Goal: Information Seeking & Learning: Check status

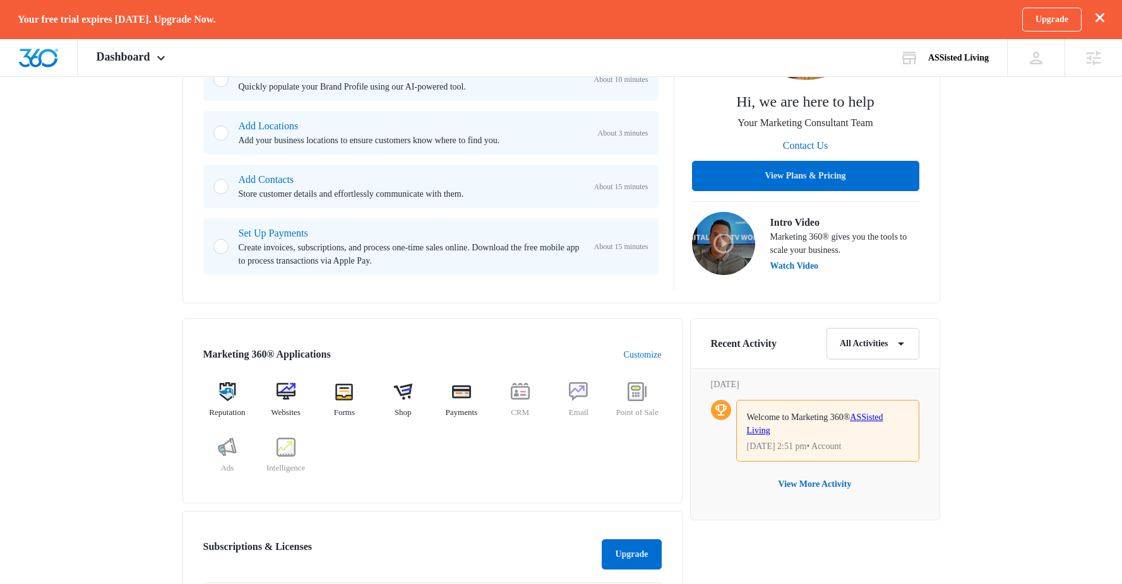
scroll to position [331, 0]
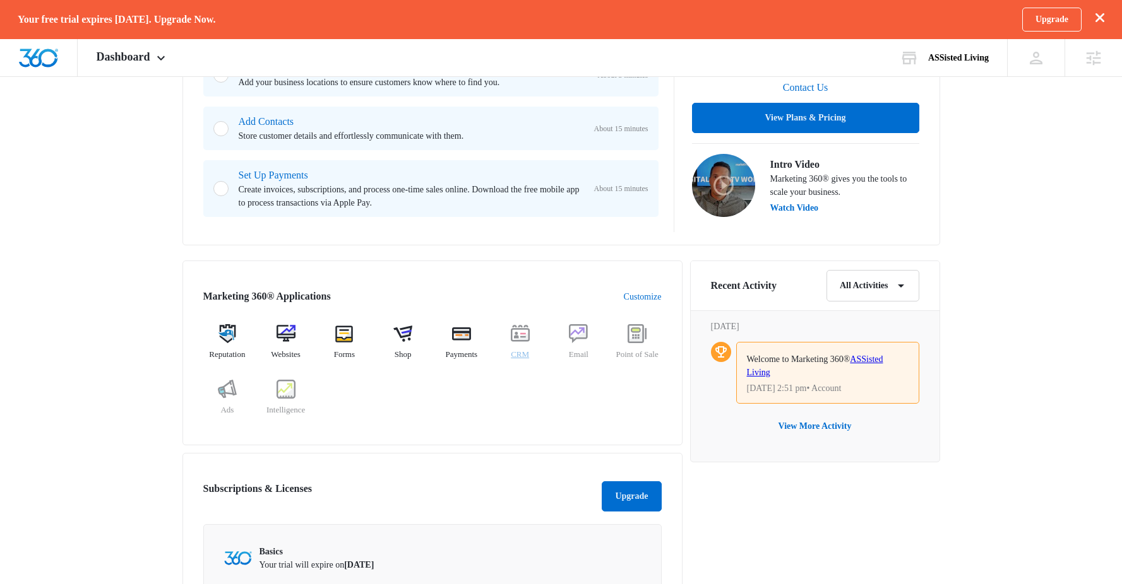
click at [519, 342] on img at bounding box center [520, 333] width 19 height 19
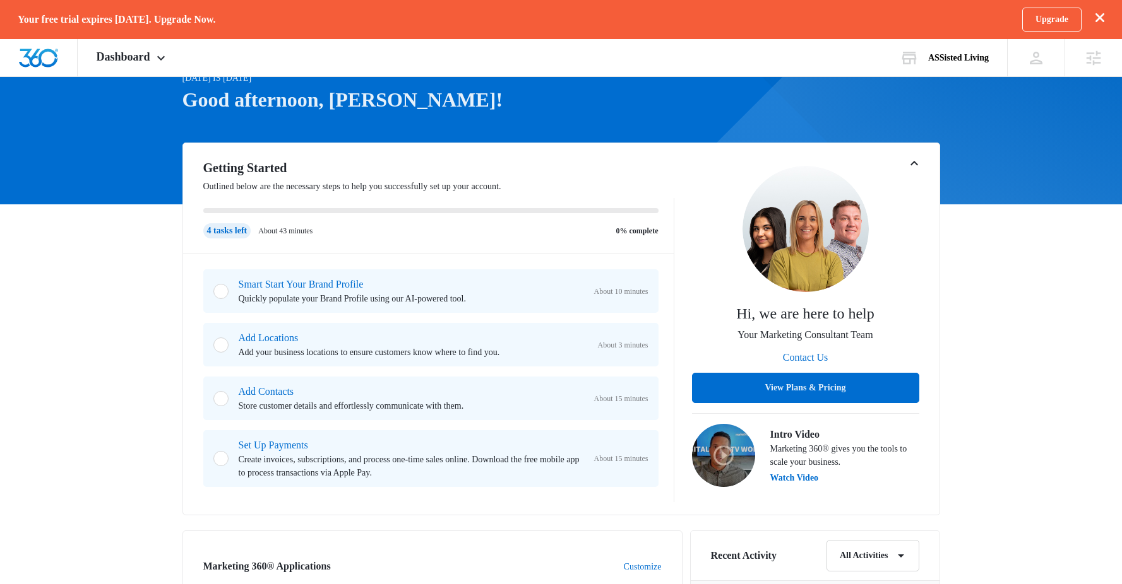
scroll to position [52, 0]
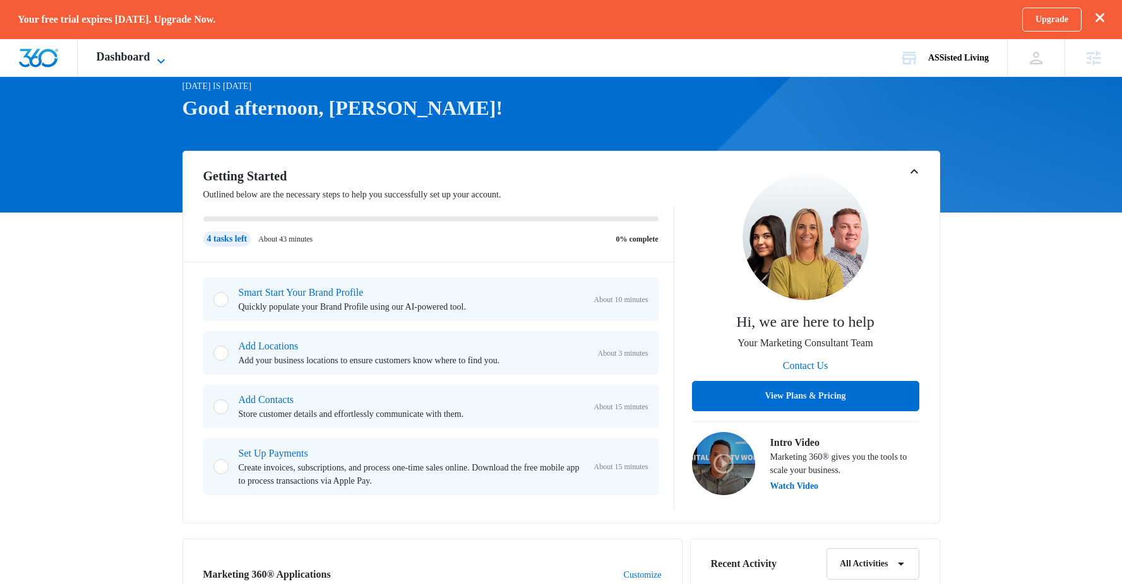
click at [167, 64] on icon at bounding box center [160, 61] width 15 height 15
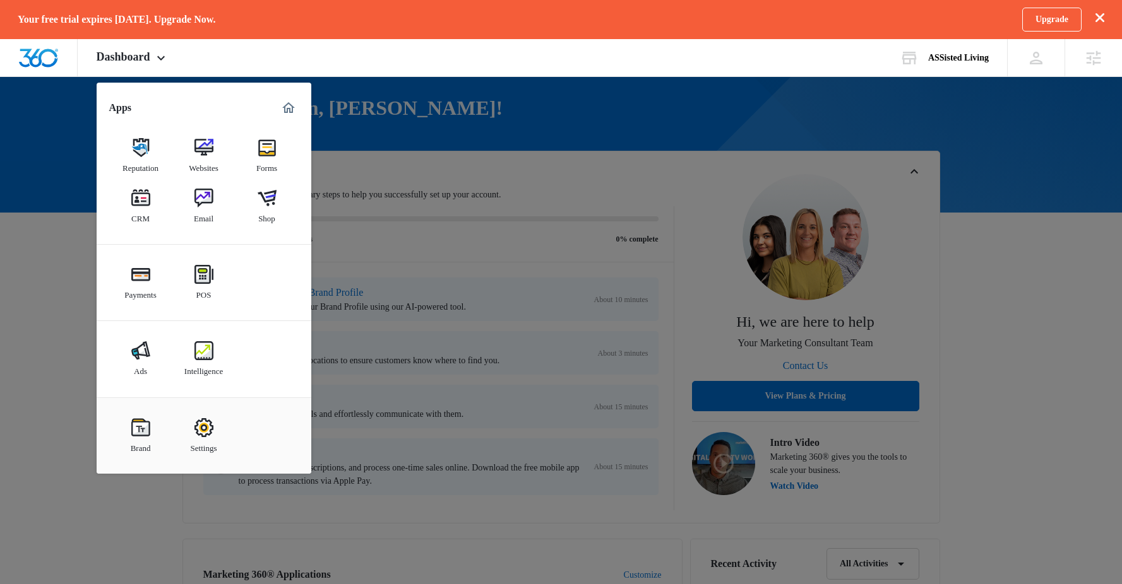
click at [591, 163] on div at bounding box center [561, 292] width 1122 height 584
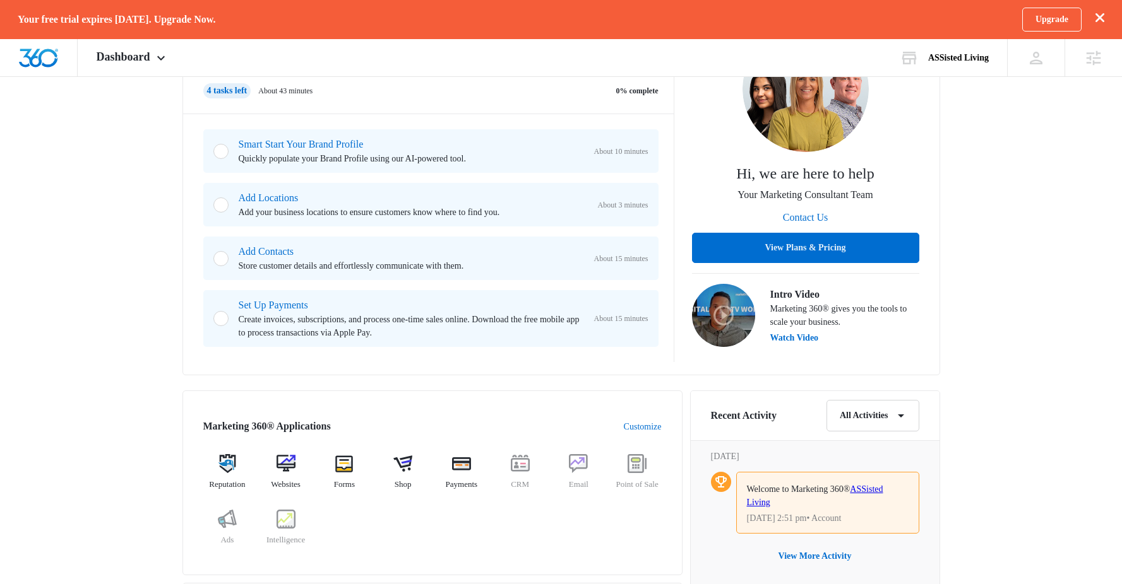
scroll to position [188, 0]
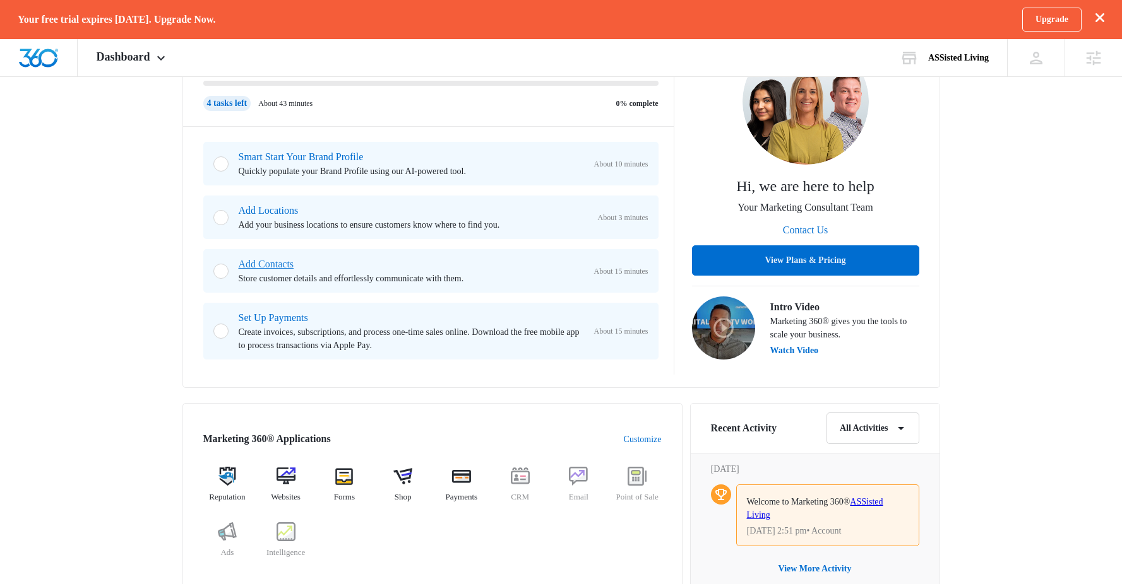
click at [285, 270] on link "Add Contacts" at bounding box center [267, 264] width 56 height 11
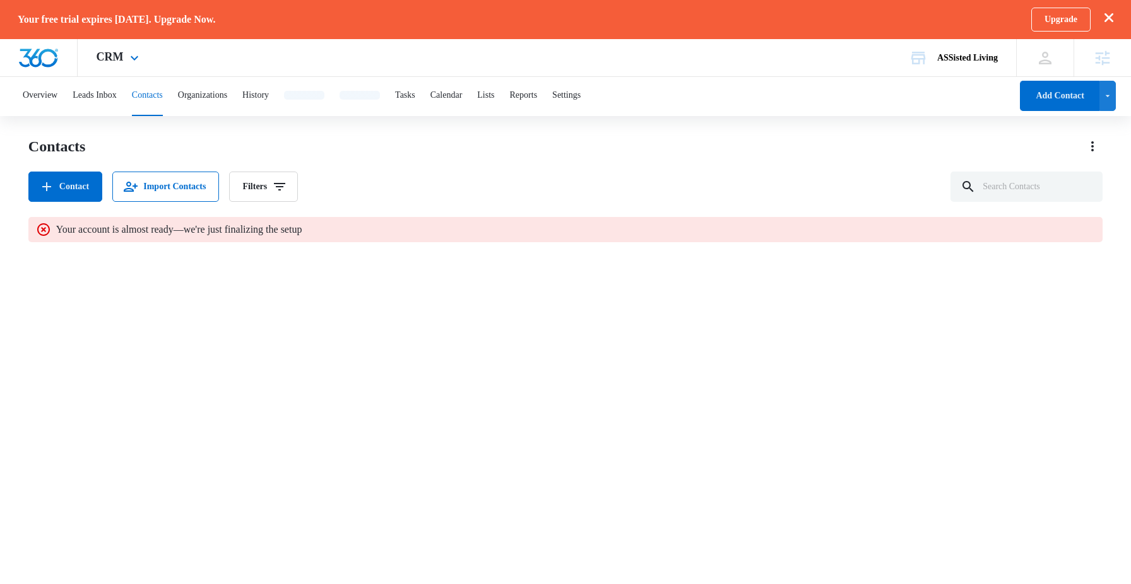
click at [40, 52] on img "Dashboard" at bounding box center [38, 58] width 40 height 19
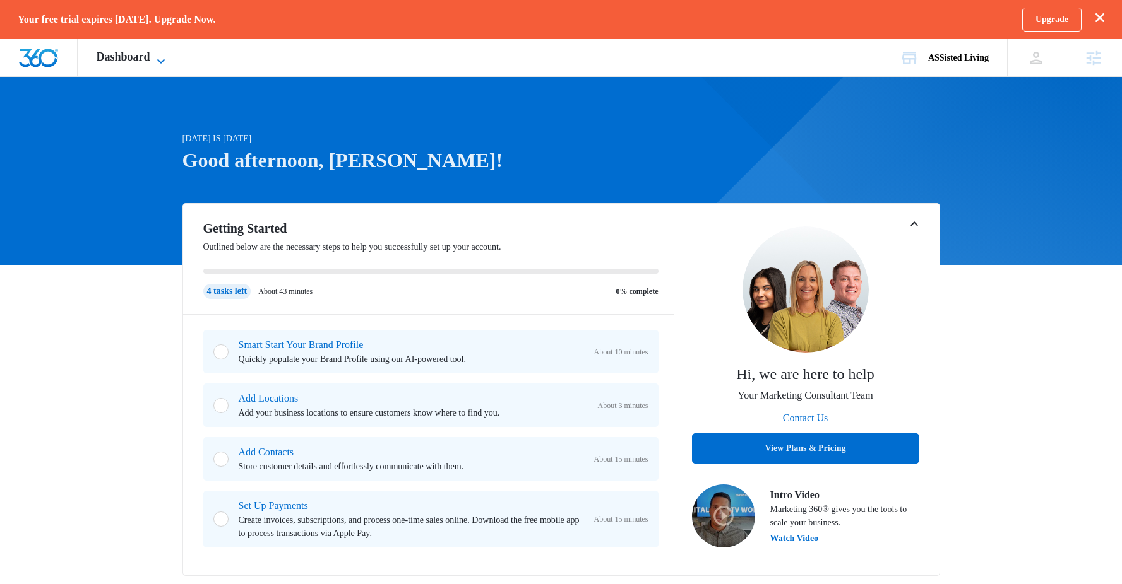
click at [169, 54] on icon at bounding box center [160, 61] width 15 height 15
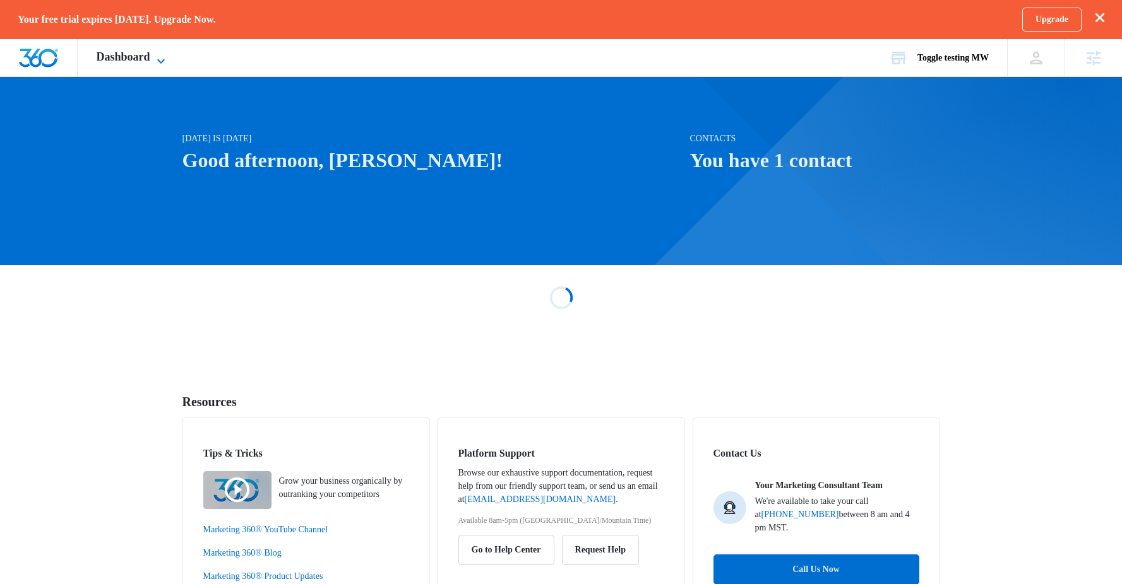
click at [116, 53] on span "Dashboard" at bounding box center [124, 56] width 54 height 13
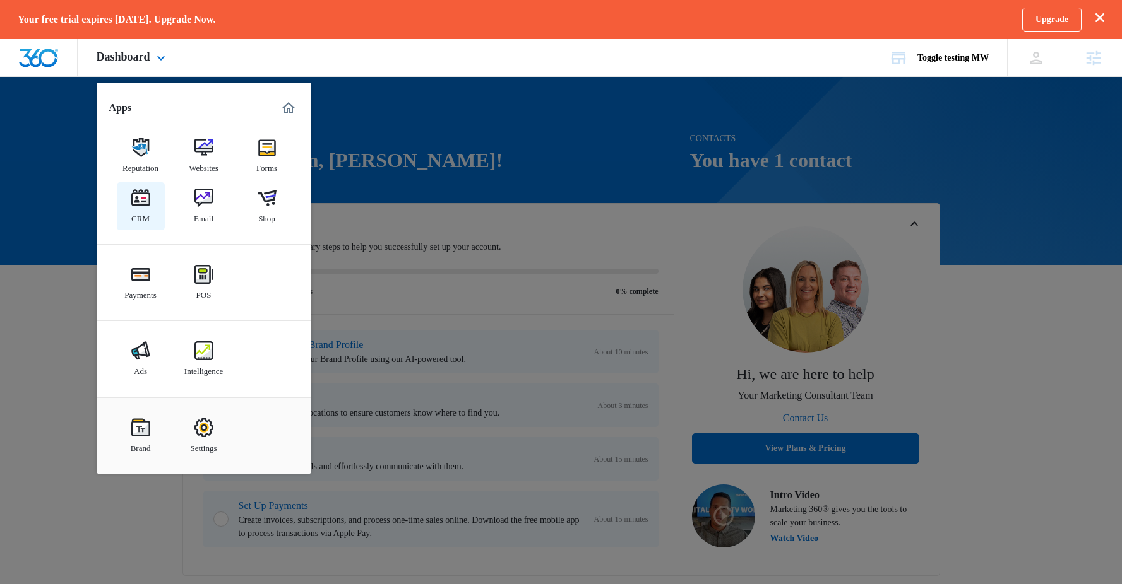
click at [141, 196] on img at bounding box center [140, 198] width 19 height 19
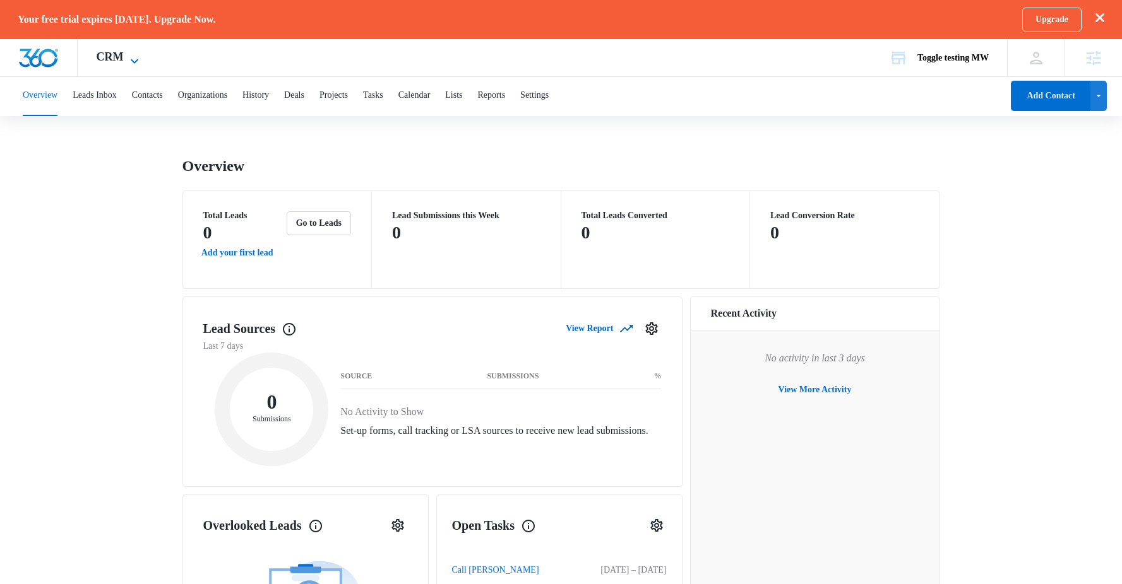
click at [116, 56] on span "CRM" at bounding box center [110, 56] width 27 height 13
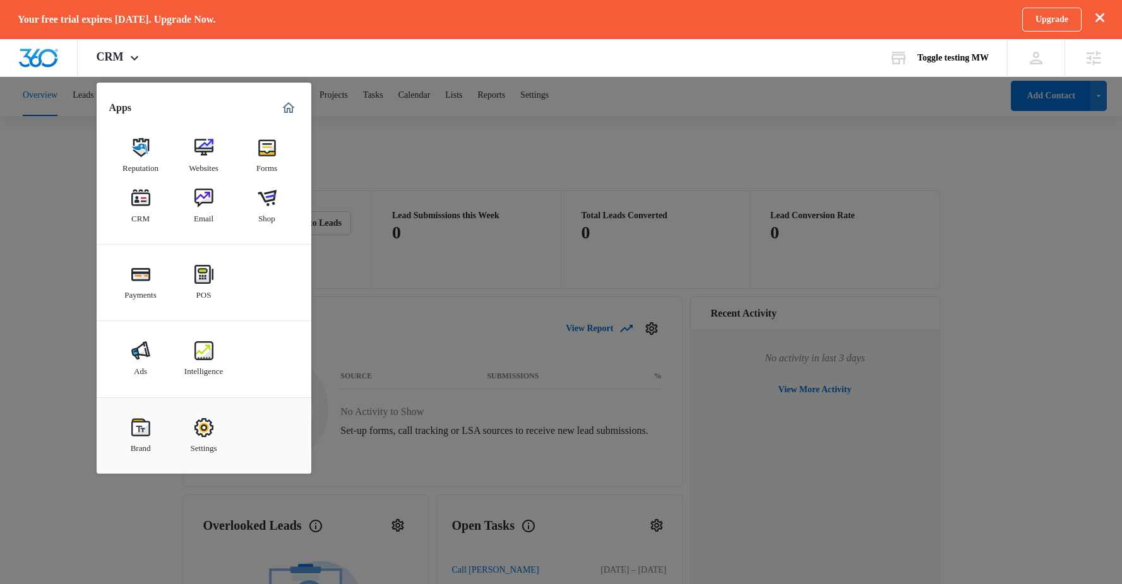
click at [52, 194] on div at bounding box center [561, 292] width 1122 height 584
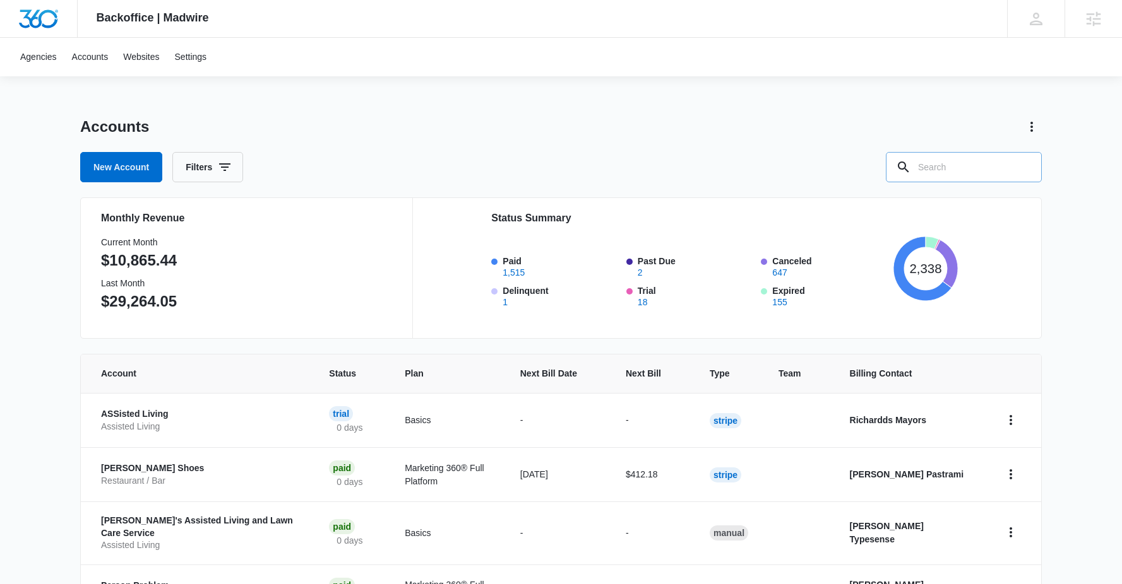
click at [966, 161] on input "text" at bounding box center [964, 167] width 156 height 30
type input "g"
type input "hold"
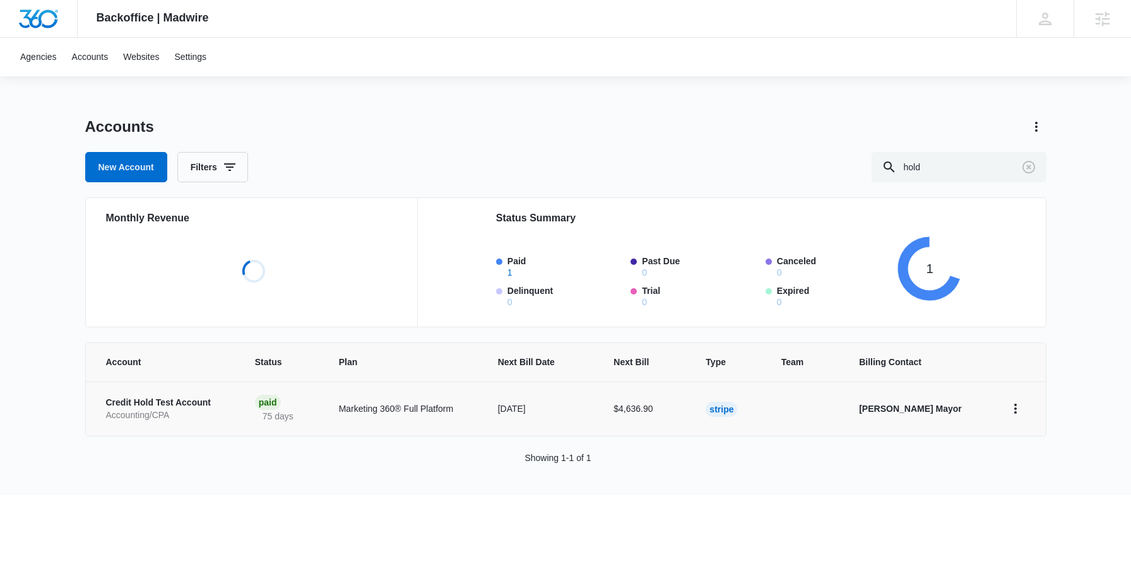
click at [142, 413] on p "Accounting/CPA" at bounding box center [165, 416] width 119 height 13
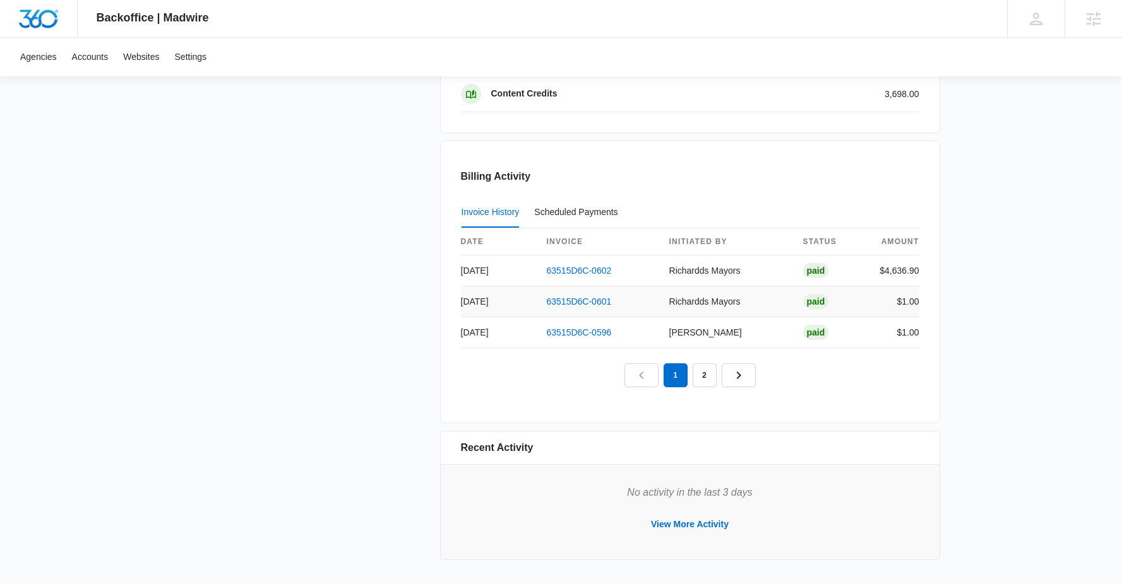
scroll to position [1007, 0]
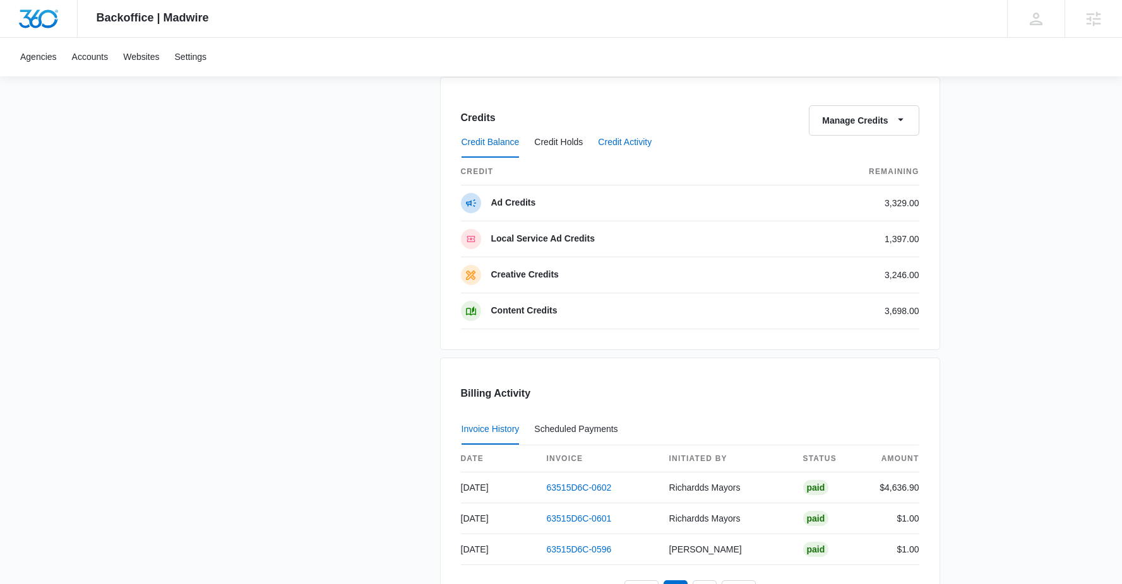
click at [612, 145] on button "Credit Activity" at bounding box center [625, 142] width 54 height 30
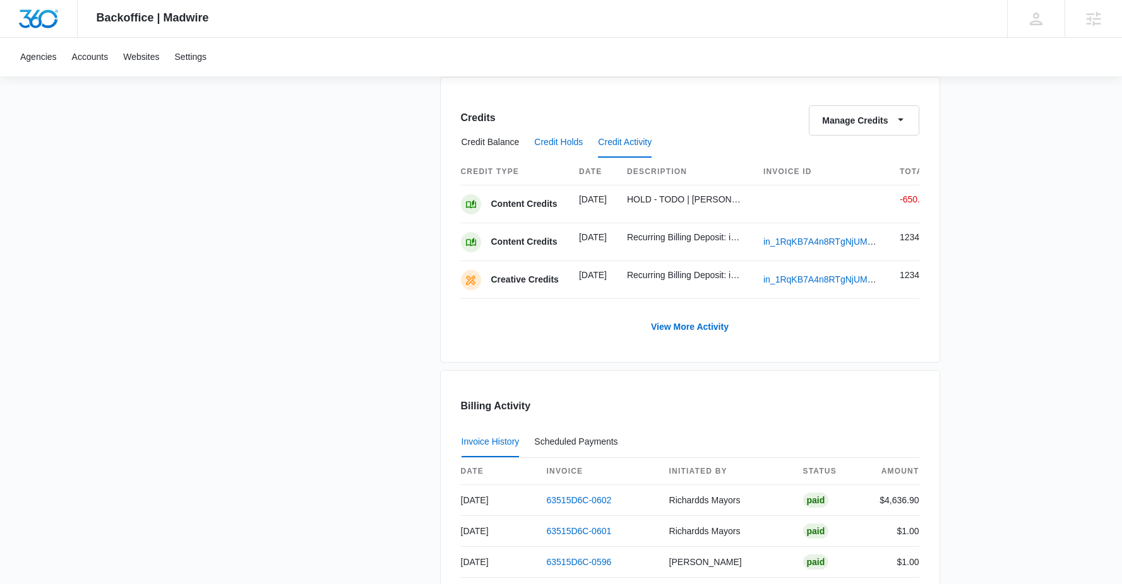
click at [567, 145] on button "Credit Holds" at bounding box center [558, 142] width 49 height 30
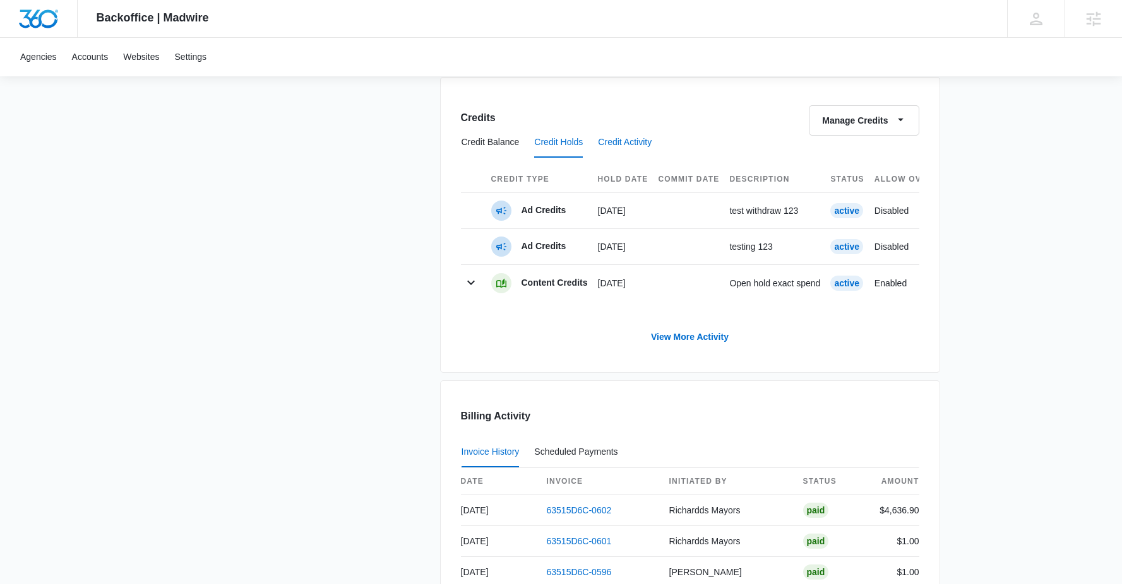
click at [634, 148] on button "Credit Activity" at bounding box center [625, 142] width 54 height 30
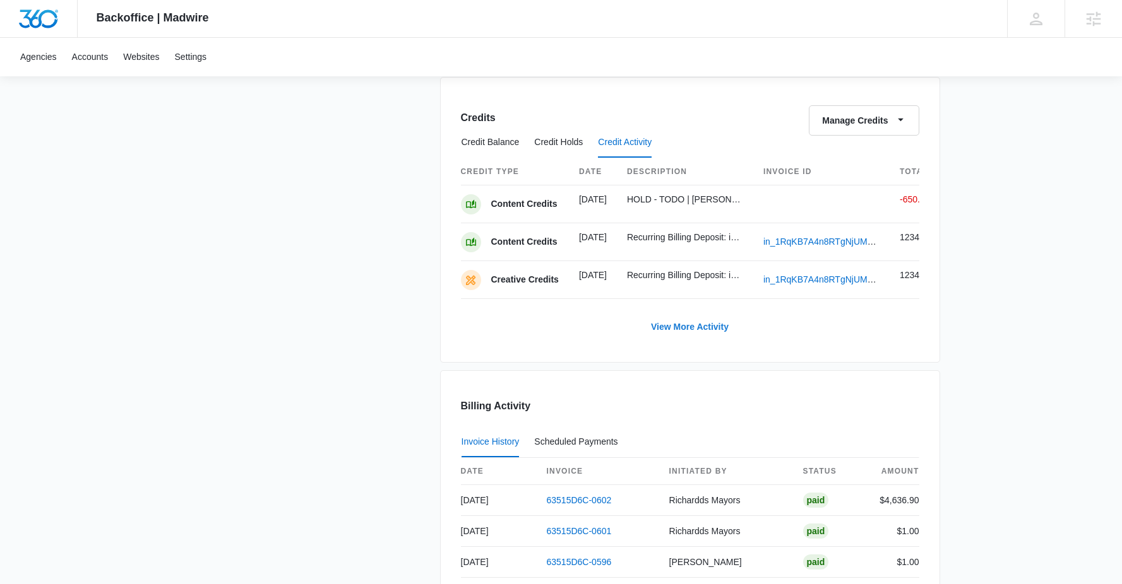
click at [688, 339] on link "View More Activity" at bounding box center [689, 327] width 103 height 30
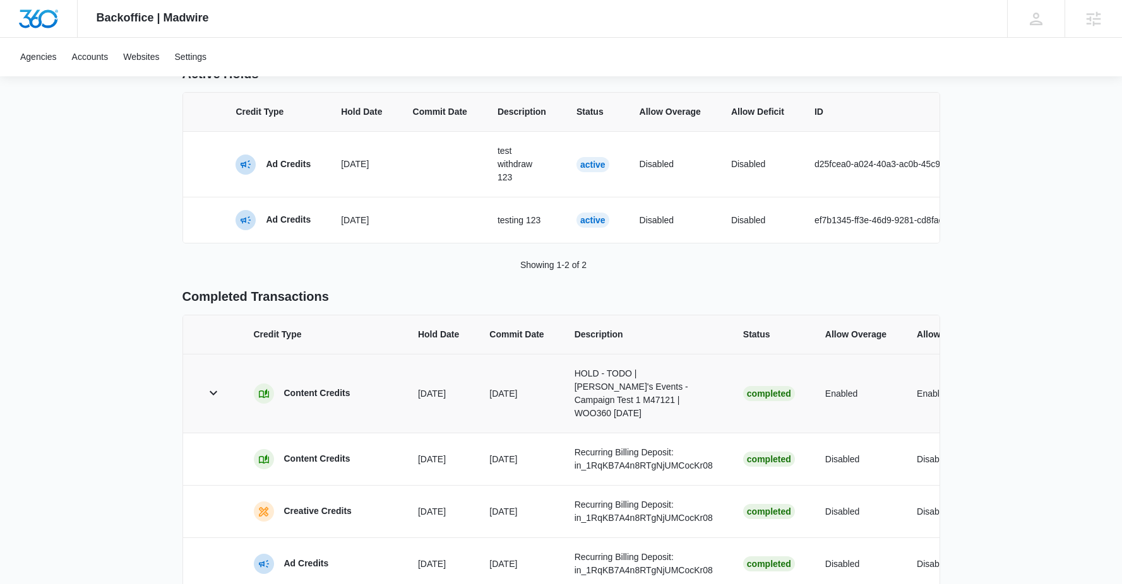
scroll to position [160, 0]
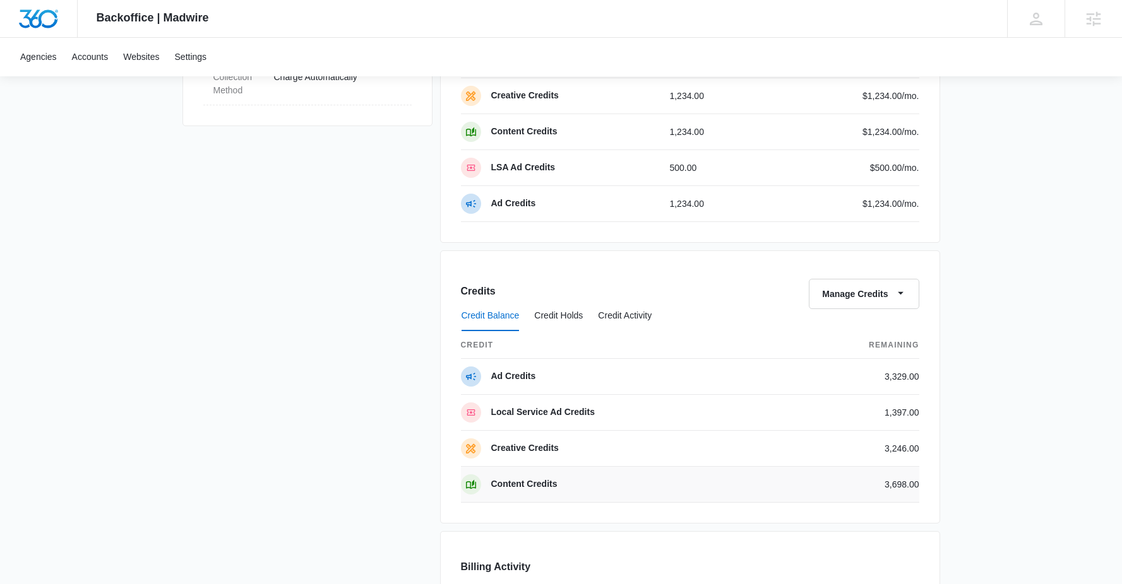
scroll to position [946, 0]
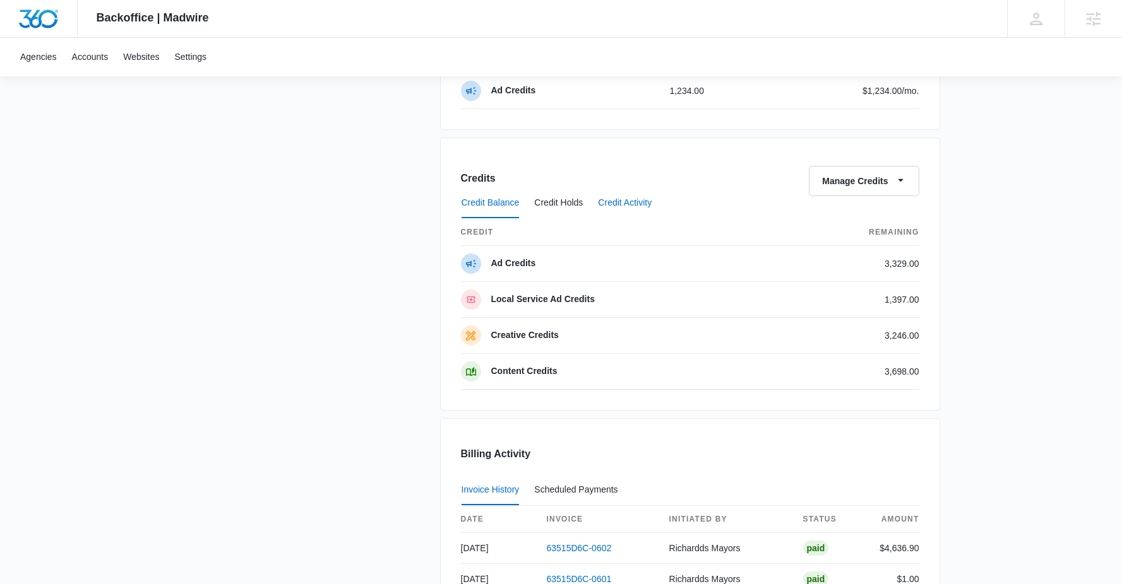
click at [617, 203] on button "Credit Activity" at bounding box center [625, 203] width 54 height 30
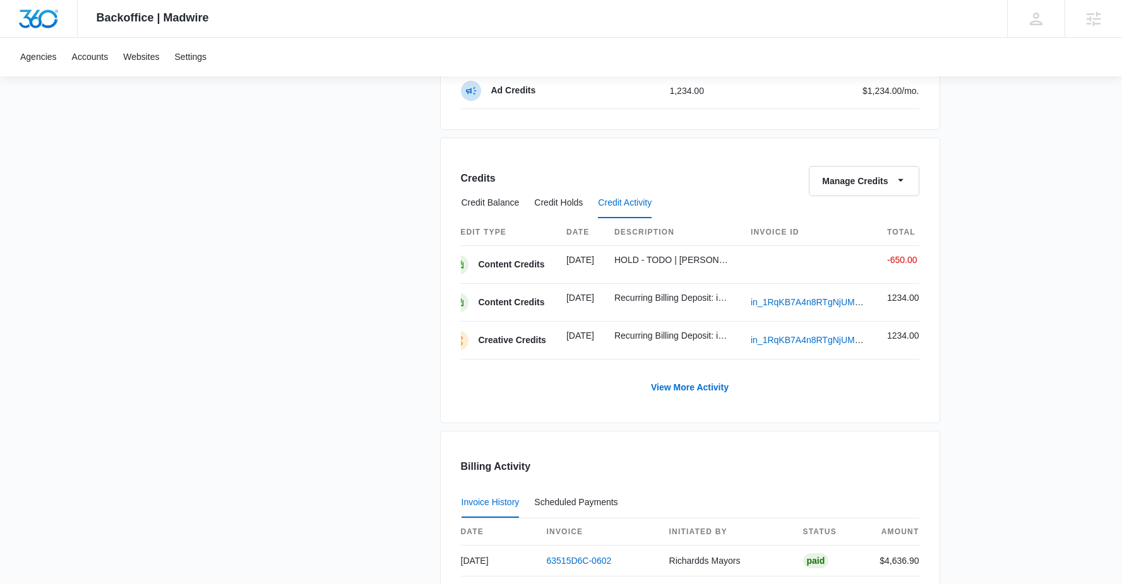
scroll to position [0, 0]
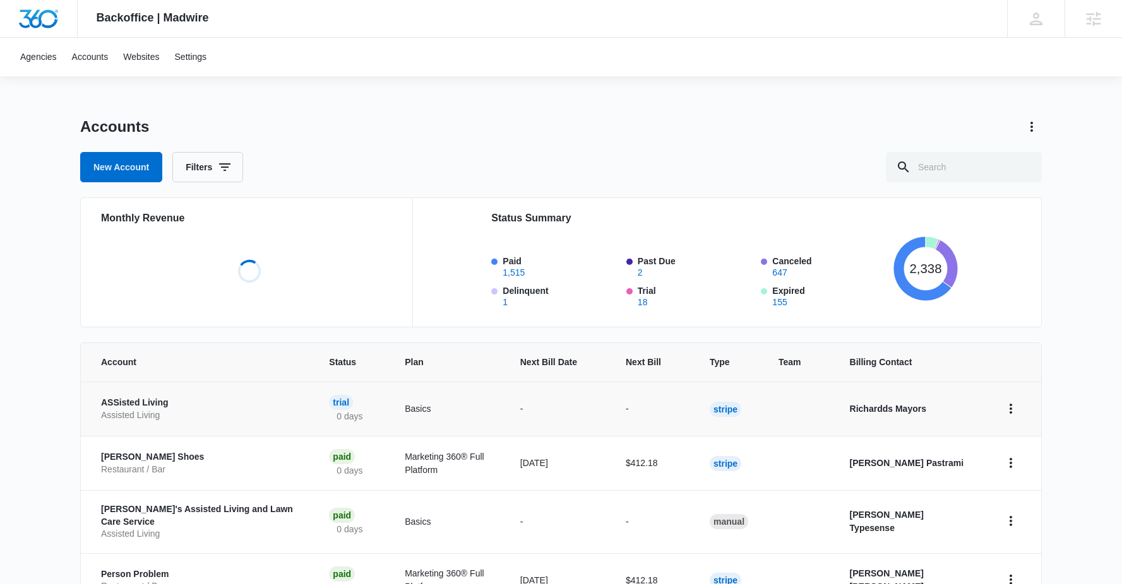
click at [146, 402] on p "ASSisted Living" at bounding box center [200, 403] width 198 height 13
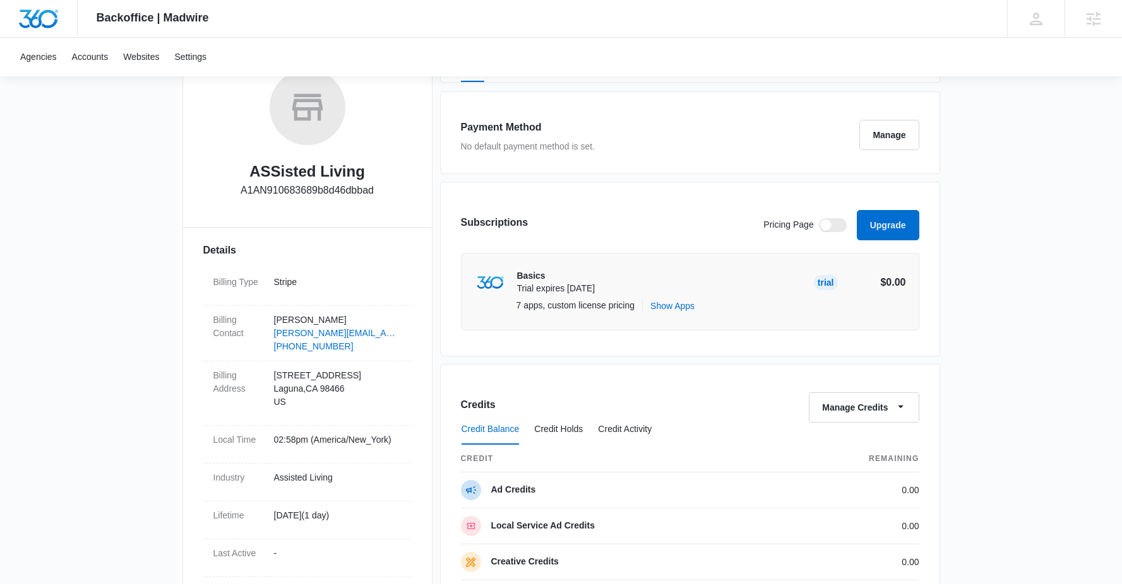
scroll to position [211, 0]
click at [680, 304] on button "Show Apps" at bounding box center [672, 306] width 44 height 13
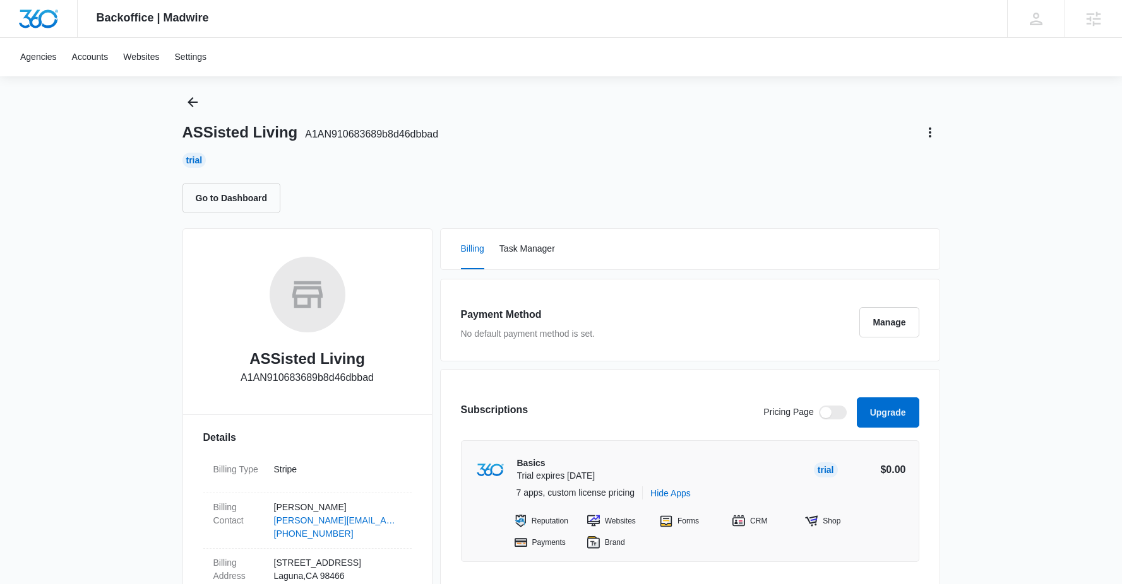
scroll to position [18, 0]
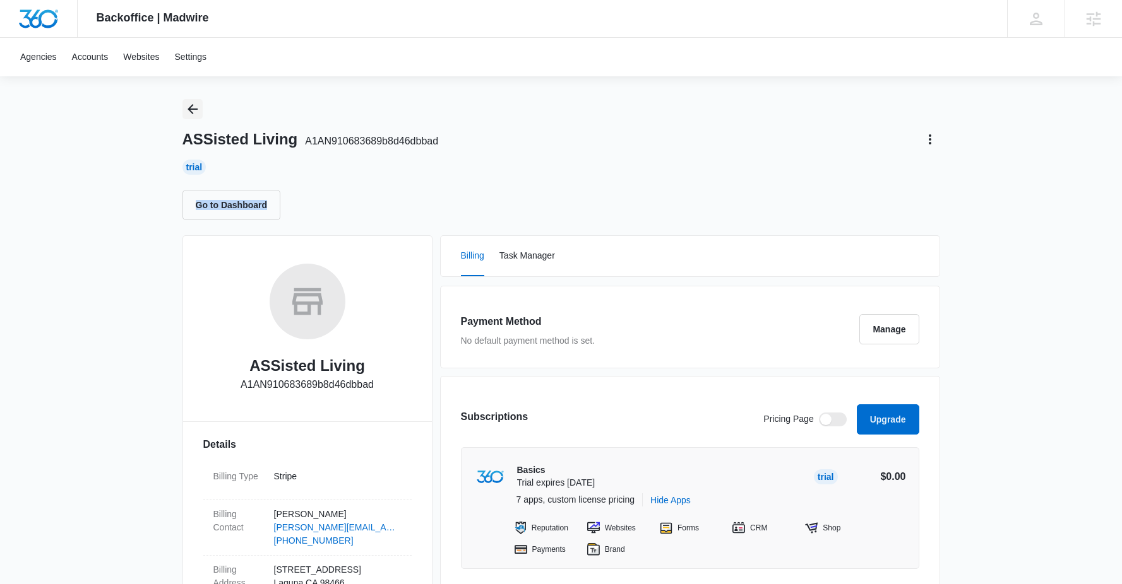
click at [194, 100] on button "Back" at bounding box center [192, 109] width 20 height 20
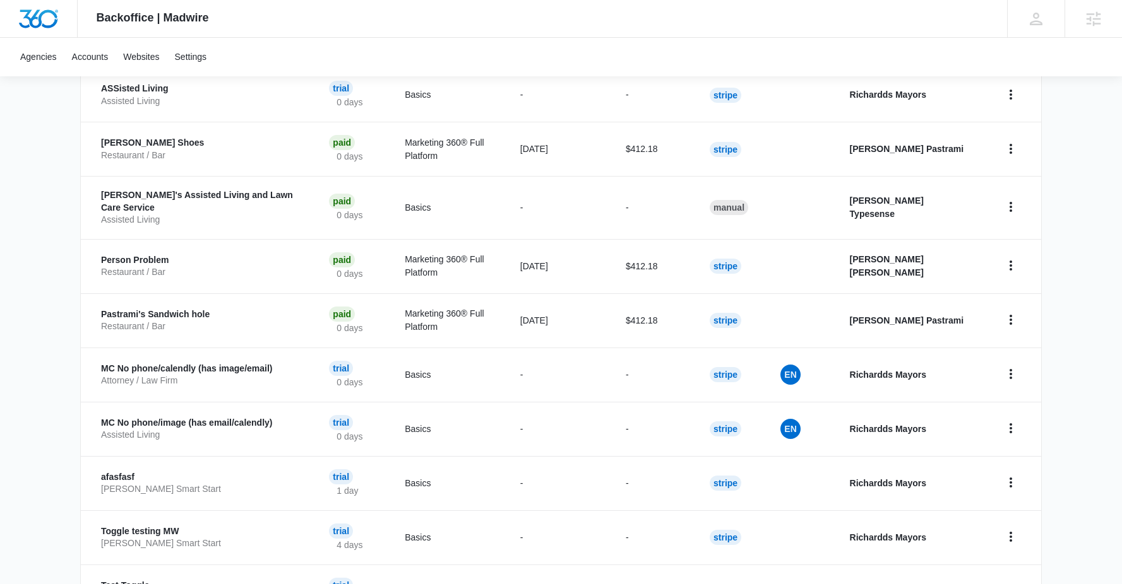
scroll to position [410, 0]
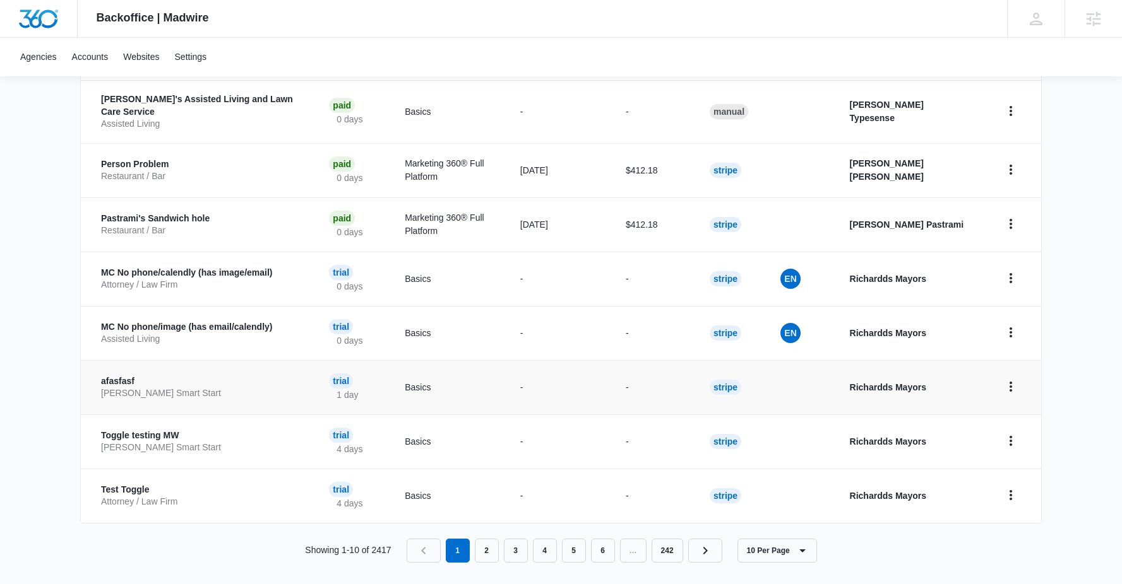
click at [118, 376] on p "afasfasf" at bounding box center [200, 382] width 198 height 13
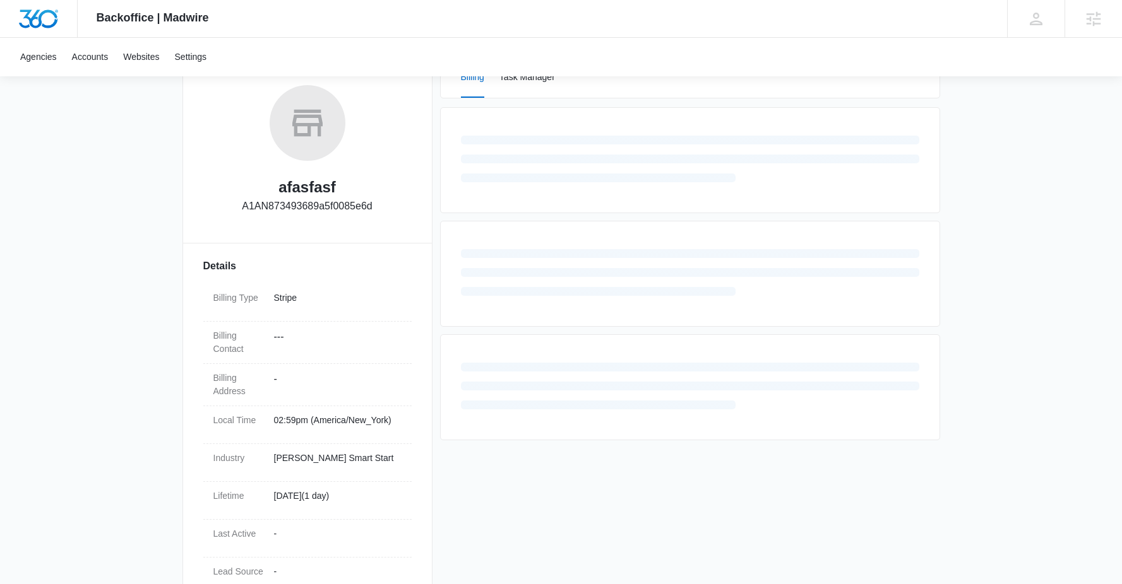
scroll to position [135, 0]
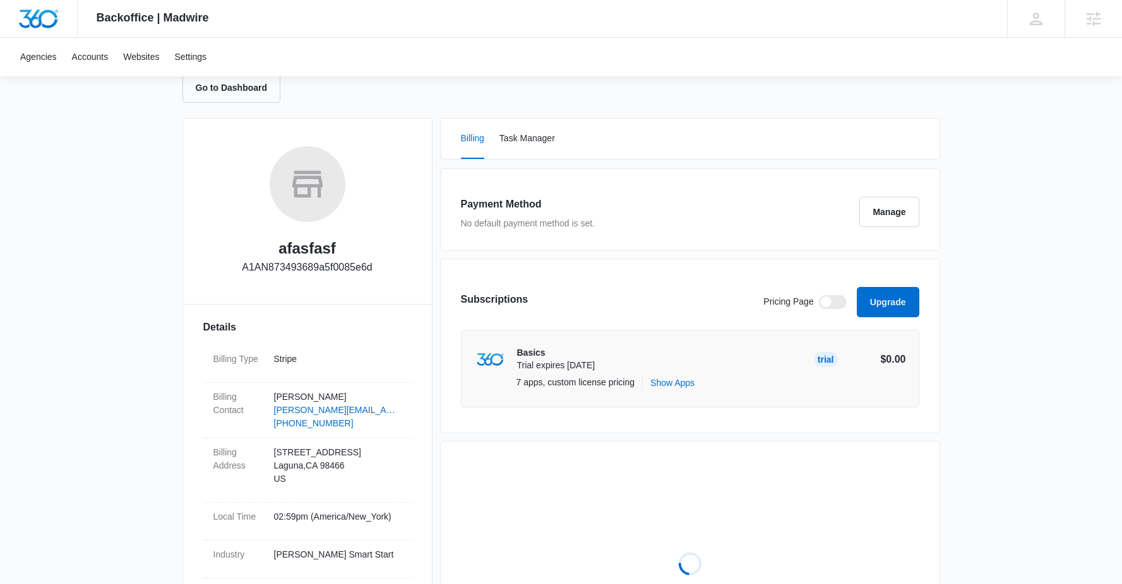
click at [328, 253] on h2 "afasfasf" at bounding box center [306, 248] width 57 height 23
copy h2 "afasfasf"
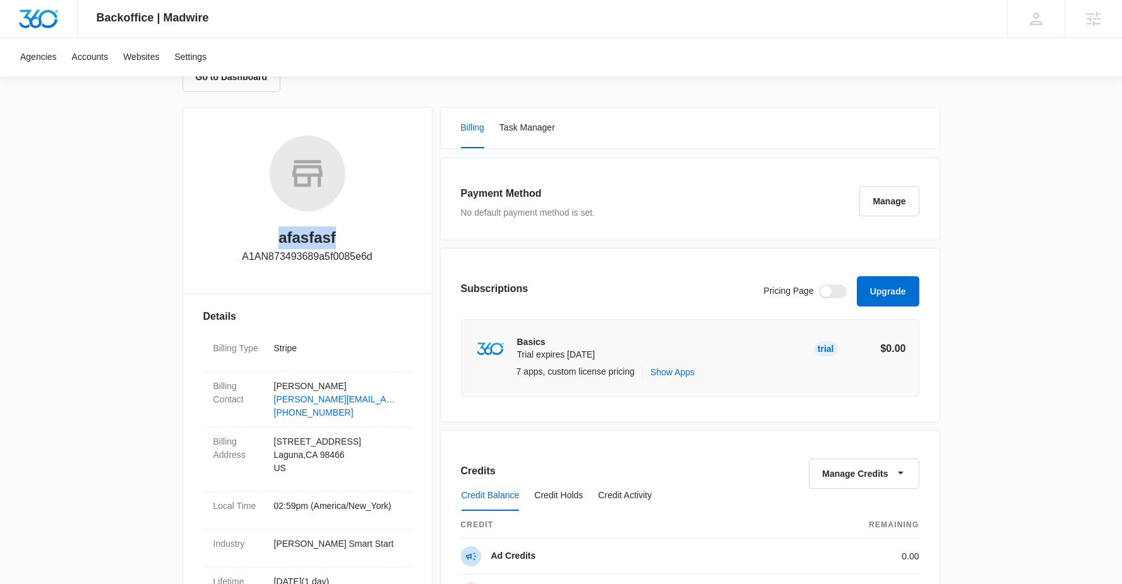
scroll to position [149, 0]
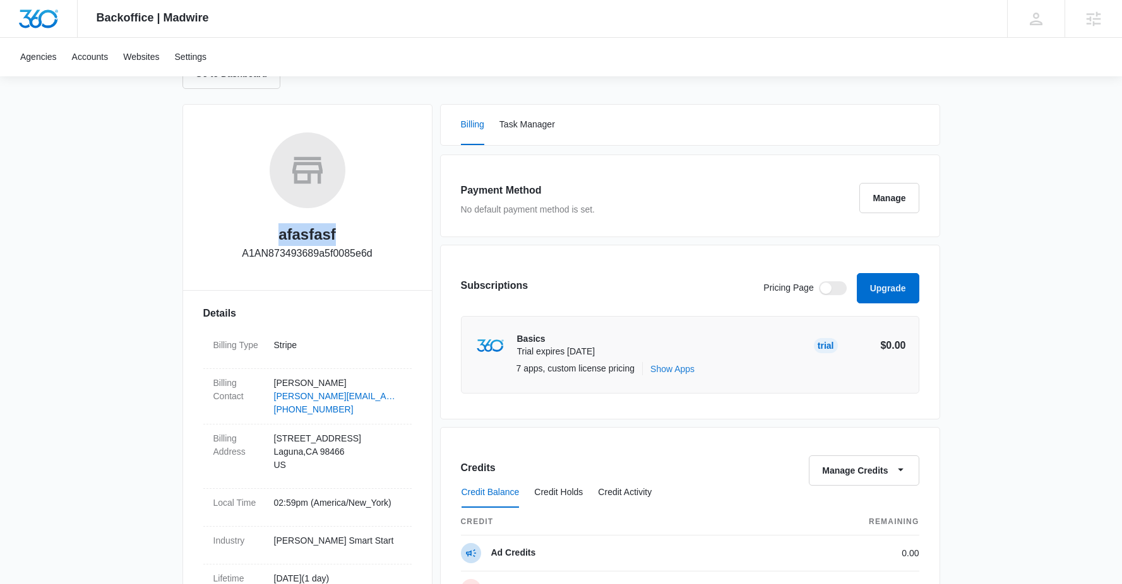
click at [691, 374] on button "Show Apps" at bounding box center [672, 368] width 44 height 13
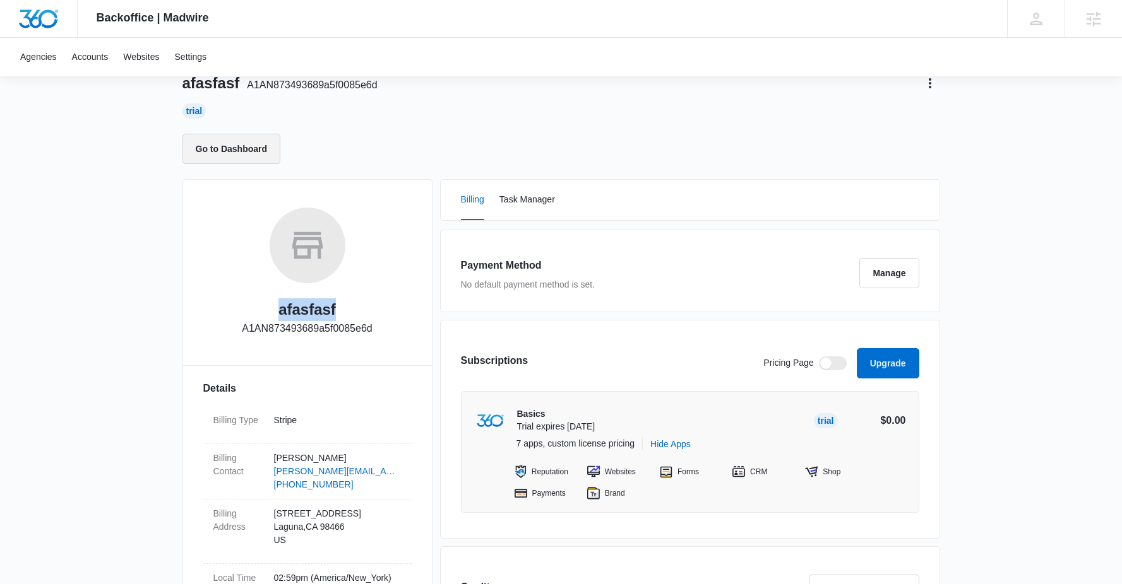
scroll to position [0, 0]
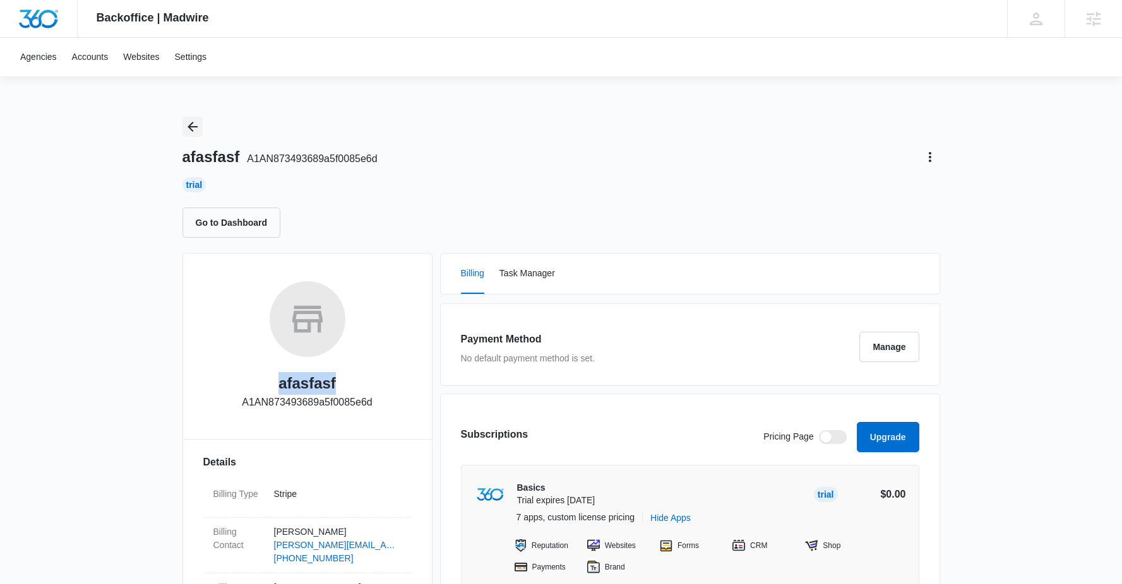
click at [199, 124] on button "Back" at bounding box center [192, 127] width 20 height 20
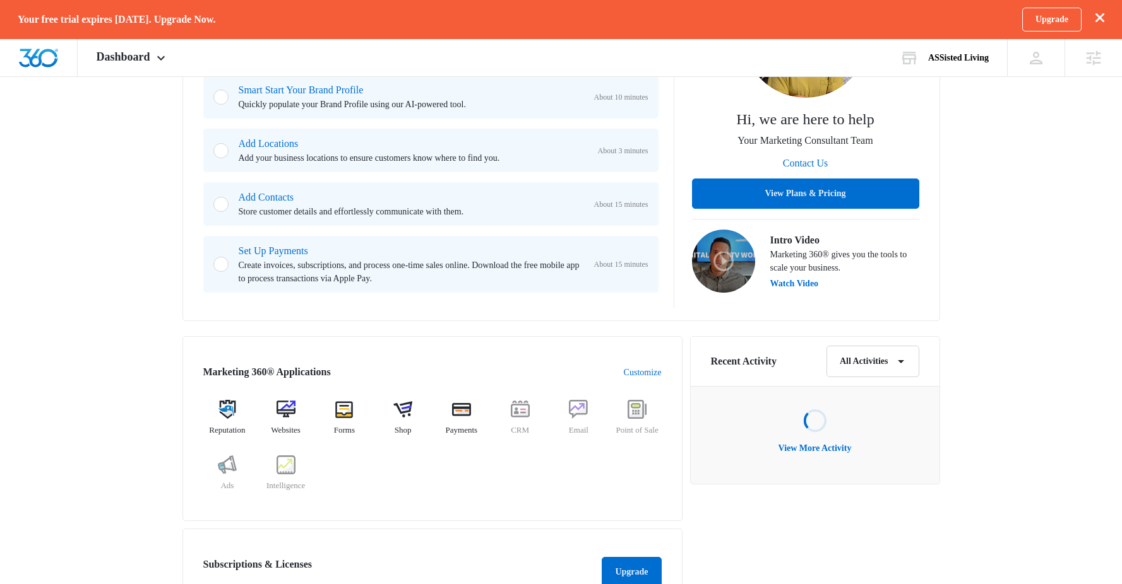
scroll to position [317, 0]
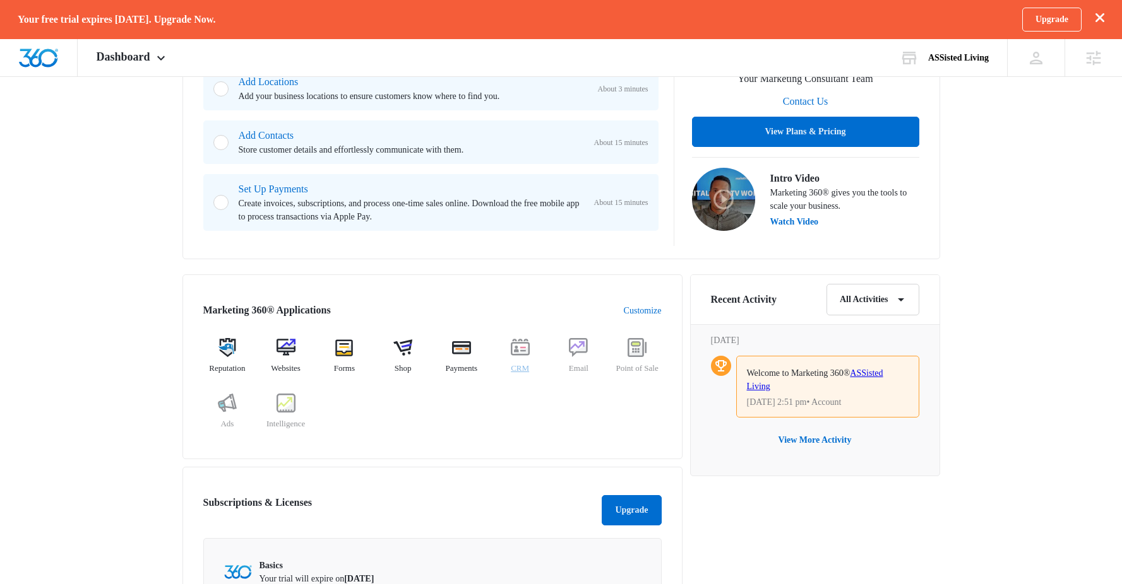
click at [516, 348] on img at bounding box center [520, 347] width 19 height 19
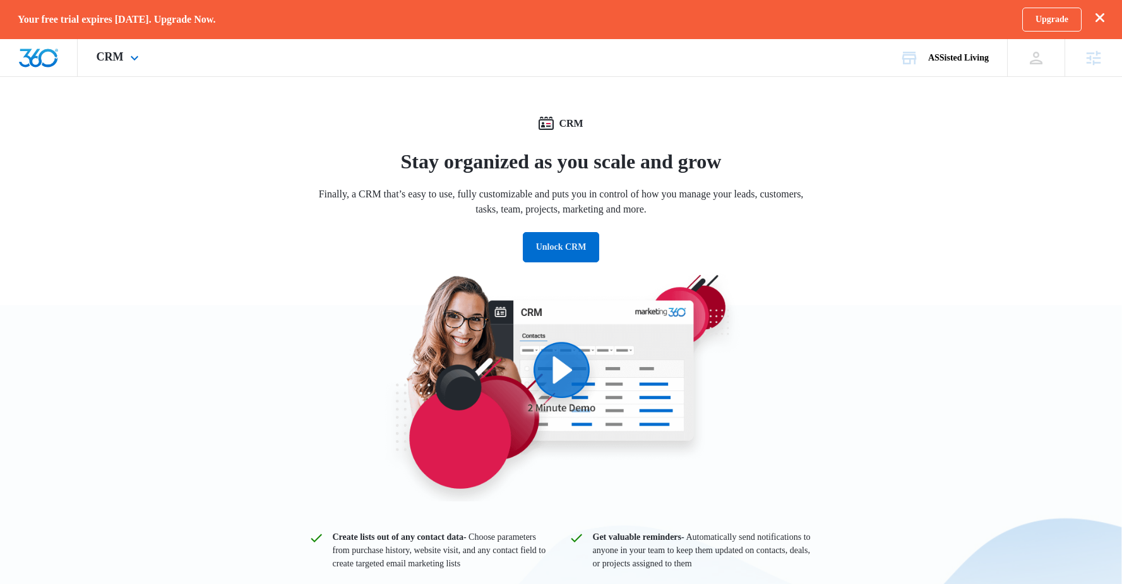
click at [94, 61] on div "CRM Apps Reputation Websites Forms CRM Email Shop Payments POS Ads Intelligence…" at bounding box center [119, 57] width 83 height 37
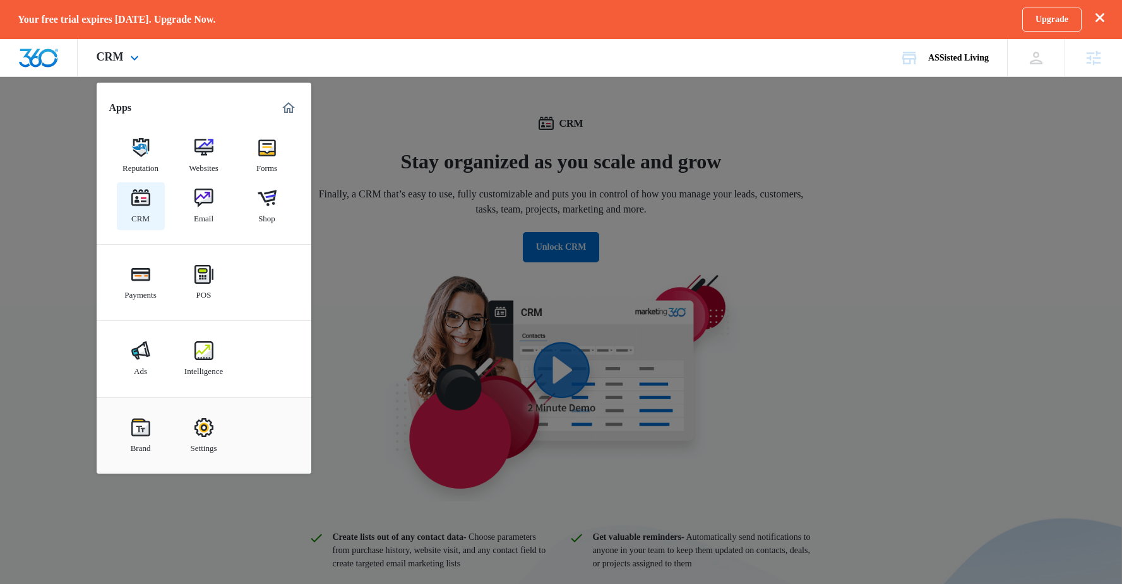
click at [152, 206] on link "CRM" at bounding box center [141, 206] width 48 height 48
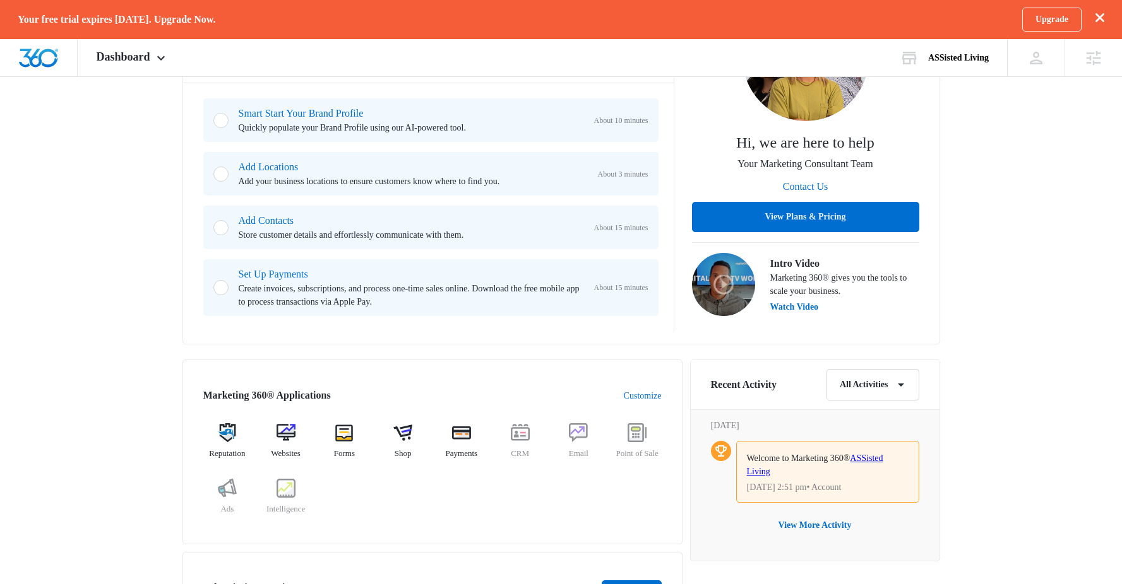
scroll to position [51, 0]
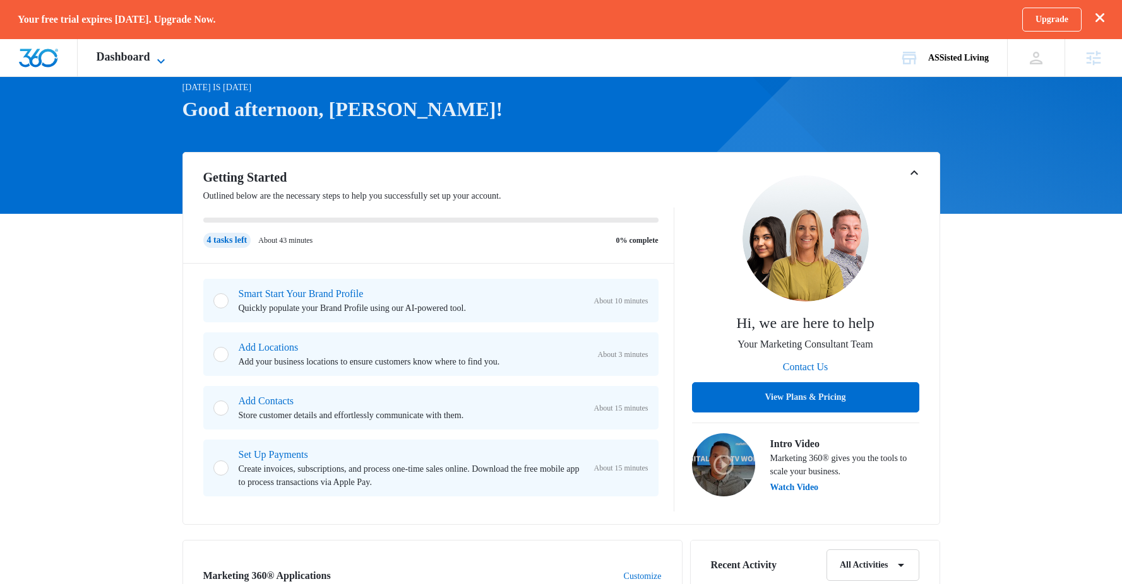
click at [167, 59] on icon at bounding box center [160, 61] width 15 height 15
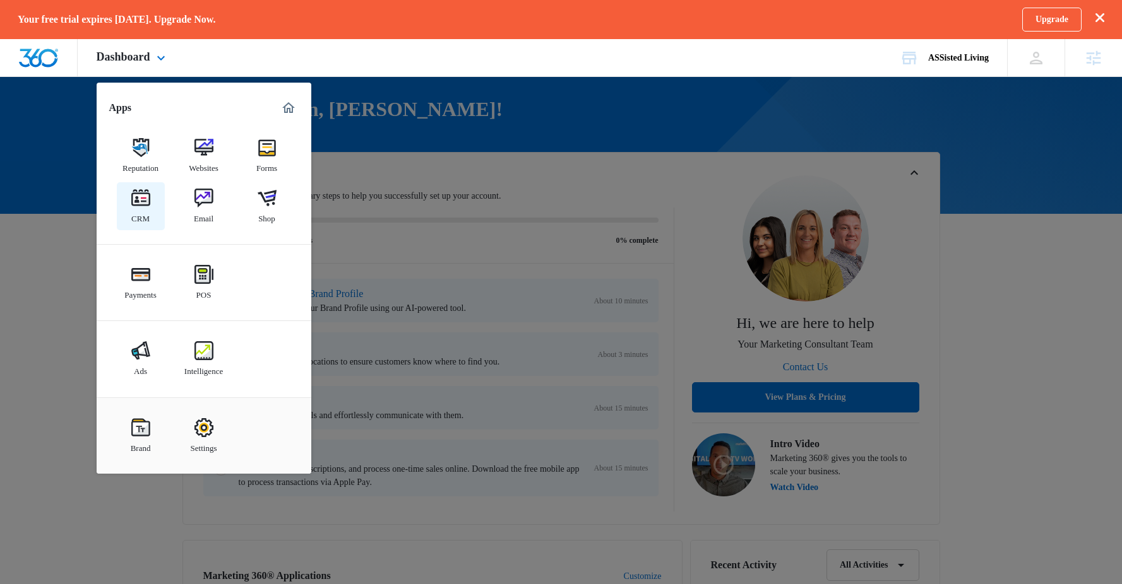
click at [132, 213] on div "CRM" at bounding box center [140, 216] width 18 height 16
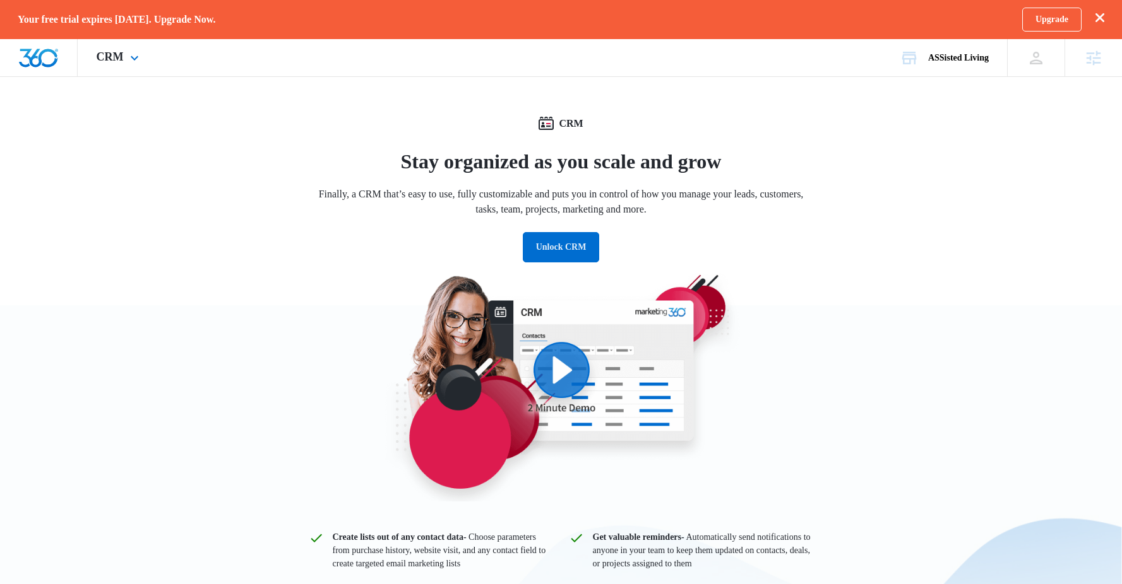
click at [125, 54] on div "CRM Apps Reputation Websites Forms CRM Email Shop Payments POS Ads Intelligence…" at bounding box center [119, 57] width 83 height 37
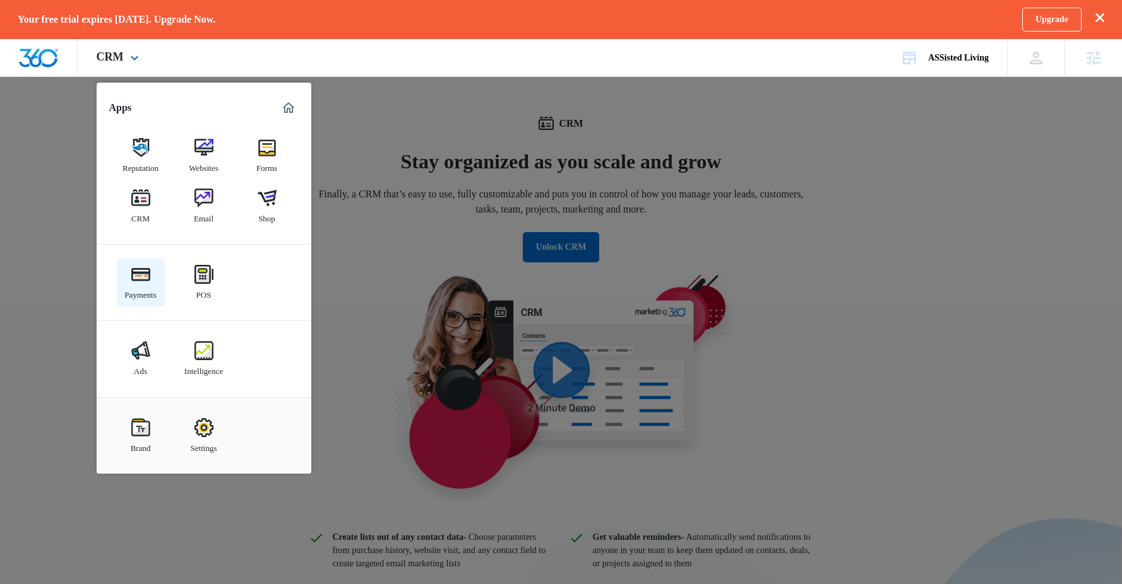
click at [151, 292] on div "Payments" at bounding box center [140, 292] width 32 height 16
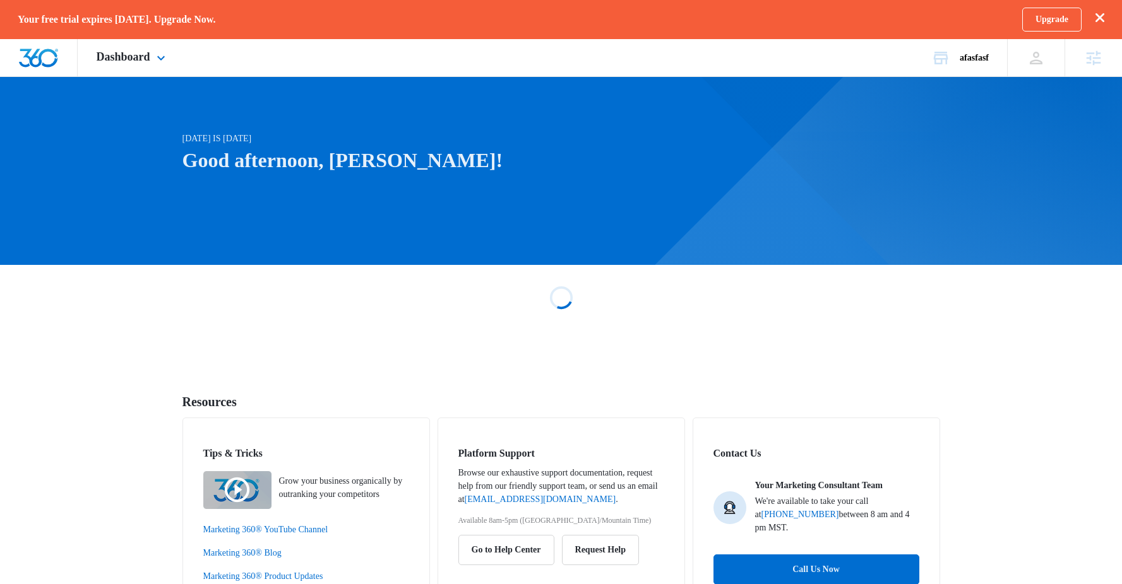
click at [162, 66] on div "Dashboard Apps Reputation Websites Forms CRM Email Shop Payments POS Ads Intell…" at bounding box center [133, 57] width 110 height 37
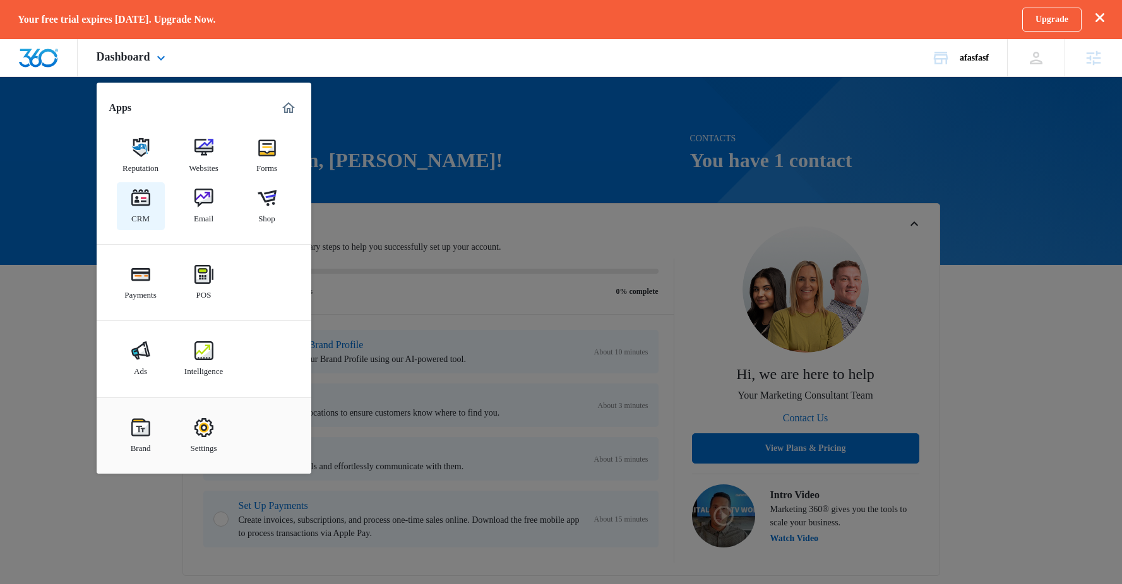
click at [149, 198] on img at bounding box center [140, 198] width 19 height 19
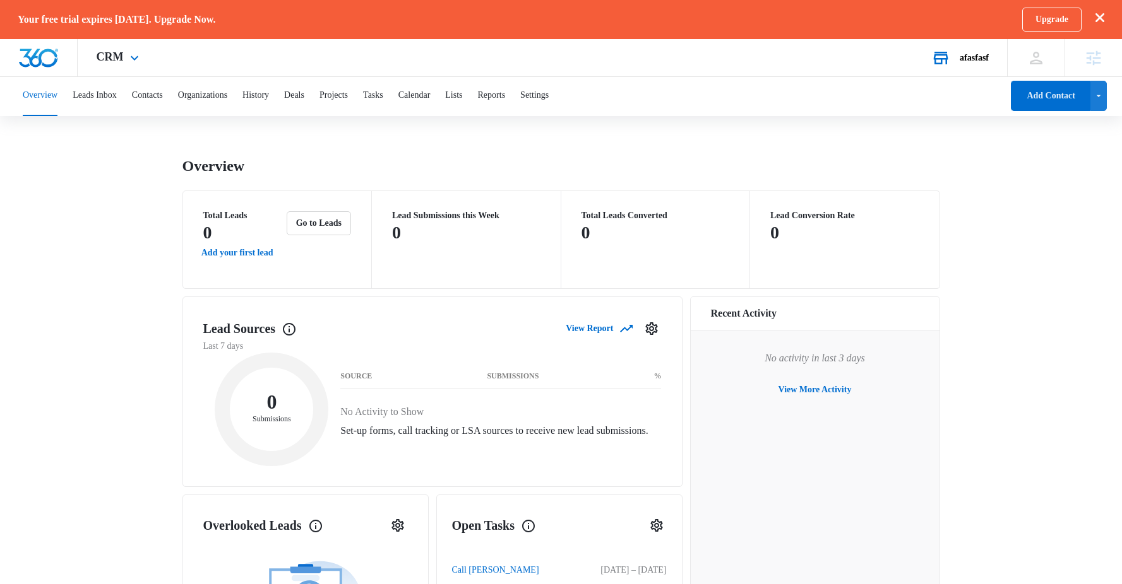
click at [969, 57] on div "afasfasf" at bounding box center [973, 58] width 29 height 10
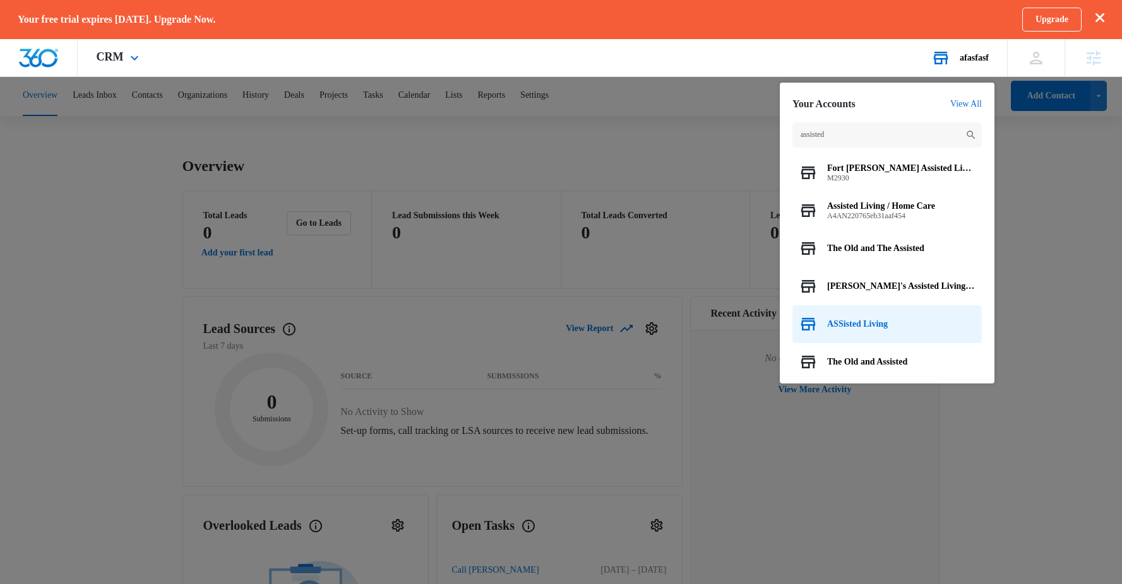
type input "assisted"
click at [892, 318] on div "ASSisted Living" at bounding box center [886, 324] width 189 height 38
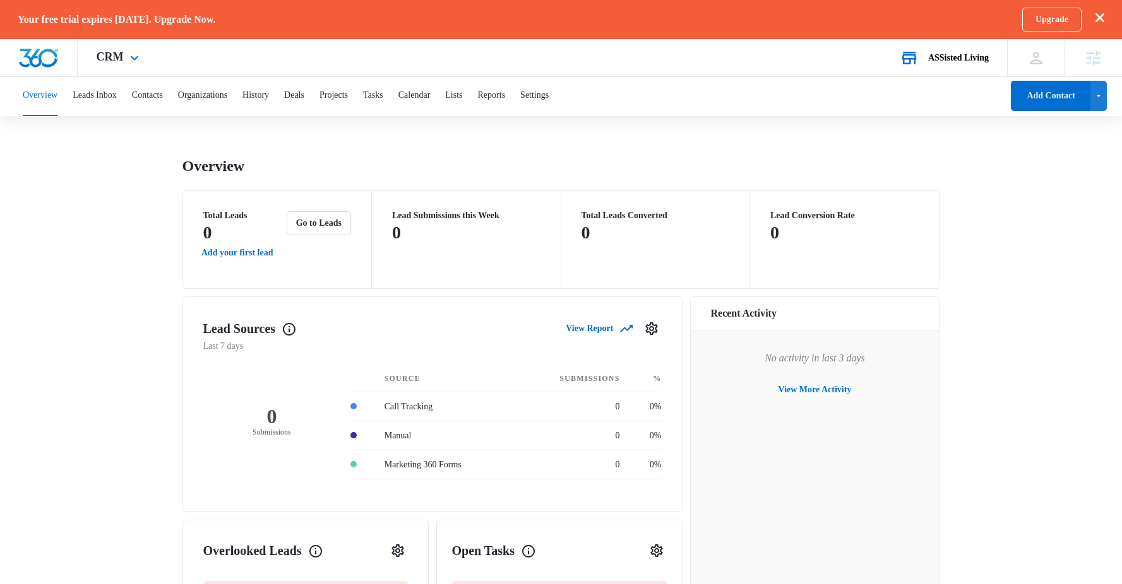
click at [149, 52] on div "CRM Apps Reputation Websites Forms CRM Email Shop Payments POS Ads Intelligence…" at bounding box center [119, 57] width 83 height 37
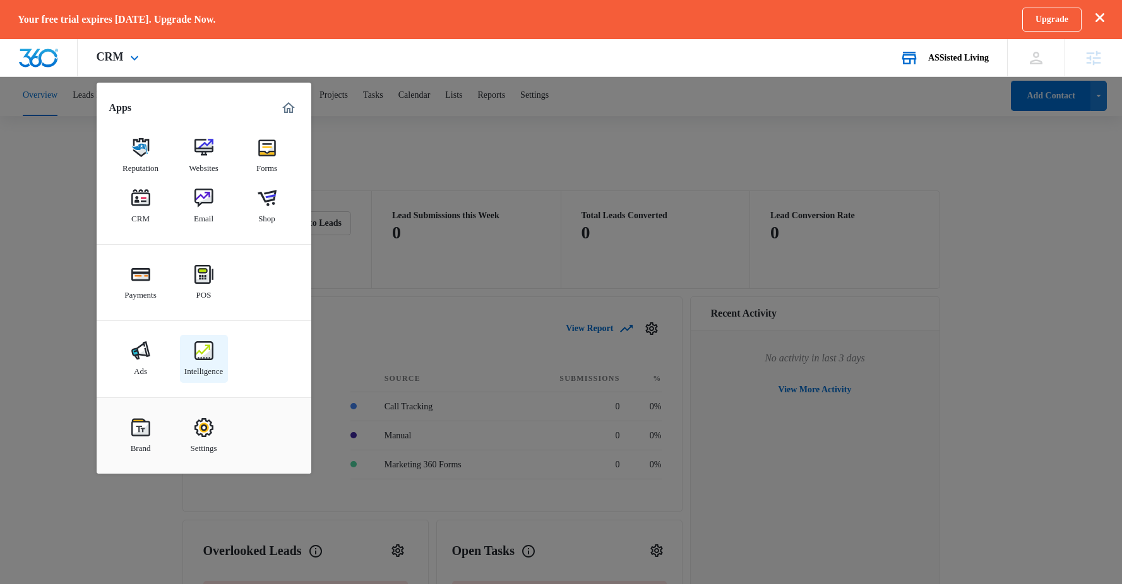
click at [215, 366] on div "Intelligence" at bounding box center [203, 368] width 39 height 16
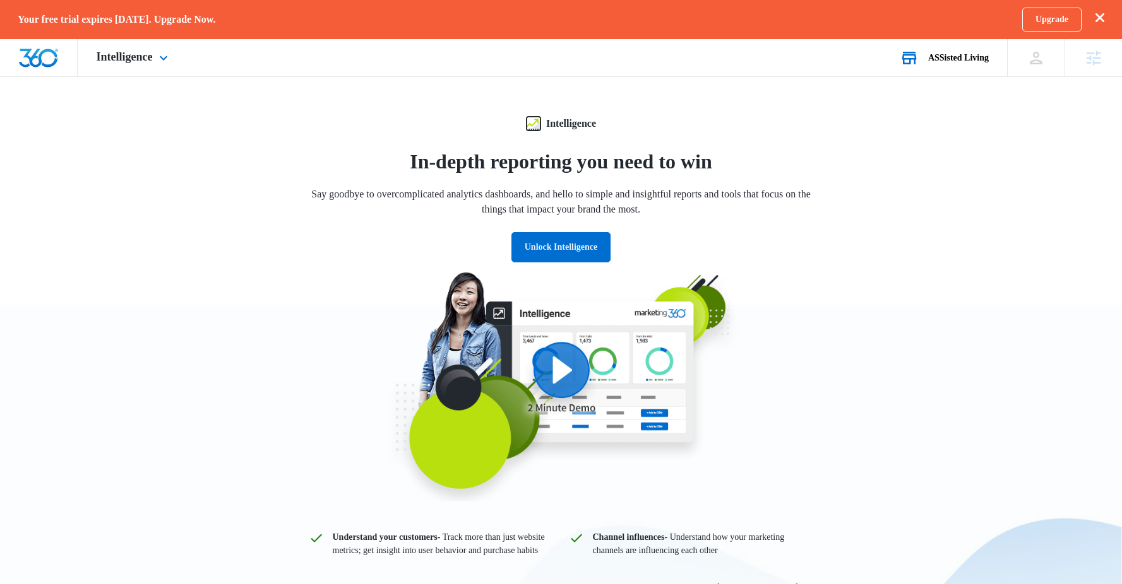
click at [163, 66] on div "Intelligence Apps Reputation Websites Forms CRM Email Shop Payments POS Ads Int…" at bounding box center [134, 57] width 112 height 37
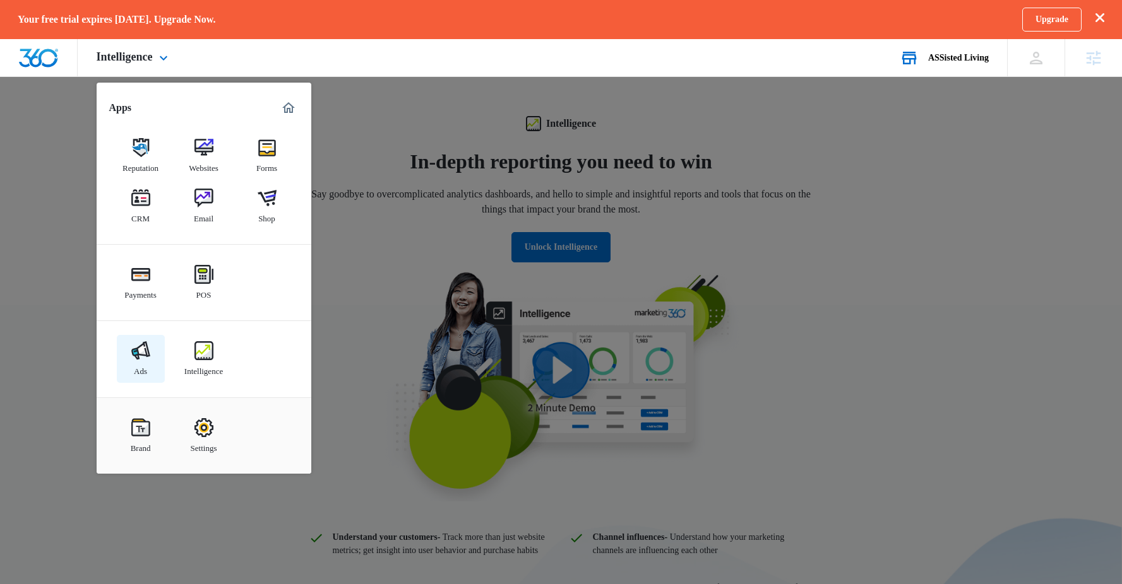
click at [134, 360] on div "Ads" at bounding box center [140, 368] width 13 height 16
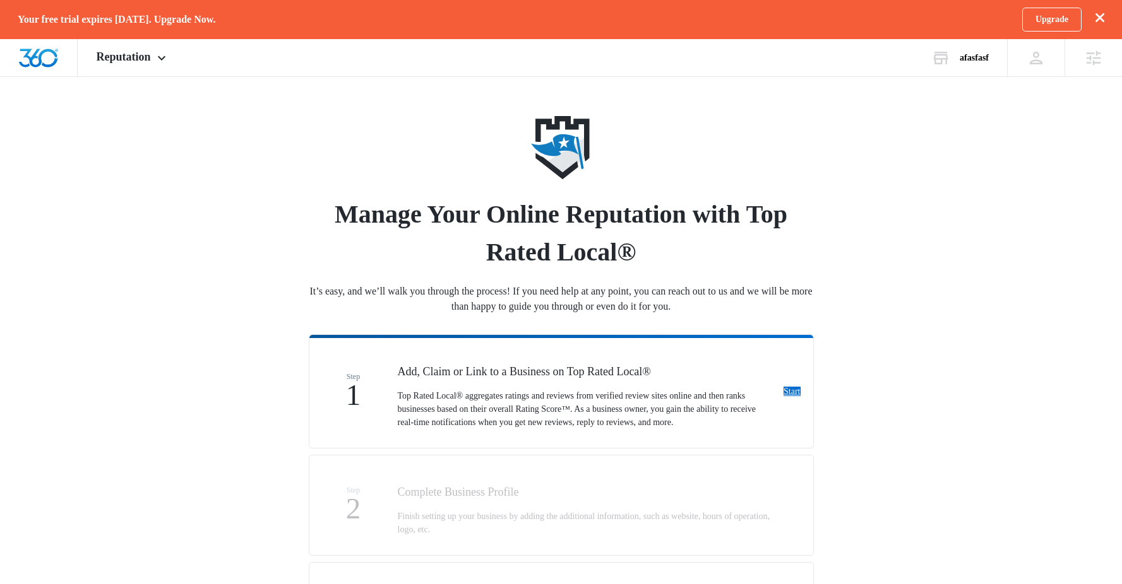
click at [153, 39] on div "Your free trial expires in 13 days. Upgrade Now. Upgrade" at bounding box center [561, 19] width 1122 height 39
click at [157, 54] on div "Reputation Apps Reputation Websites Forms CRM Email Shop Payments POS Ads Intel…" at bounding box center [133, 57] width 110 height 37
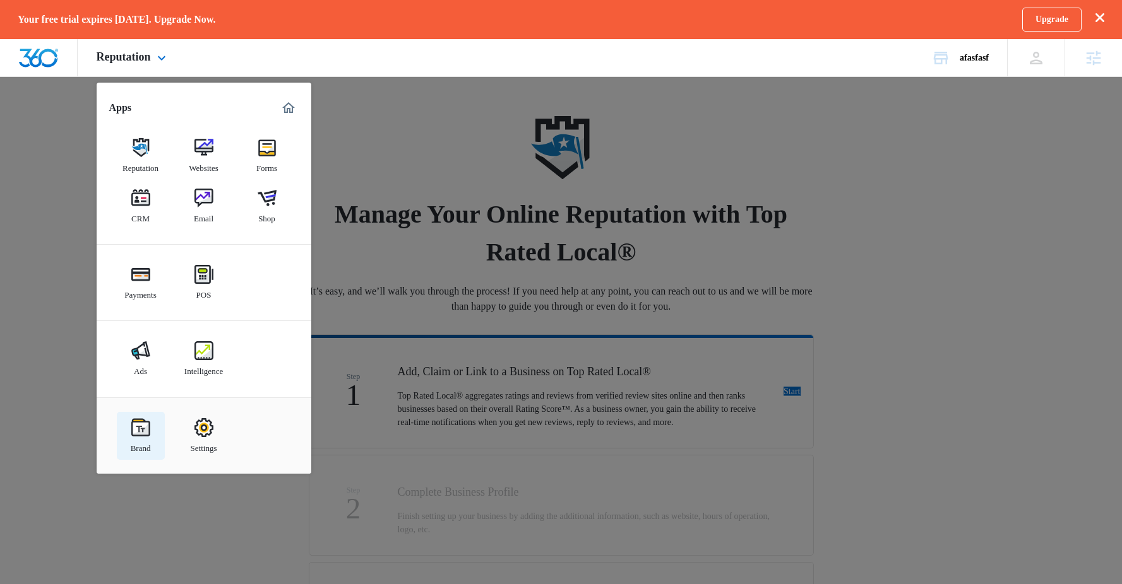
click at [155, 441] on link "Brand" at bounding box center [141, 436] width 48 height 48
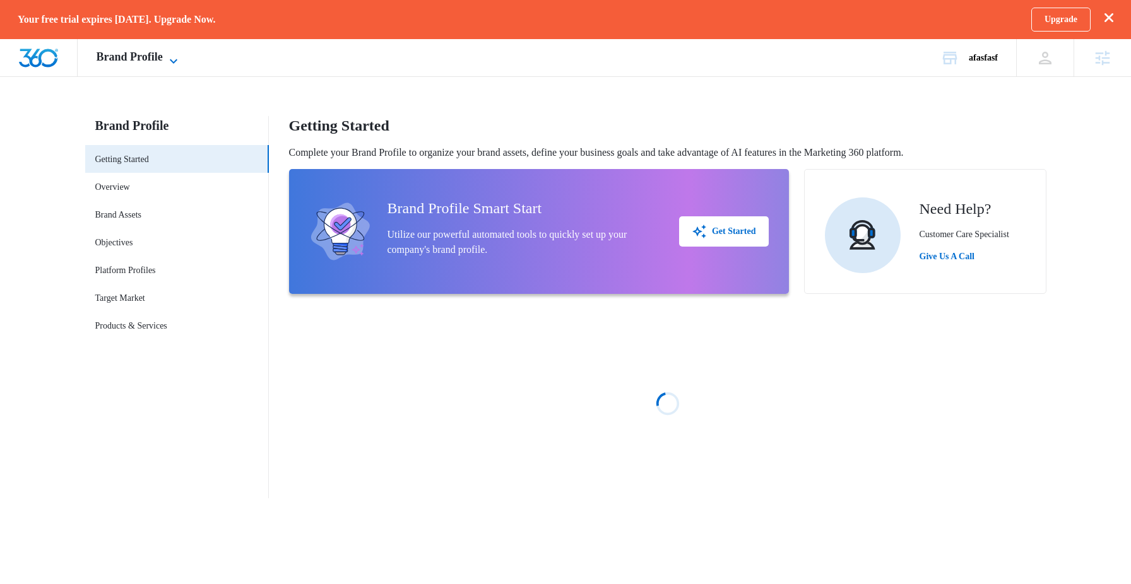
click at [176, 59] on icon at bounding box center [173, 61] width 15 height 15
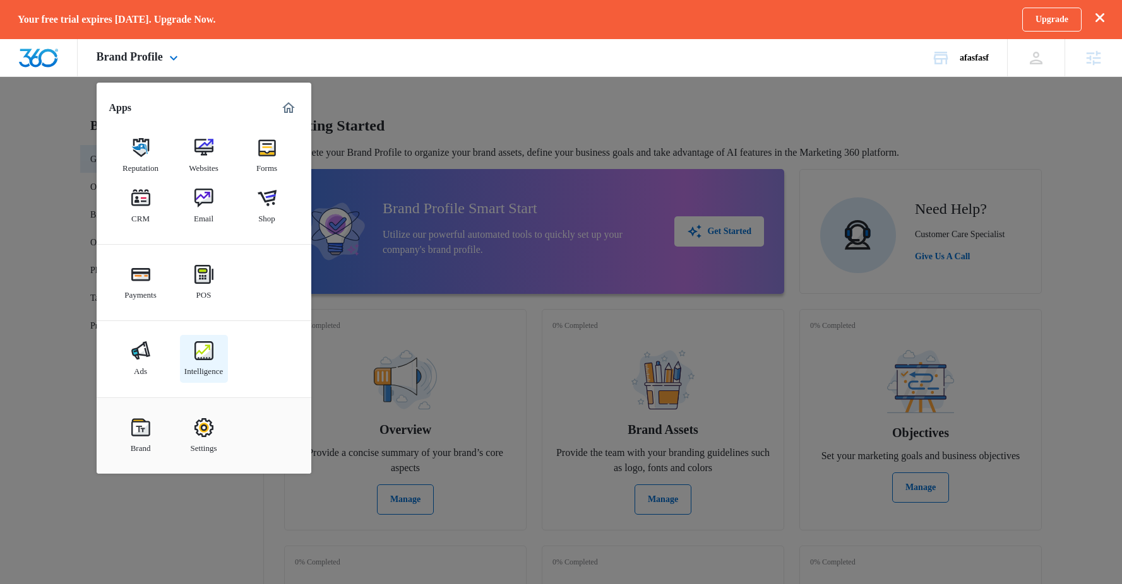
click at [199, 367] on div "Intelligence" at bounding box center [203, 368] width 39 height 16
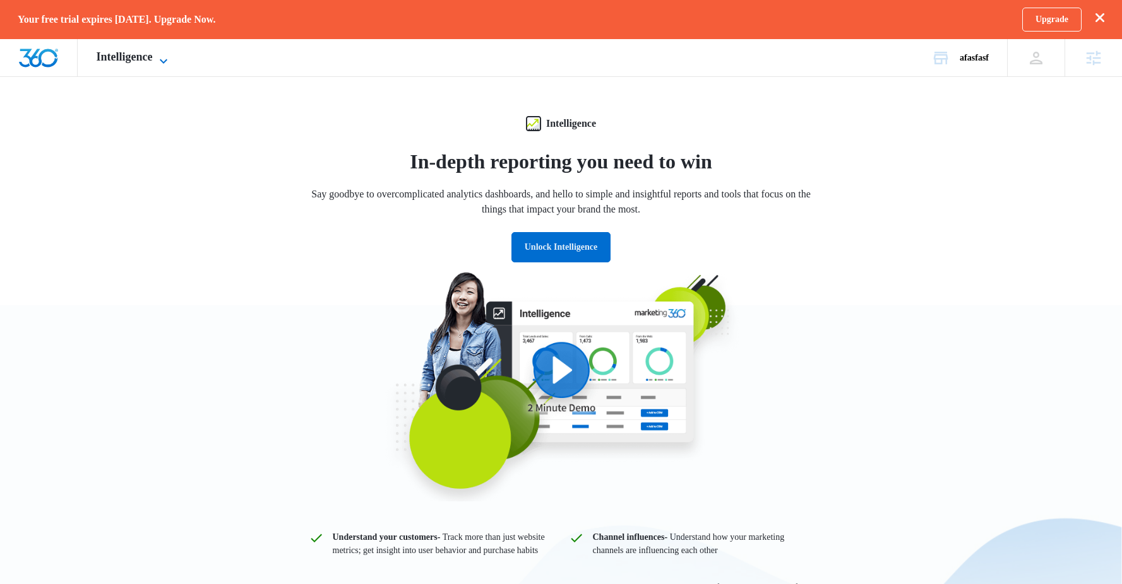
click at [124, 55] on span "Intelligence" at bounding box center [125, 56] width 56 height 13
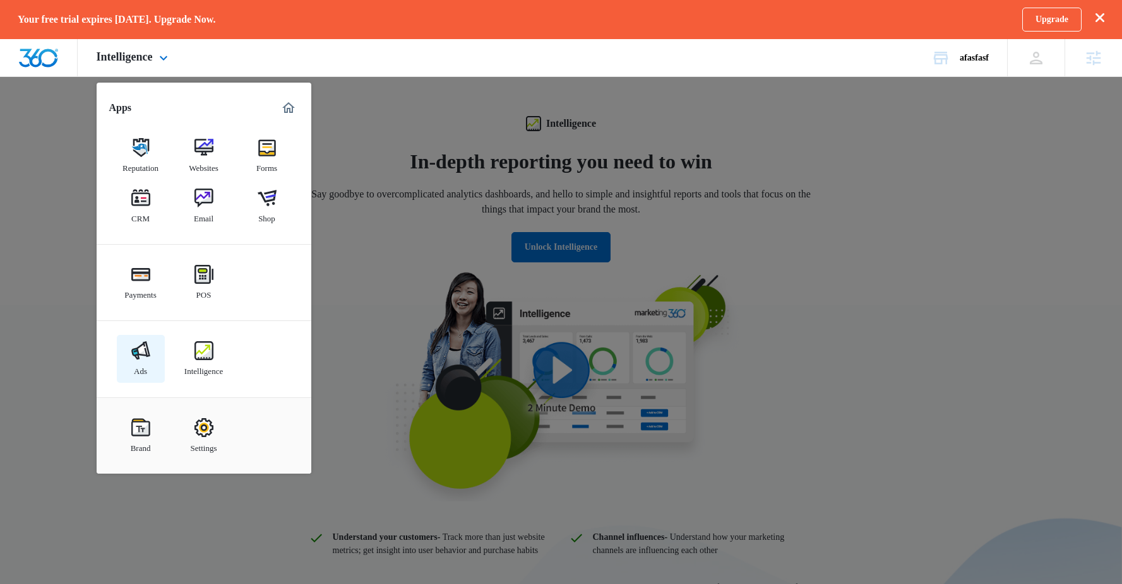
click at [135, 370] on div "Ads" at bounding box center [140, 368] width 13 height 16
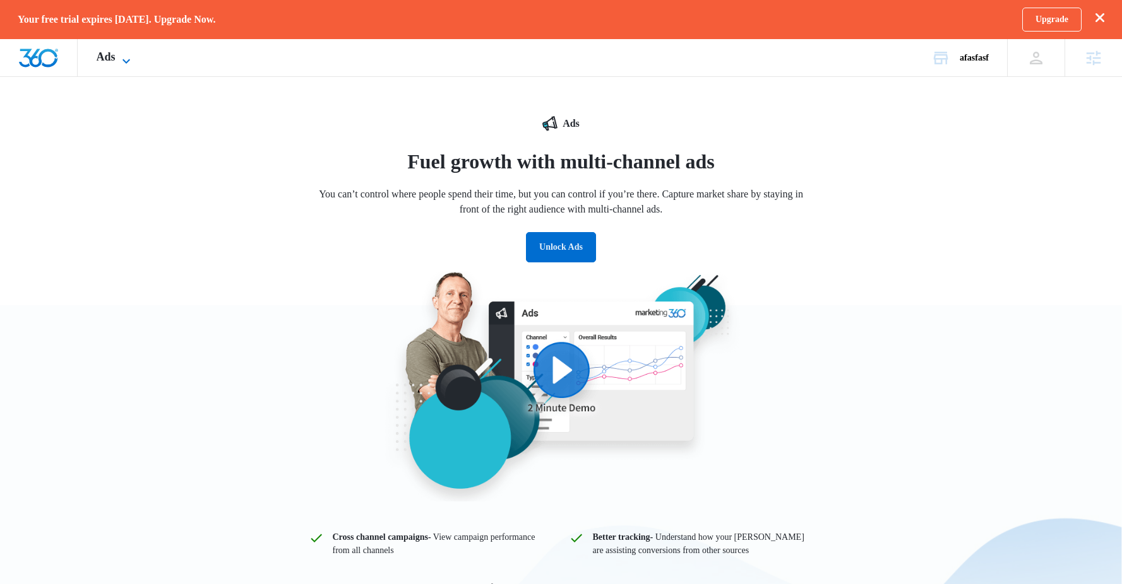
click at [126, 61] on icon at bounding box center [126, 61] width 8 height 4
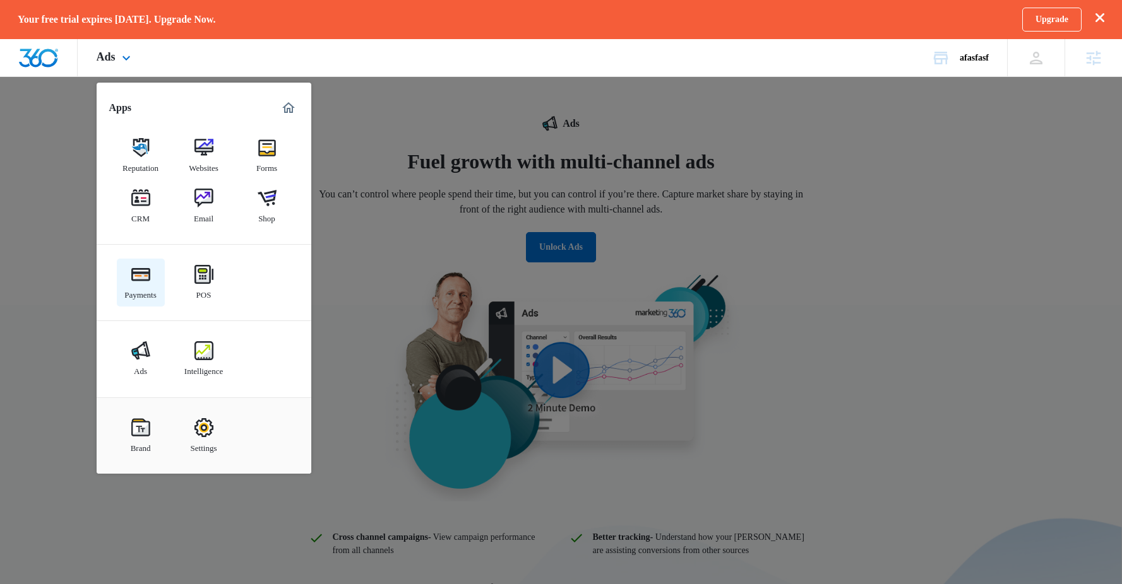
click at [126, 287] on div "Payments" at bounding box center [140, 292] width 32 height 16
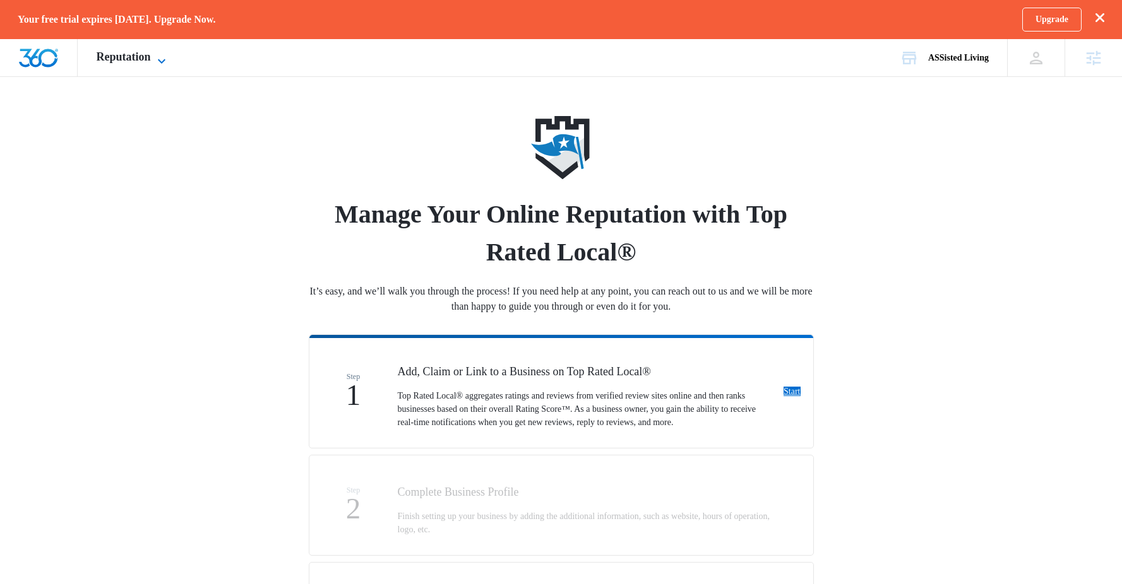
click at [168, 62] on icon at bounding box center [161, 61] width 15 height 15
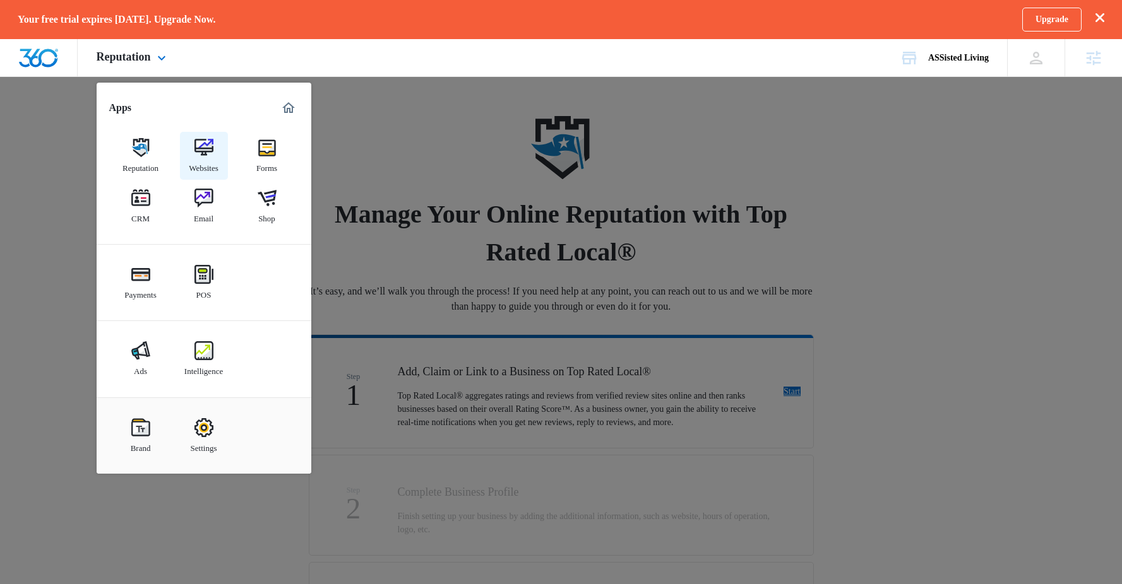
click at [206, 155] on img at bounding box center [203, 147] width 19 height 19
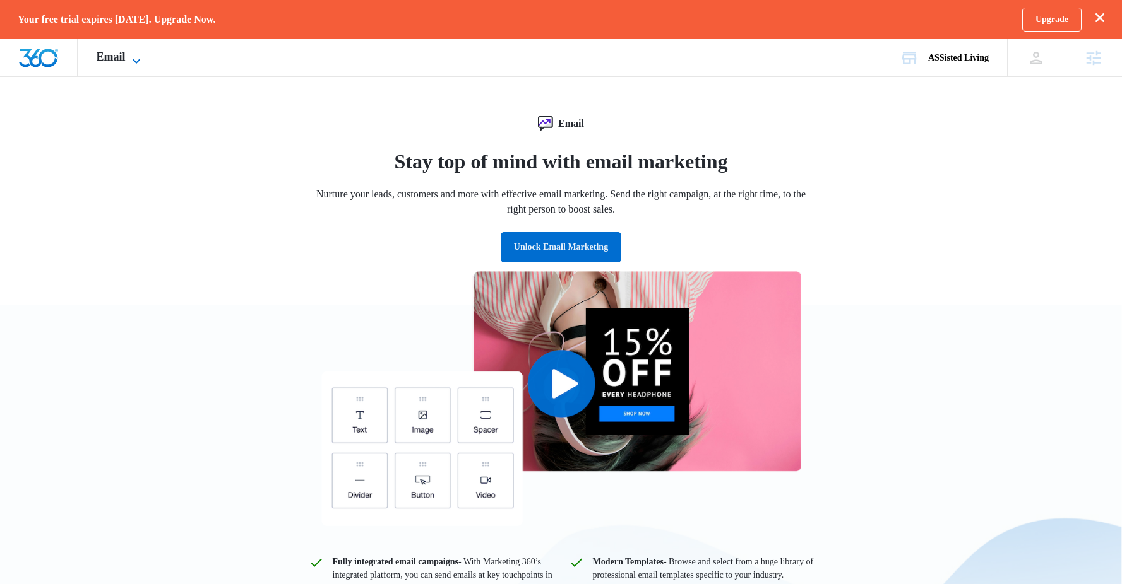
click at [133, 61] on icon at bounding box center [136, 61] width 15 height 15
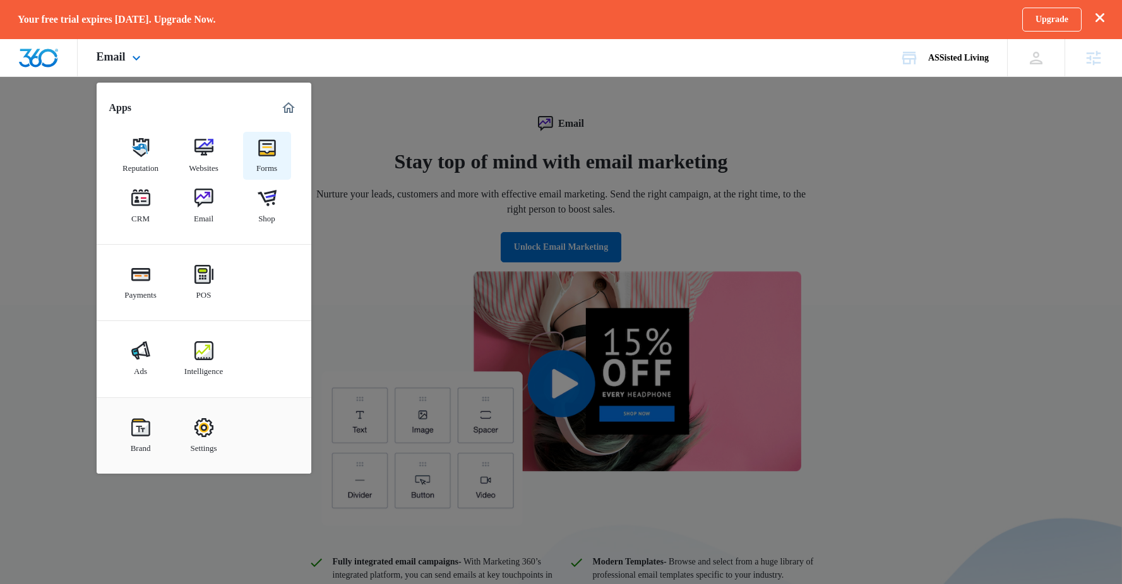
click at [273, 155] on img at bounding box center [267, 147] width 19 height 19
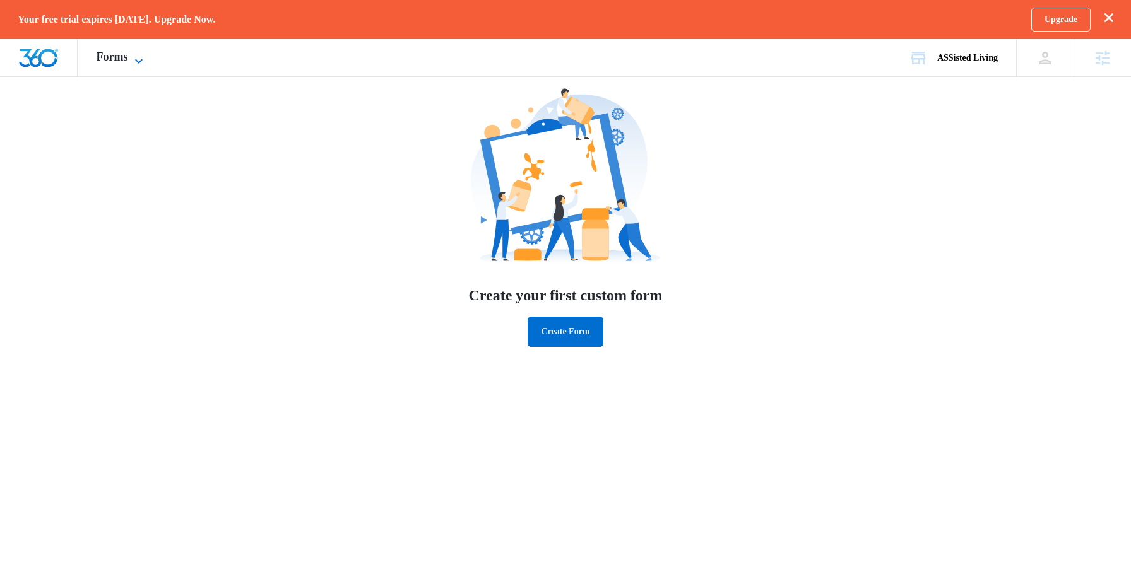
click at [128, 54] on span "Forms" at bounding box center [113, 56] width 32 height 13
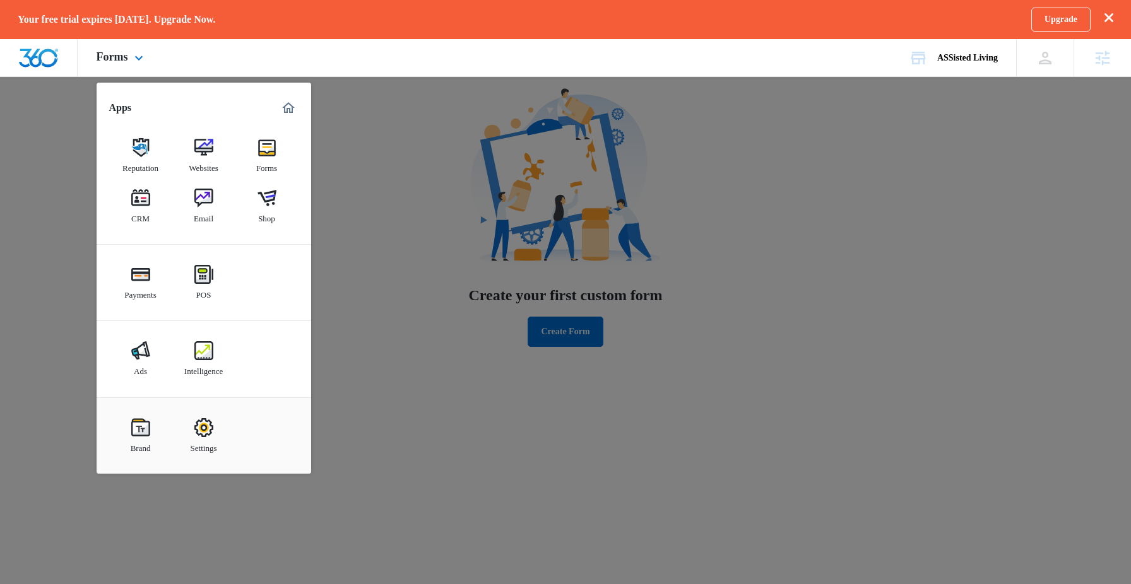
click at [56, 64] on img "Dashboard" at bounding box center [38, 58] width 40 height 19
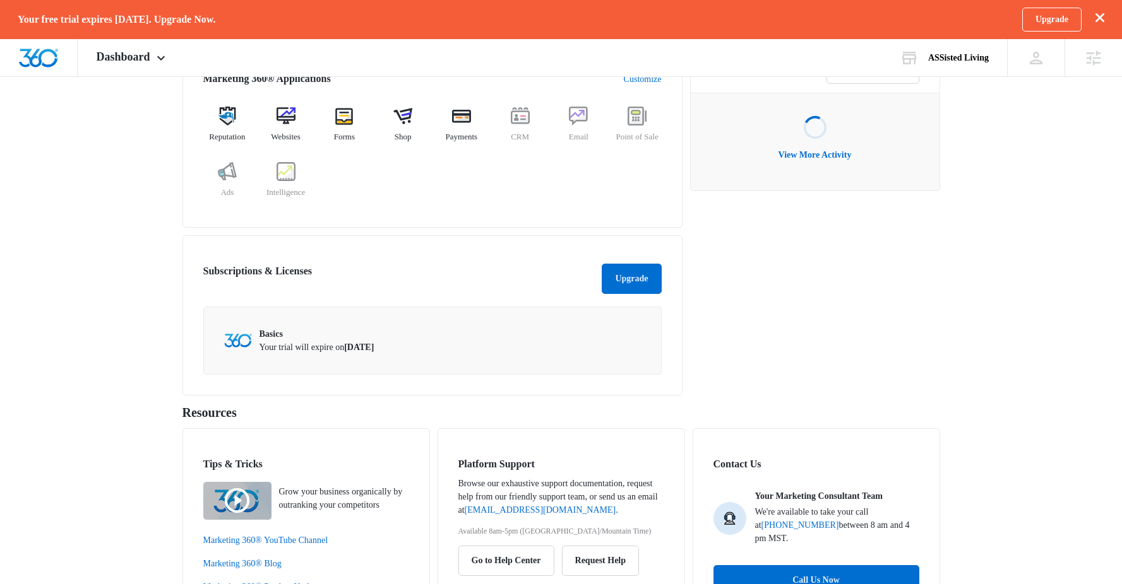
scroll to position [358, 0]
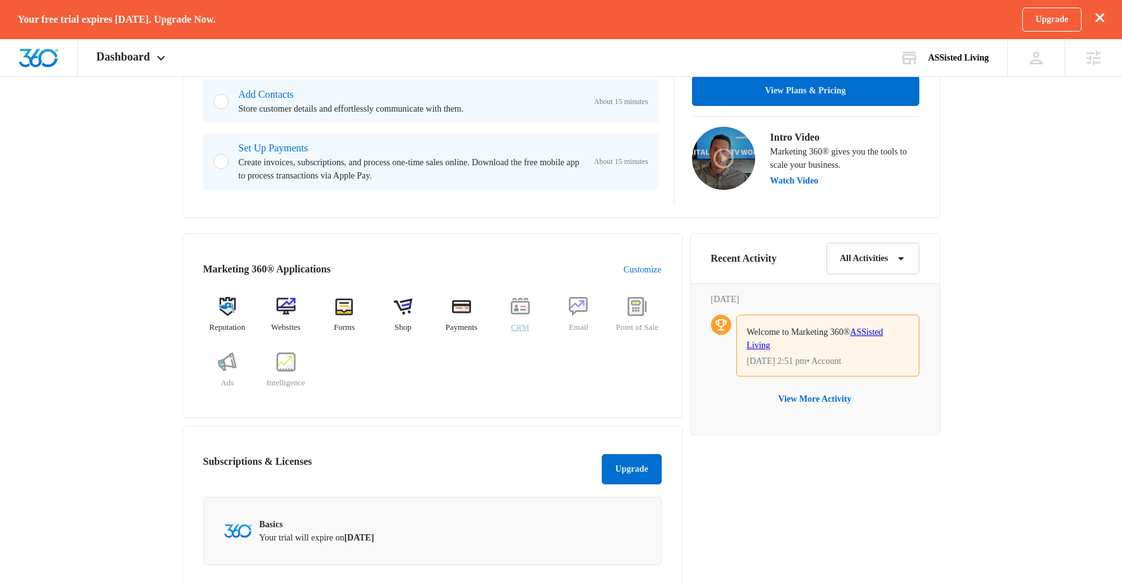
click at [514, 305] on img at bounding box center [520, 306] width 19 height 19
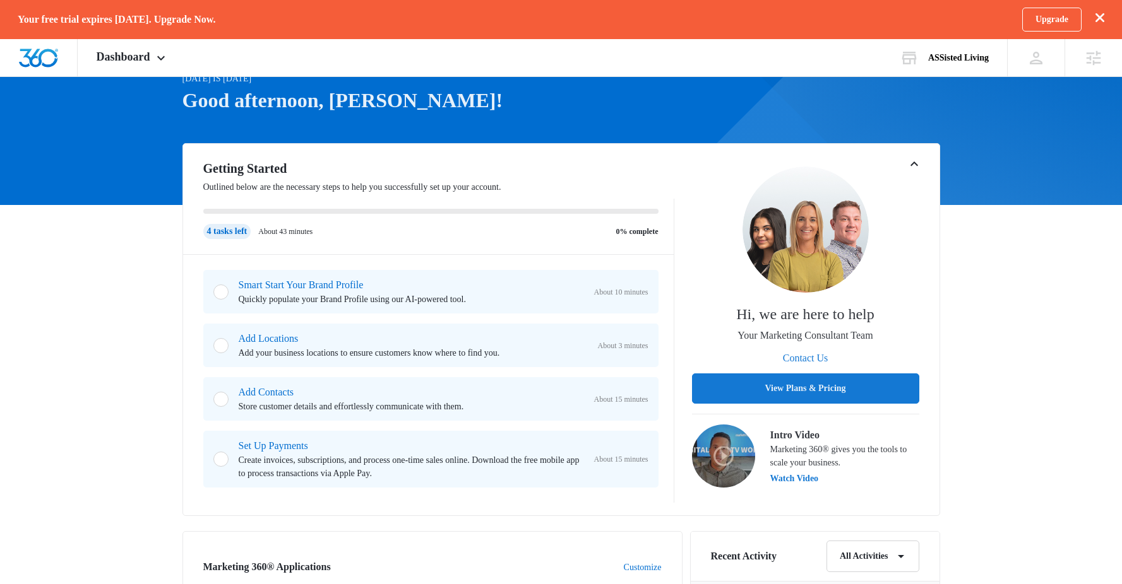
scroll to position [88, 0]
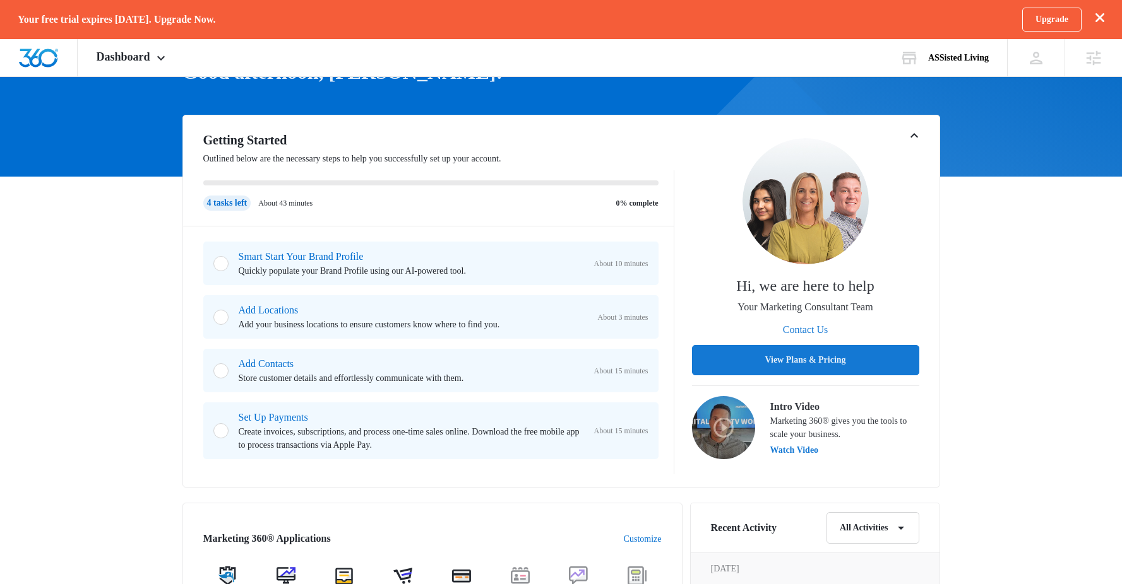
click at [280, 370] on div "Add Contacts Store customer details and effortlessly communicate with them." at bounding box center [411, 371] width 345 height 28
click at [281, 365] on link "Add Contacts" at bounding box center [267, 364] width 56 height 11
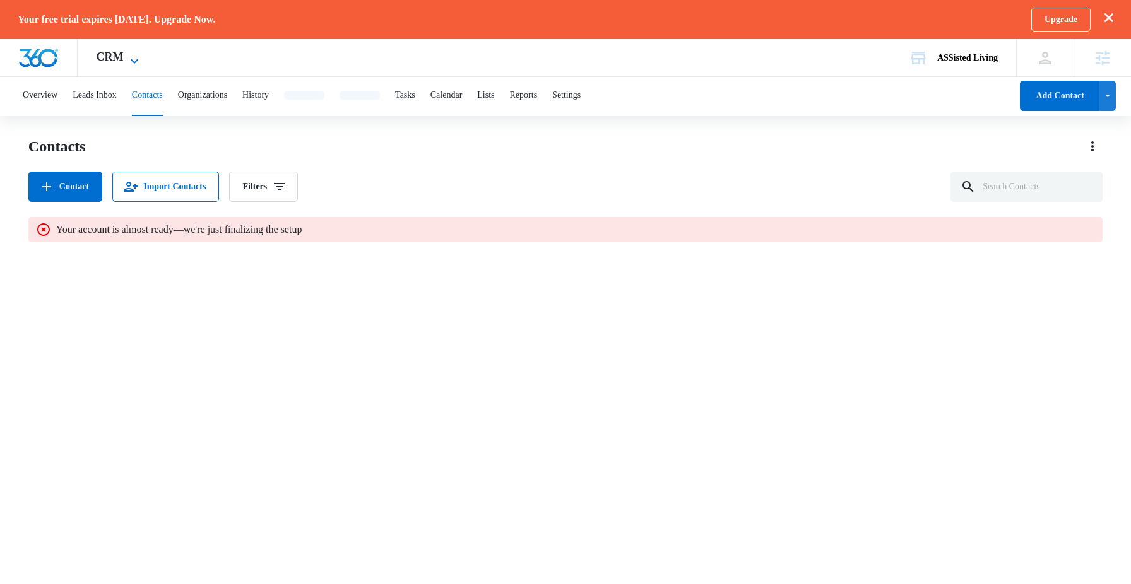
click at [116, 58] on span "CRM" at bounding box center [110, 56] width 27 height 13
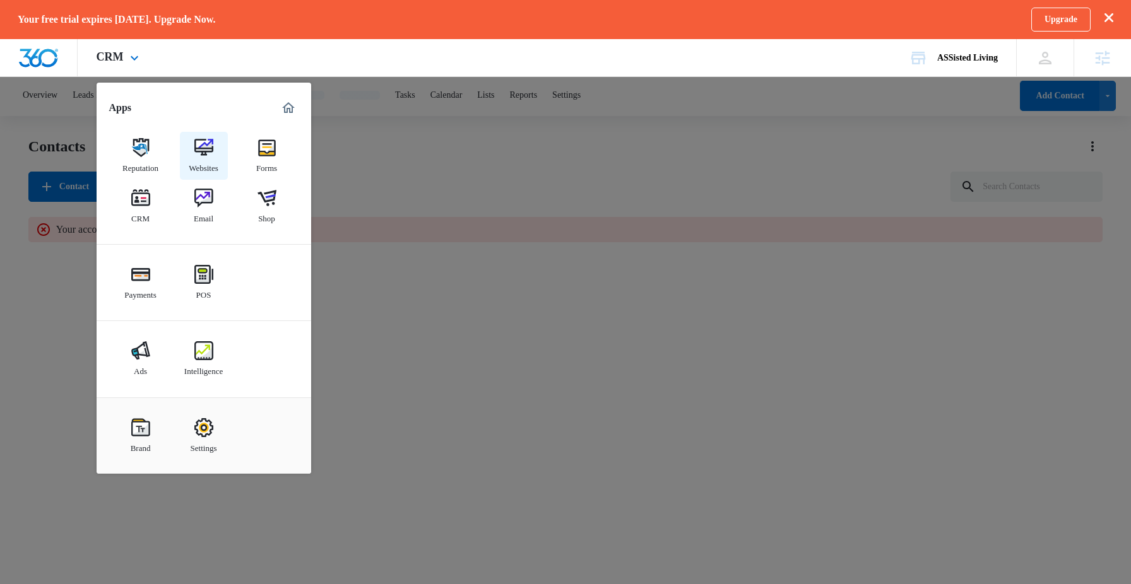
click at [201, 167] on div "Websites" at bounding box center [204, 165] width 30 height 16
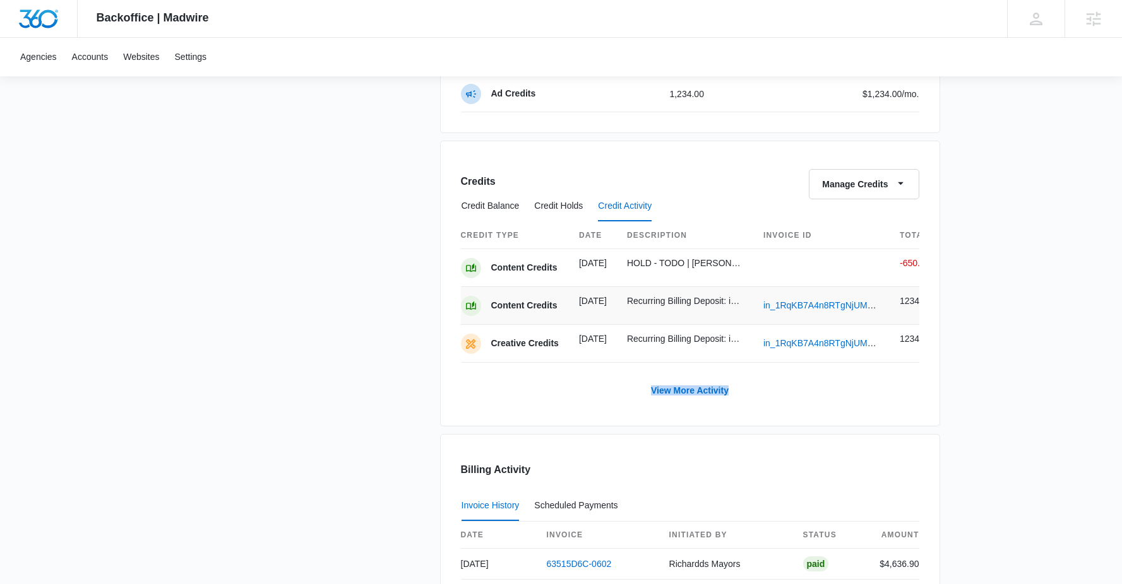
scroll to position [944, 0]
click at [559, 209] on button "Credit Holds" at bounding box center [558, 206] width 49 height 30
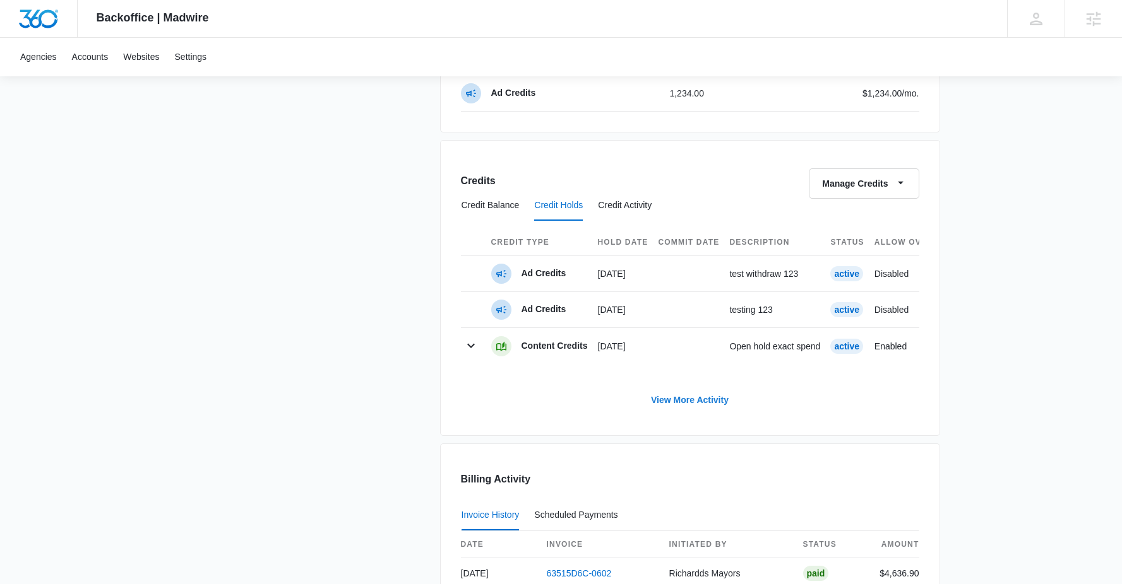
click at [713, 409] on link "View More Activity" at bounding box center [689, 400] width 103 height 30
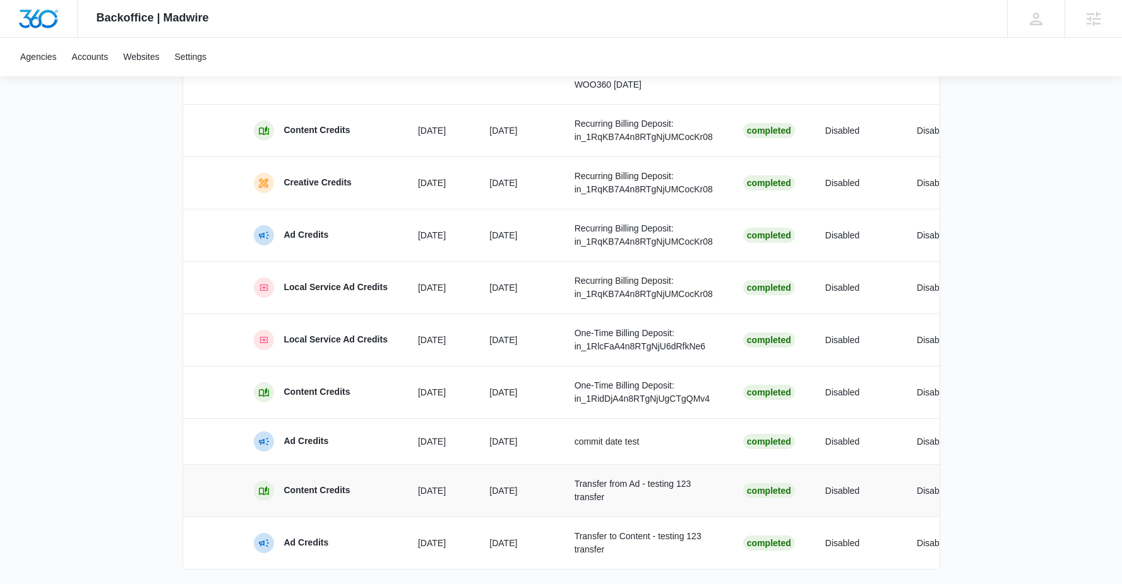
scroll to position [552, 0]
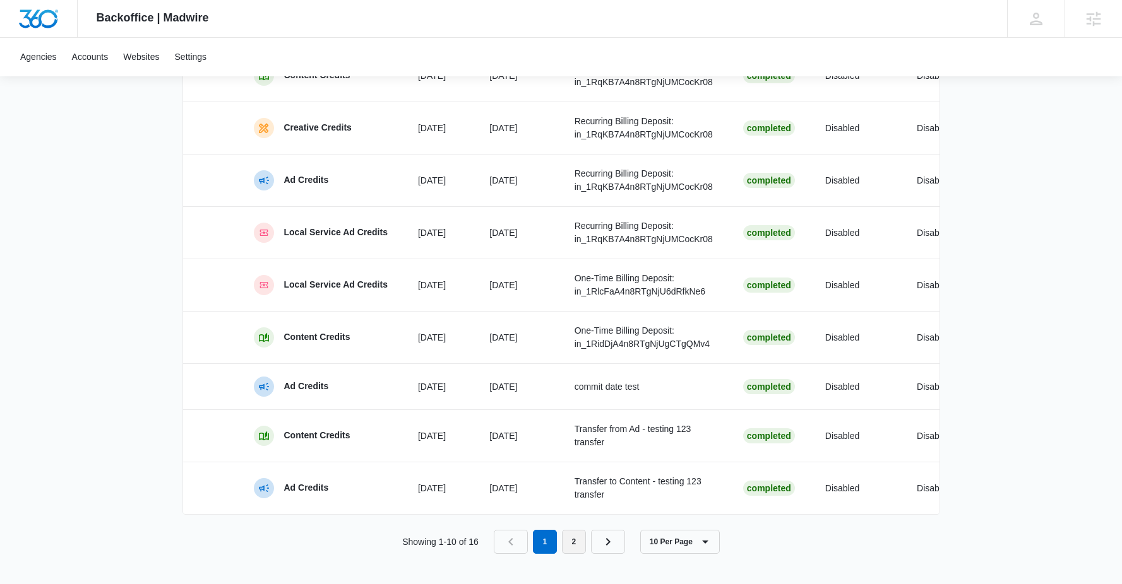
click at [579, 545] on link "2" at bounding box center [574, 542] width 24 height 24
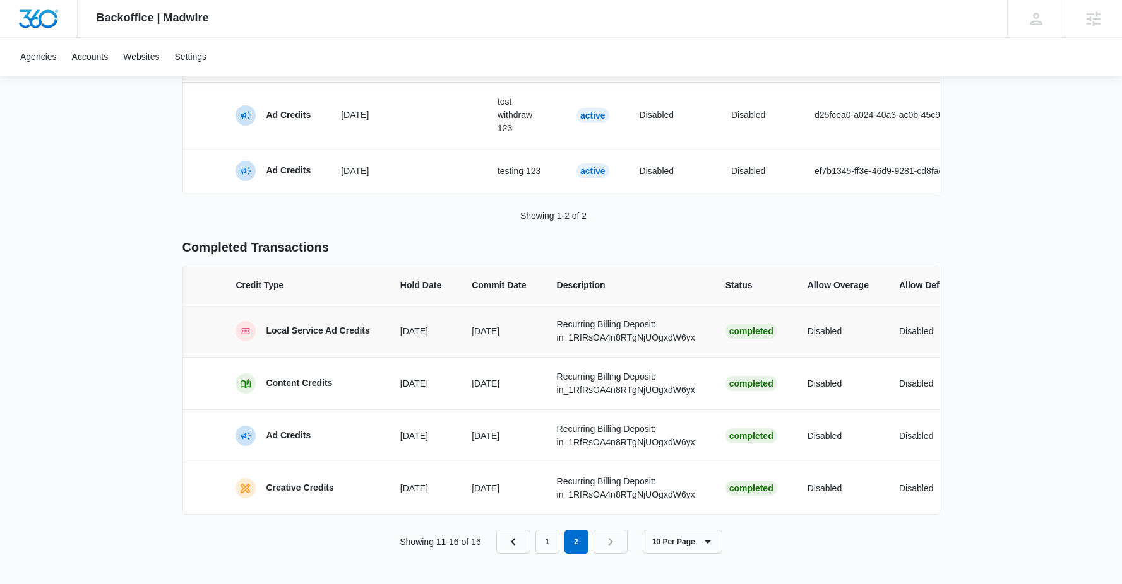
scroll to position [230, 0]
click at [615, 542] on nav "1 2" at bounding box center [561, 542] width 131 height 24
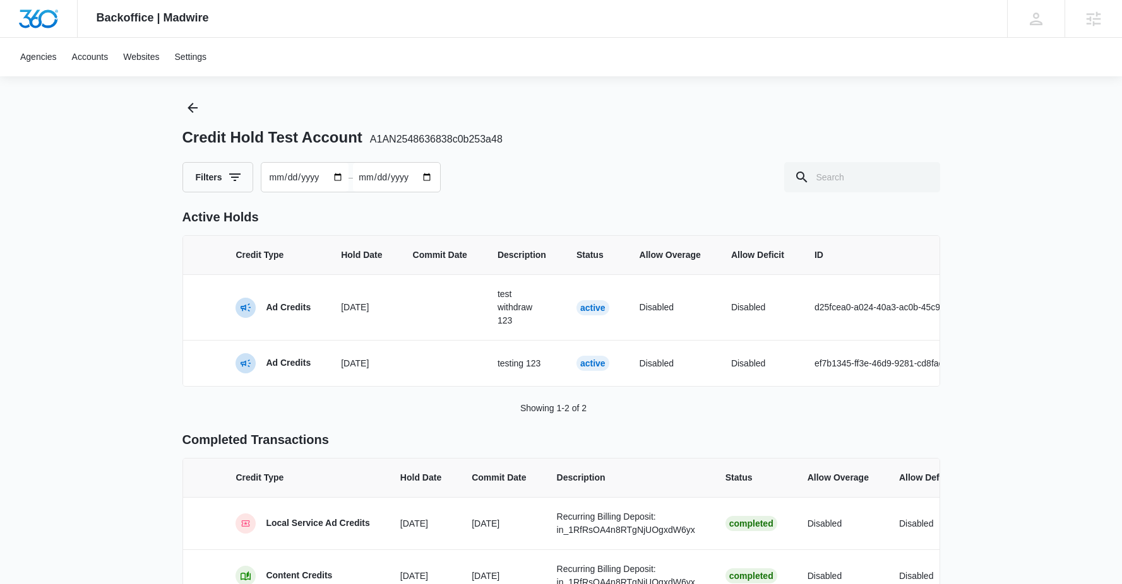
scroll to position [0, 0]
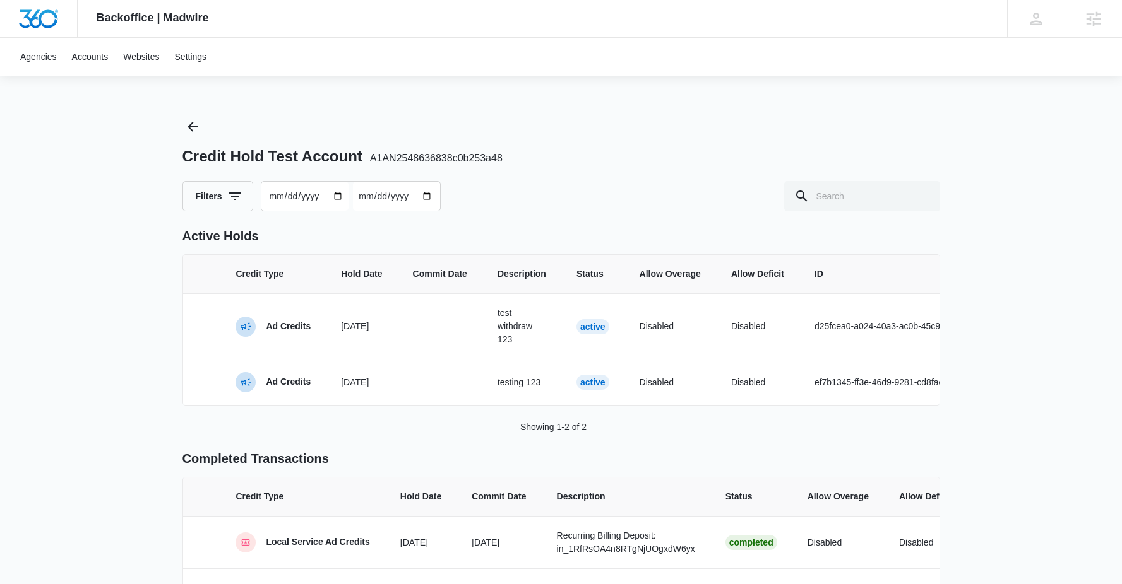
click at [343, 195] on input "2025-06-13" at bounding box center [304, 196] width 87 height 29
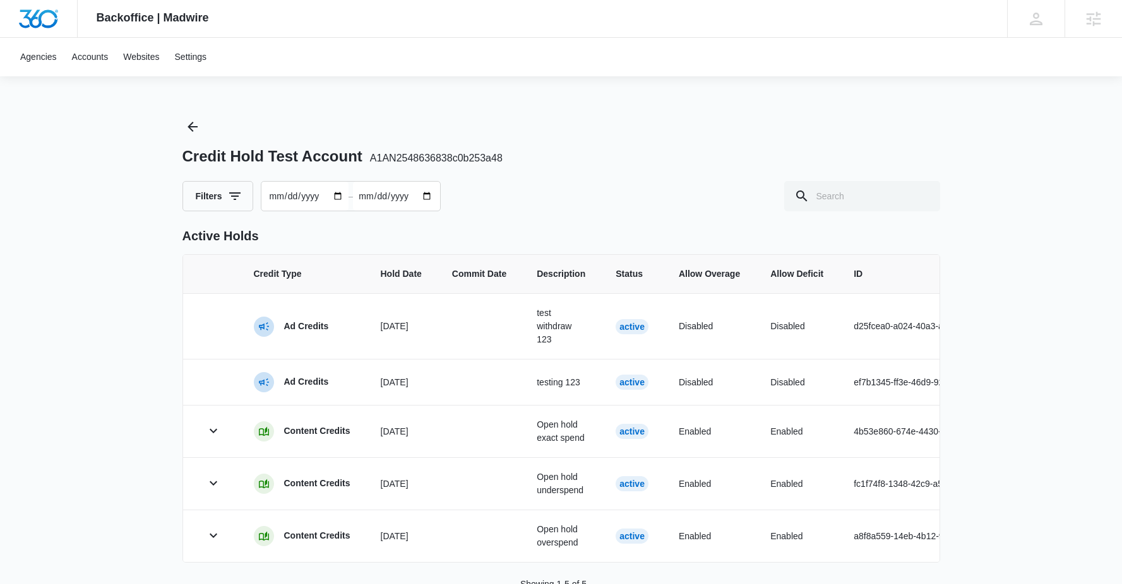
click at [506, 203] on div "Filters 2025-01-13 – 2025-08-12" at bounding box center [560, 196] width 757 height 30
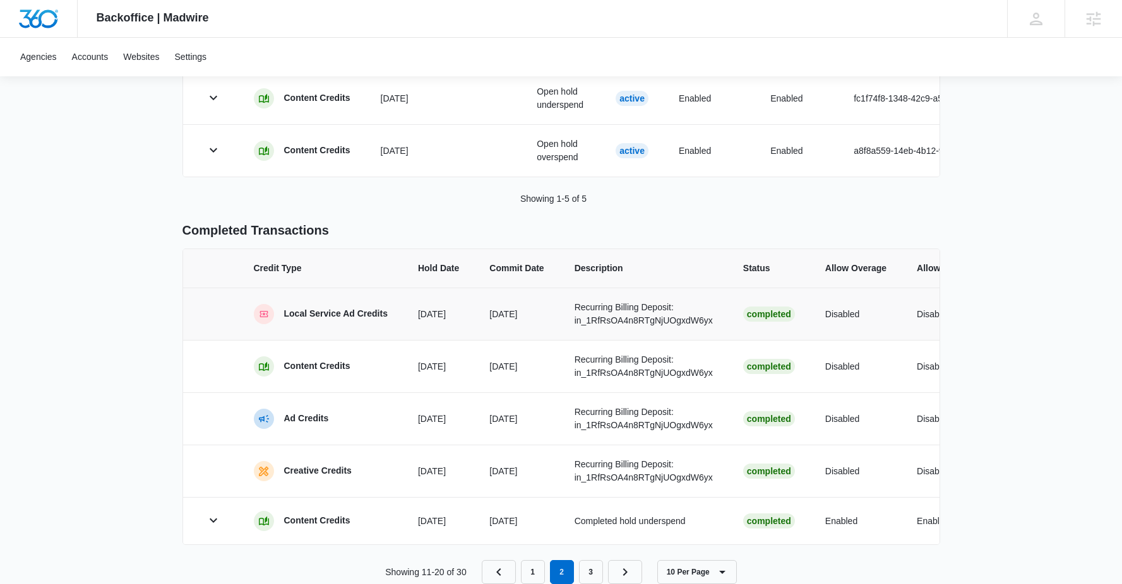
scroll to position [448, 0]
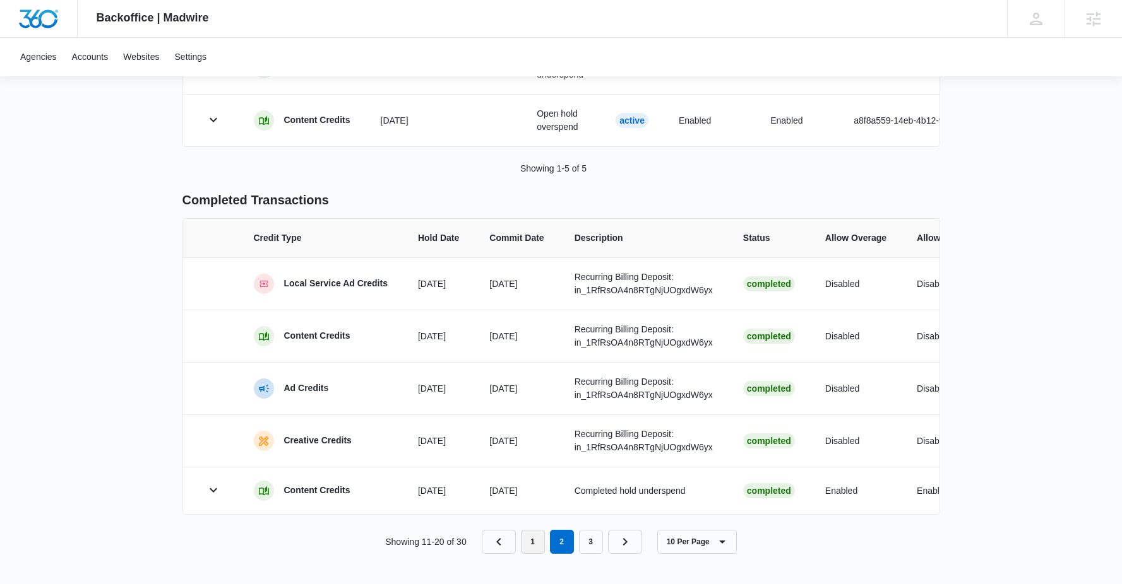
click at [534, 541] on link "1" at bounding box center [533, 542] width 24 height 24
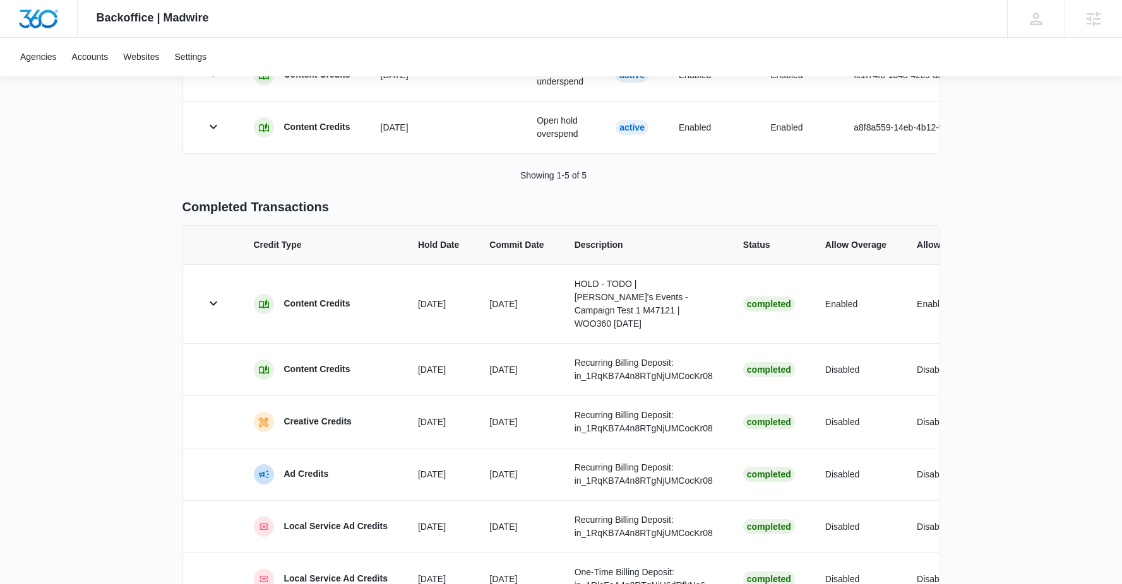
scroll to position [676, 0]
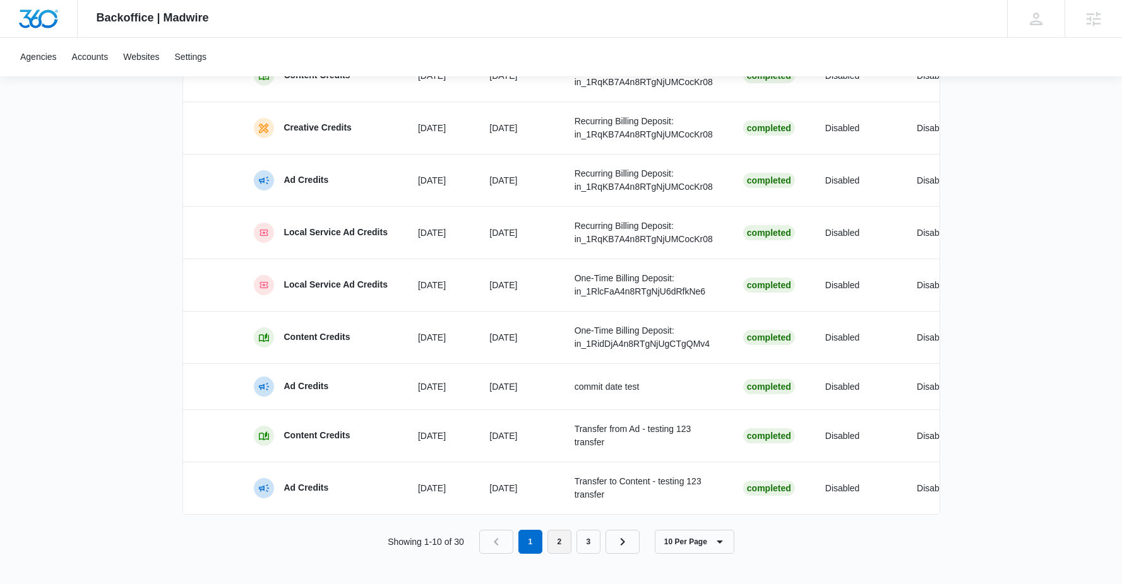
click at [564, 548] on link "2" at bounding box center [559, 542] width 24 height 24
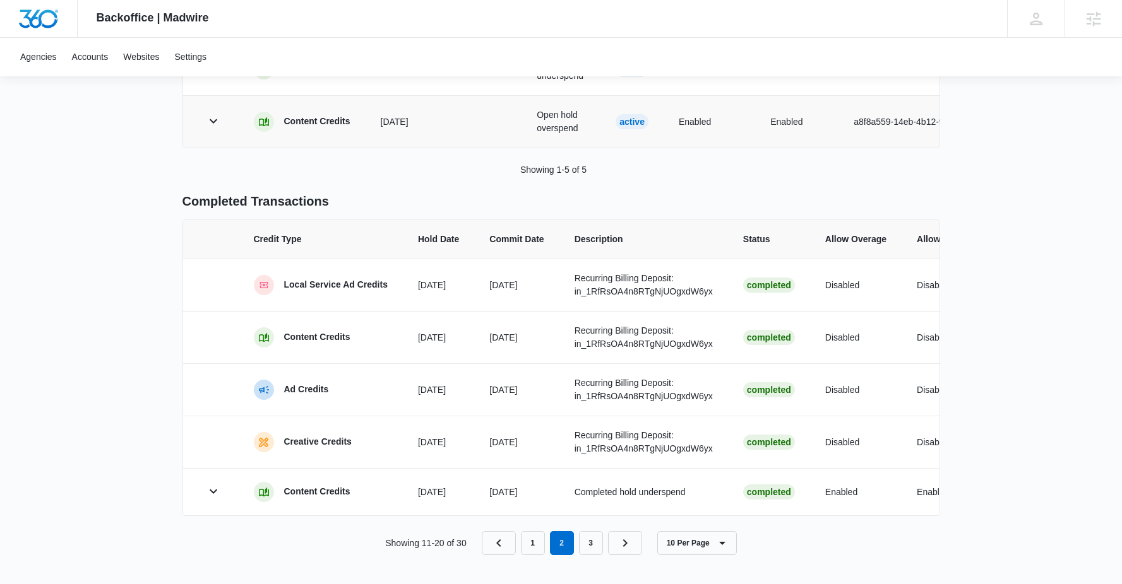
scroll to position [448, 0]
click at [602, 539] on link "3" at bounding box center [591, 542] width 24 height 24
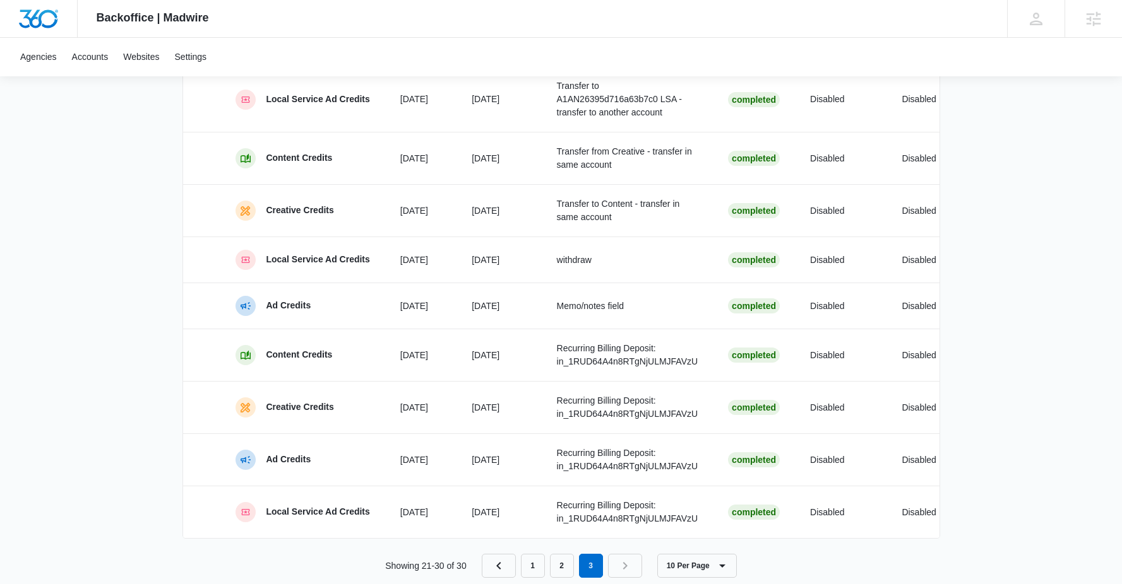
scroll to position [709, 0]
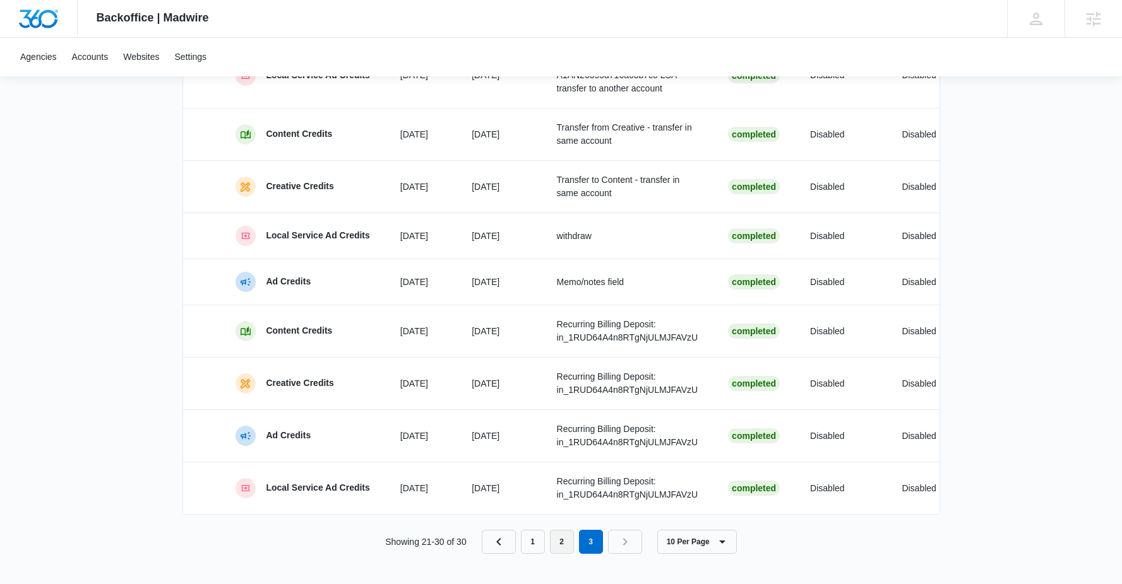
click at [564, 554] on link "2" at bounding box center [562, 542] width 24 height 24
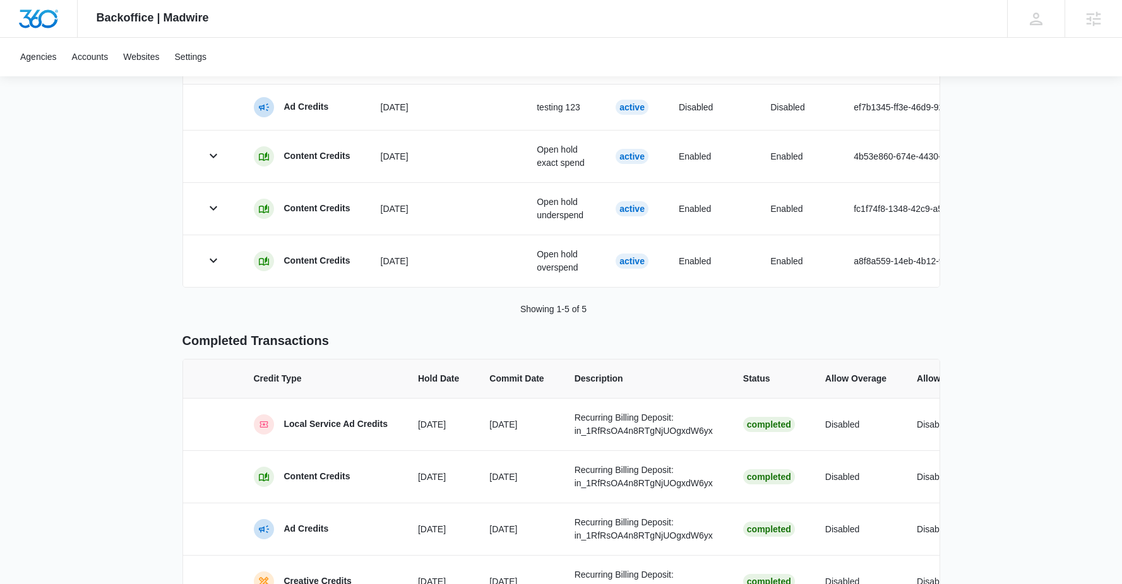
scroll to position [448, 0]
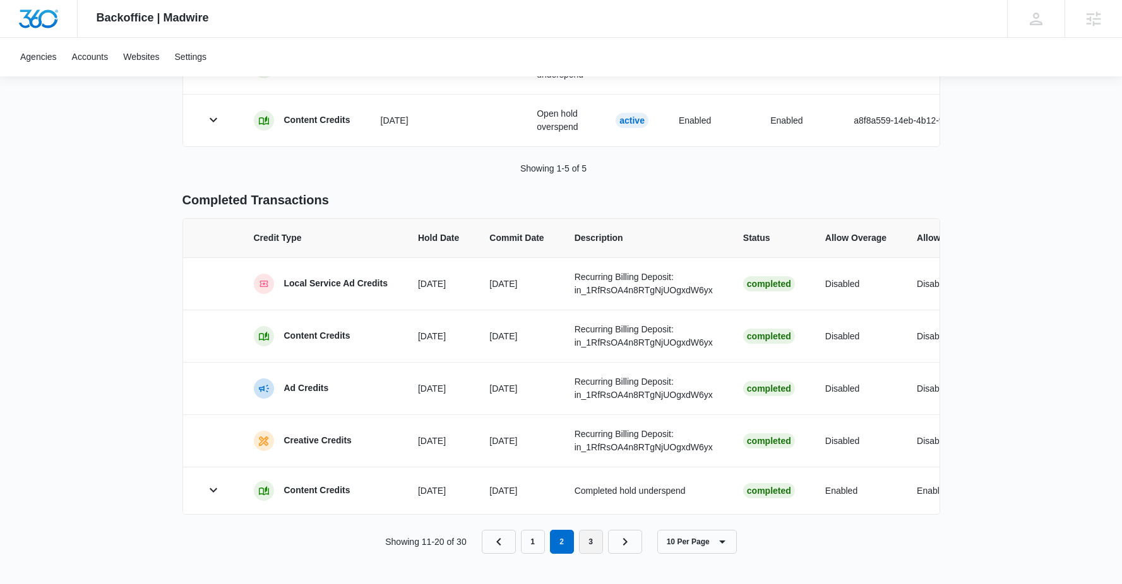
click at [590, 539] on link "3" at bounding box center [591, 542] width 24 height 24
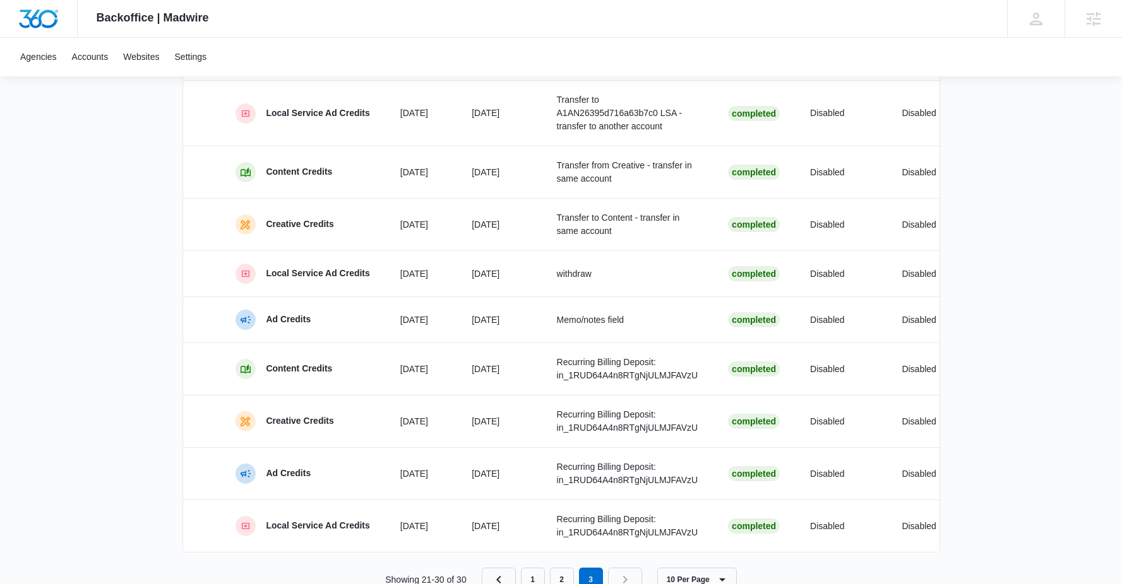
scroll to position [709, 0]
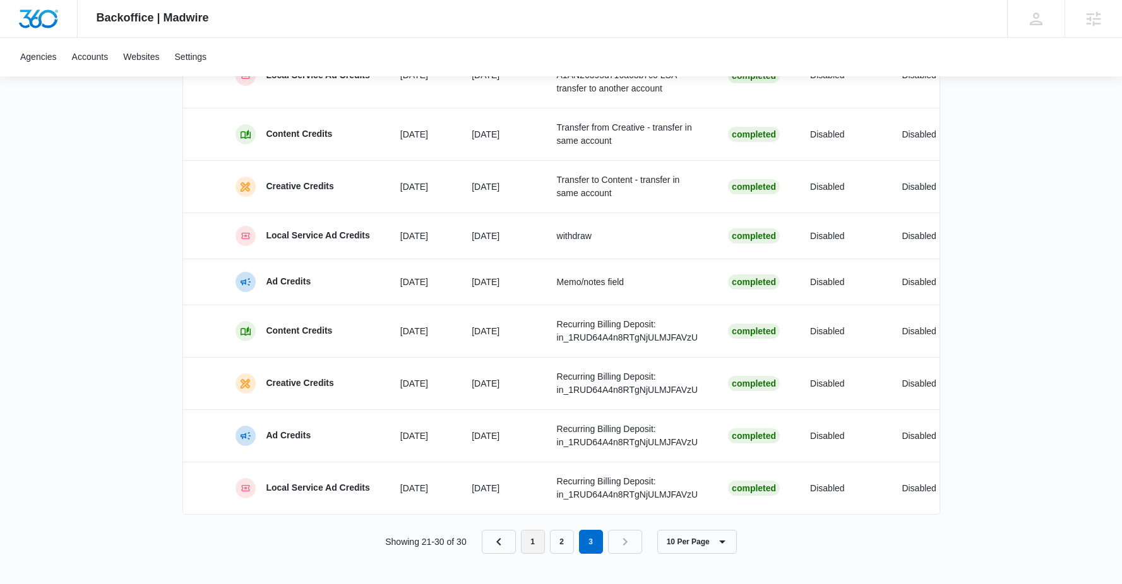
click at [535, 544] on link "1" at bounding box center [533, 542] width 24 height 24
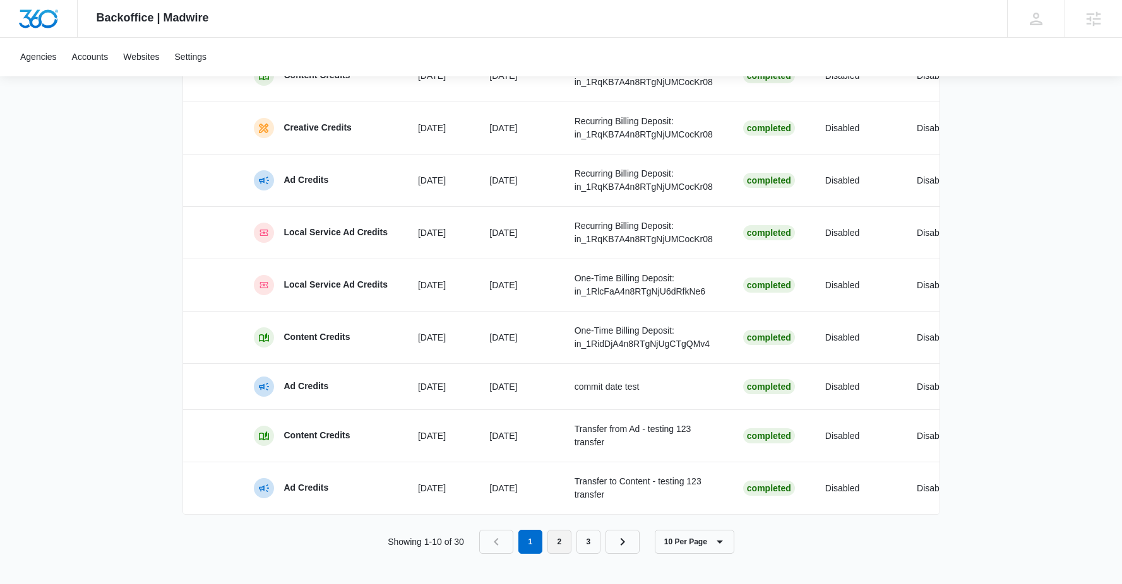
click at [567, 550] on link "2" at bounding box center [559, 542] width 24 height 24
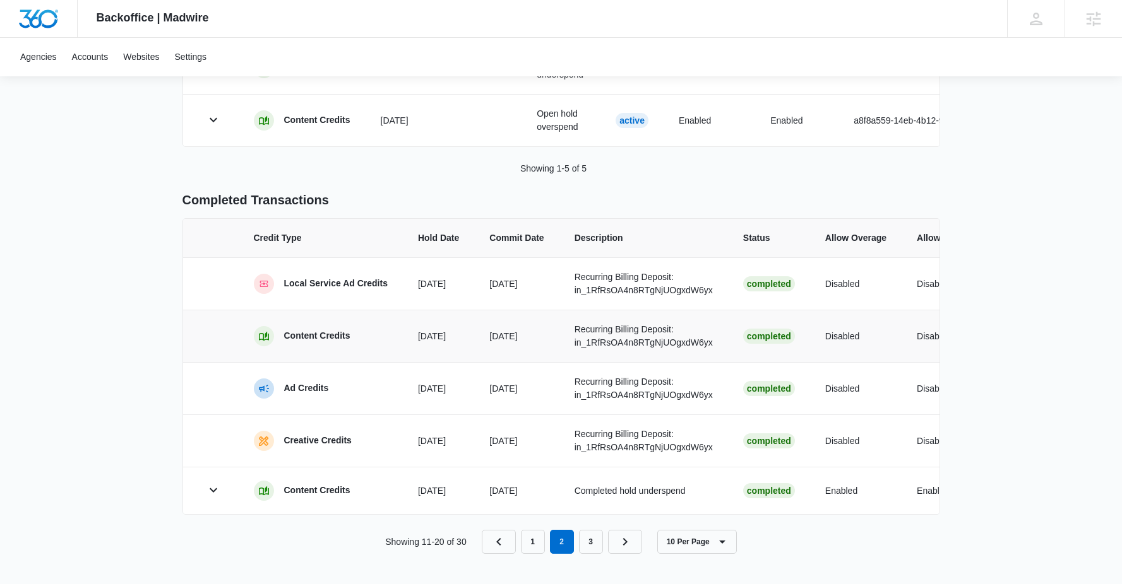
scroll to position [448, 0]
drag, startPoint x: 596, startPoint y: 532, endPoint x: 575, endPoint y: 430, distance: 104.5
click at [596, 532] on link "3" at bounding box center [591, 542] width 24 height 24
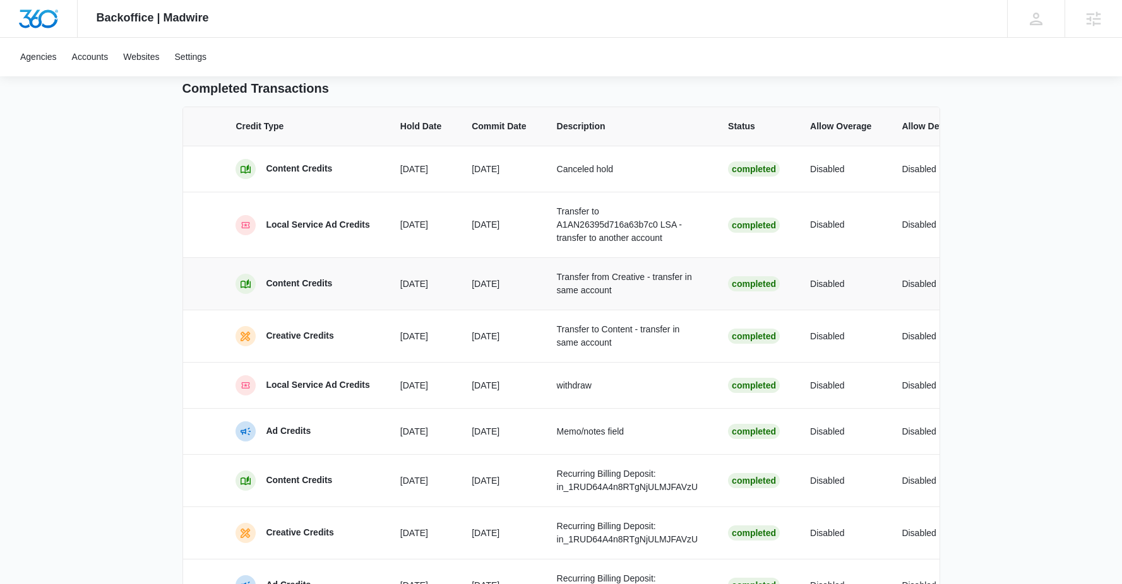
scroll to position [709, 0]
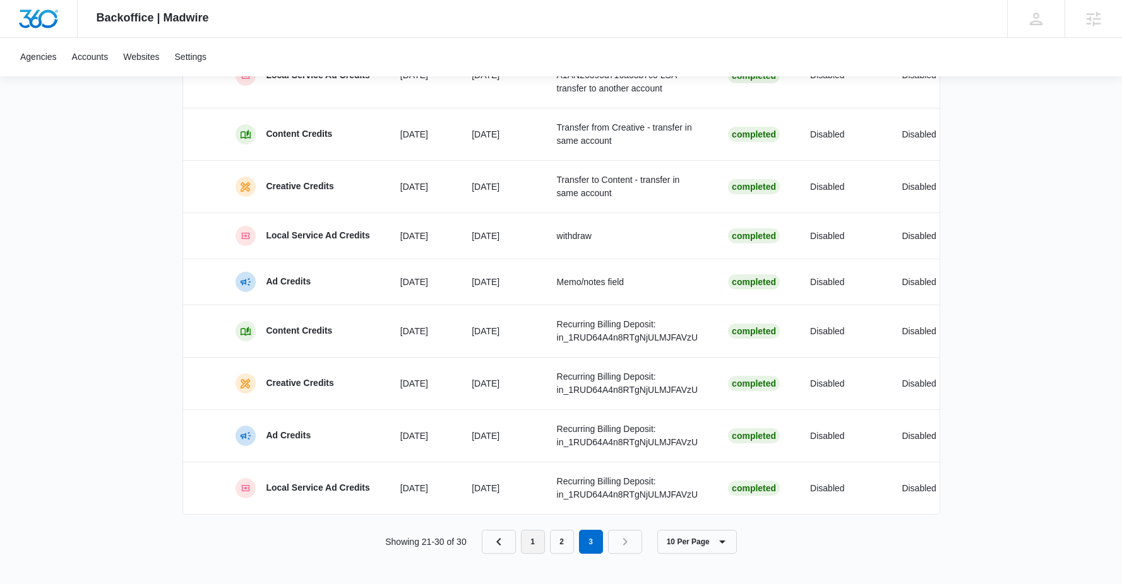
click at [536, 540] on link "1" at bounding box center [533, 542] width 24 height 24
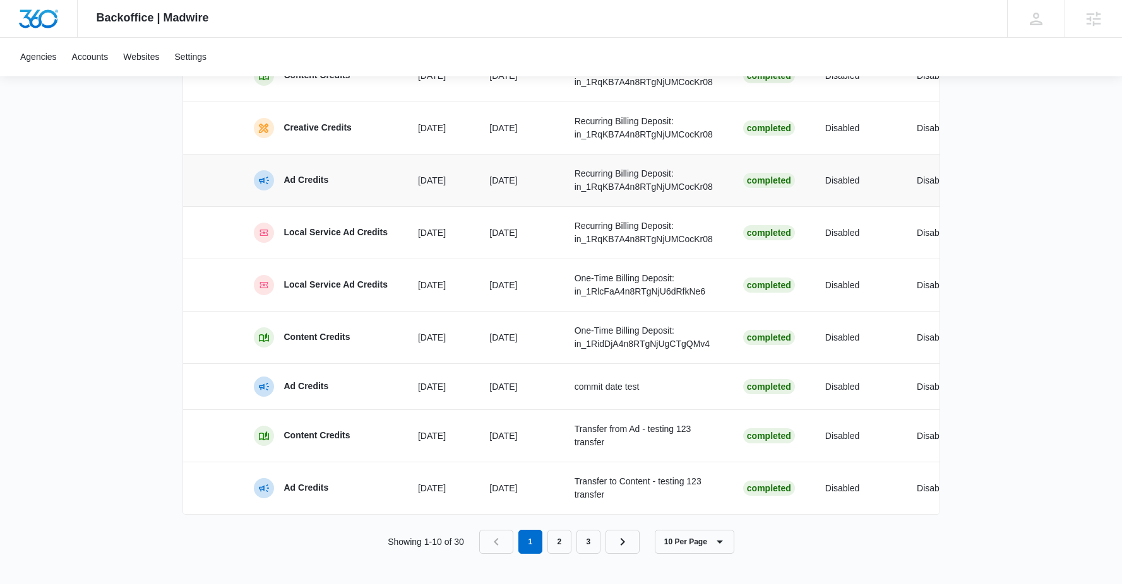
scroll to position [722, 0]
click at [557, 540] on link "2" at bounding box center [559, 542] width 24 height 24
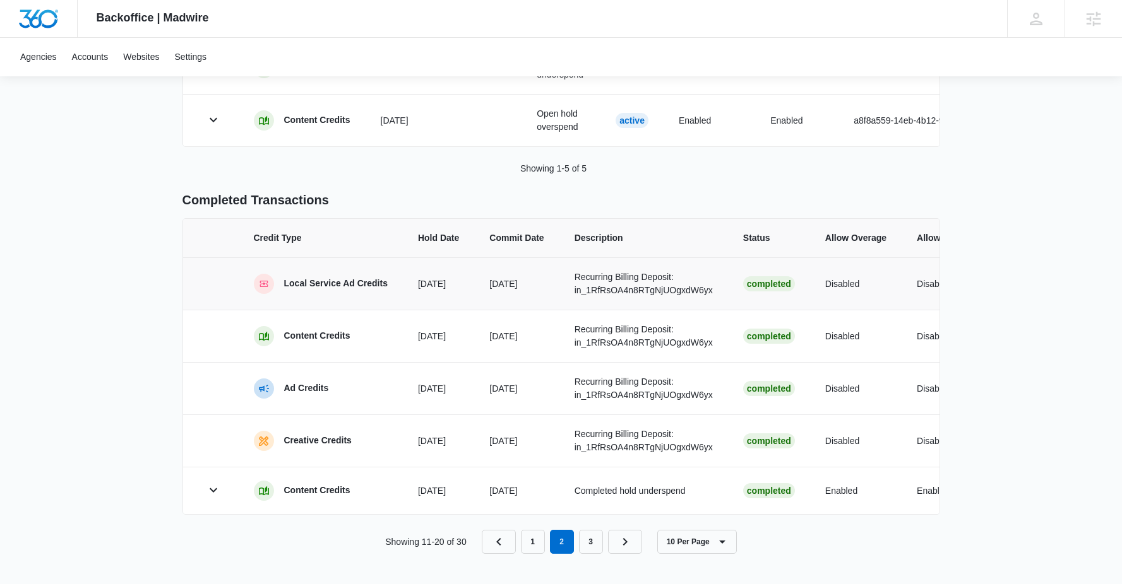
scroll to position [448, 0]
click at [591, 547] on link "3" at bounding box center [591, 542] width 24 height 24
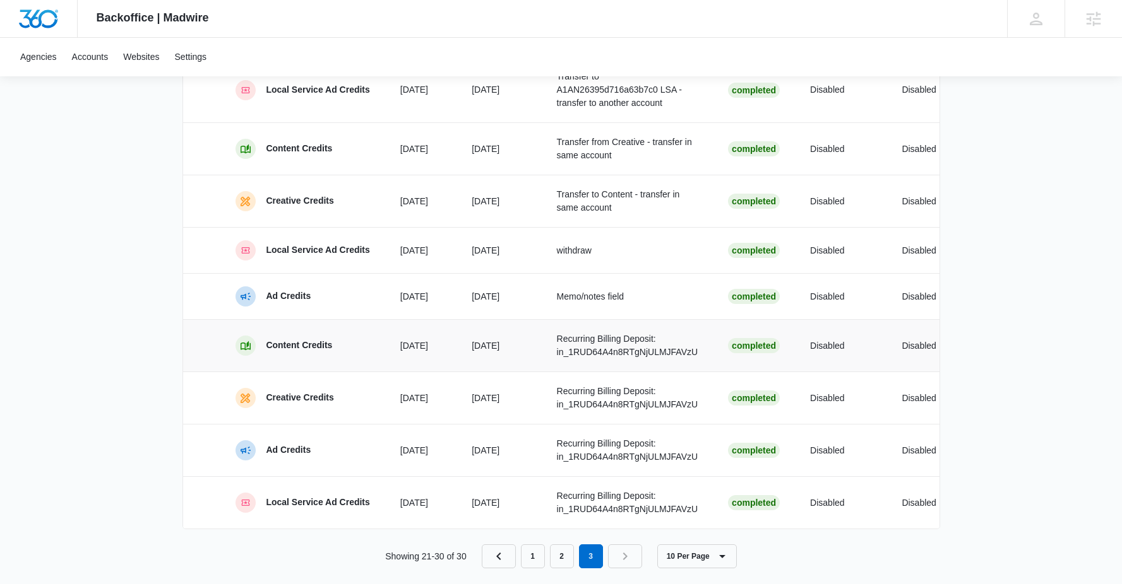
scroll to position [709, 0]
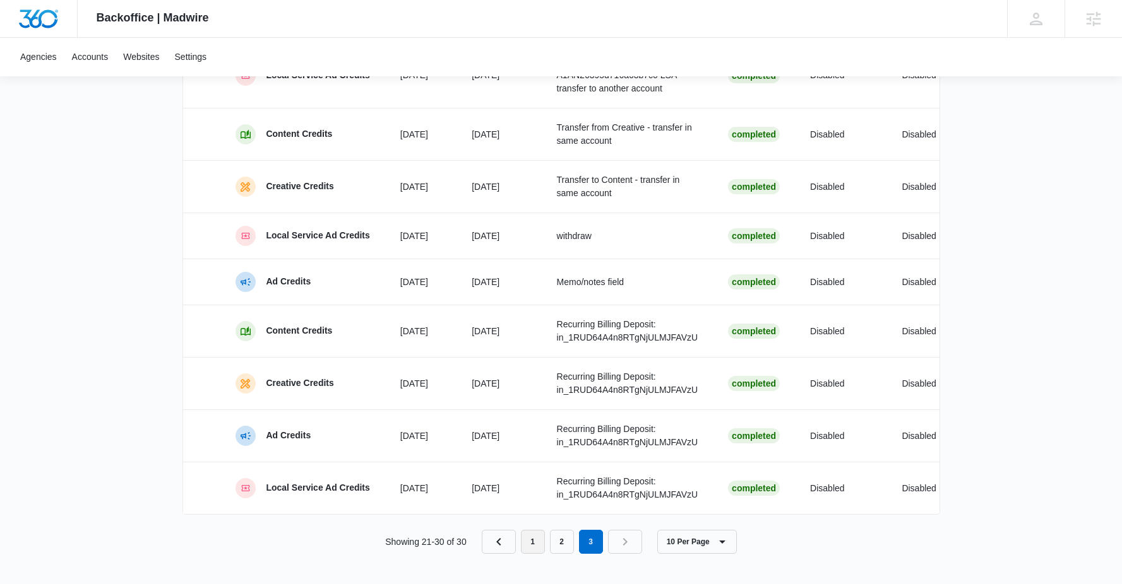
click at [538, 533] on link "1" at bounding box center [533, 542] width 24 height 24
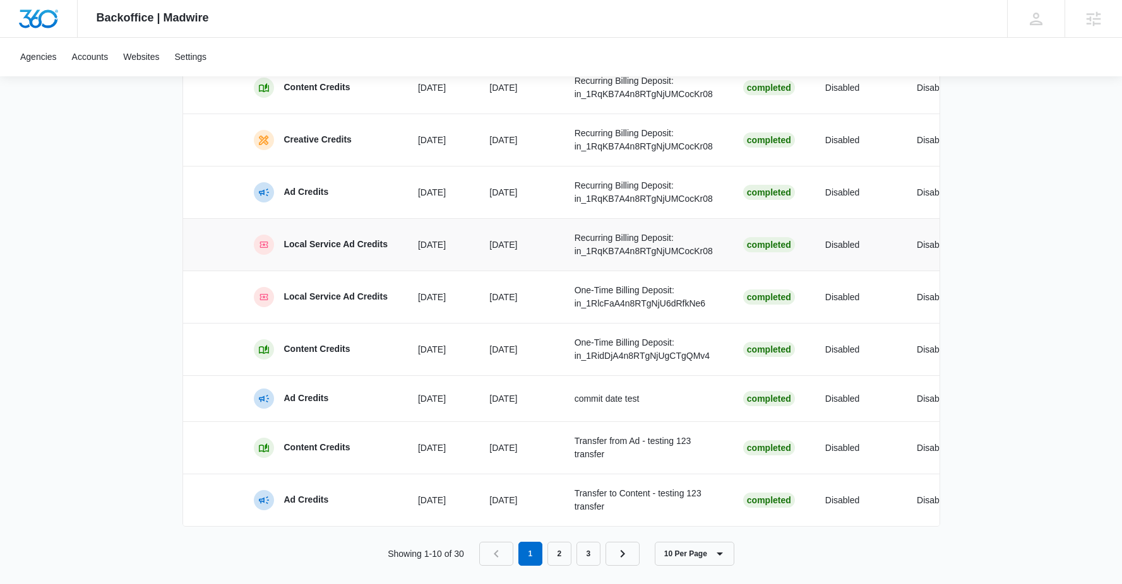
scroll to position [722, 0]
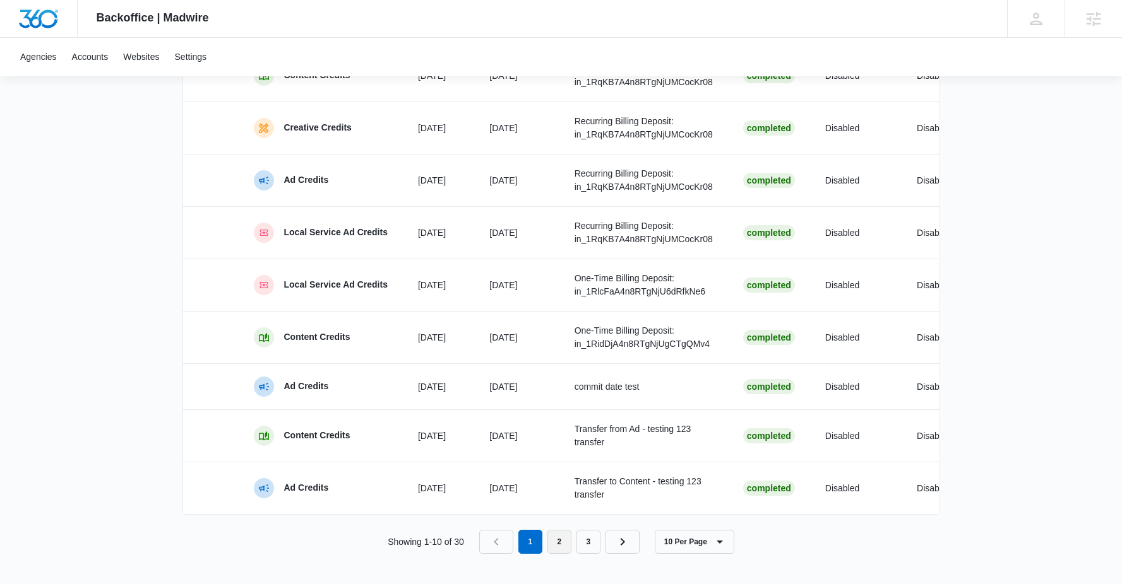
click at [562, 535] on link "2" at bounding box center [559, 542] width 24 height 24
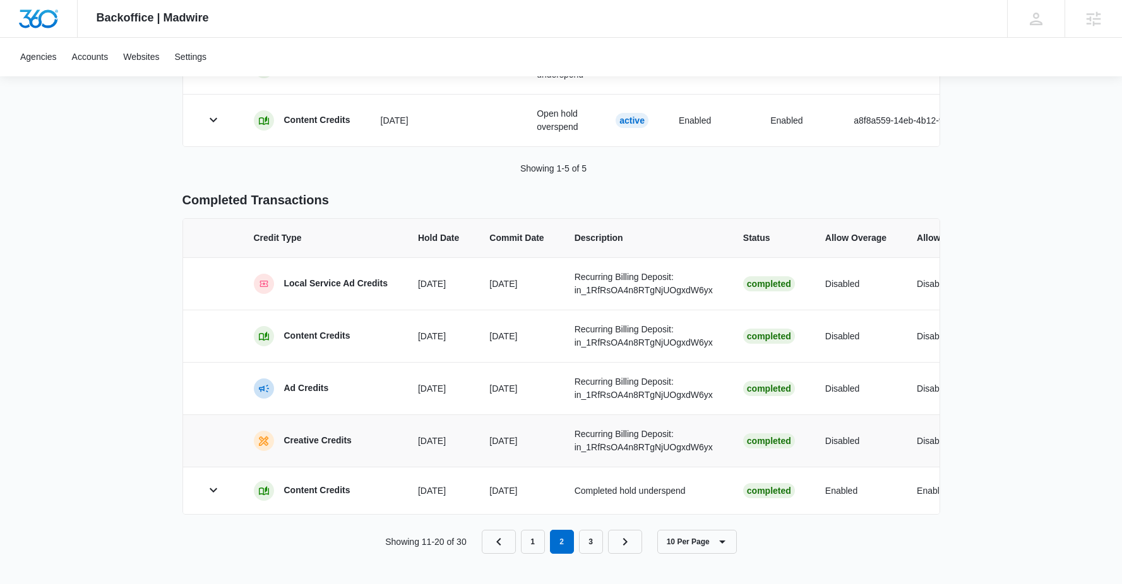
scroll to position [448, 0]
click at [596, 543] on link "3" at bounding box center [591, 542] width 24 height 24
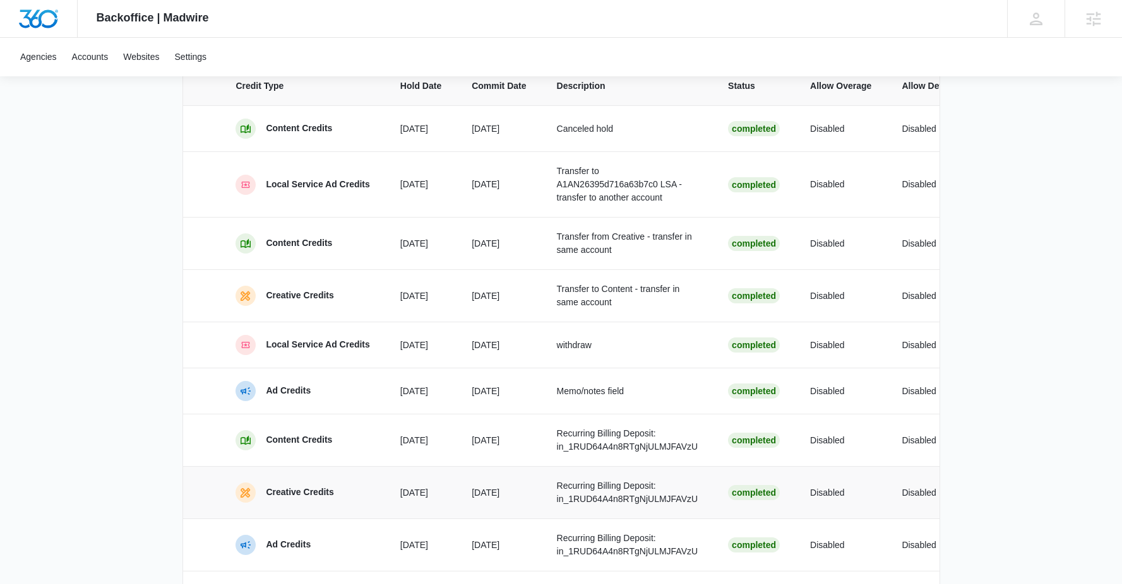
scroll to position [709, 0]
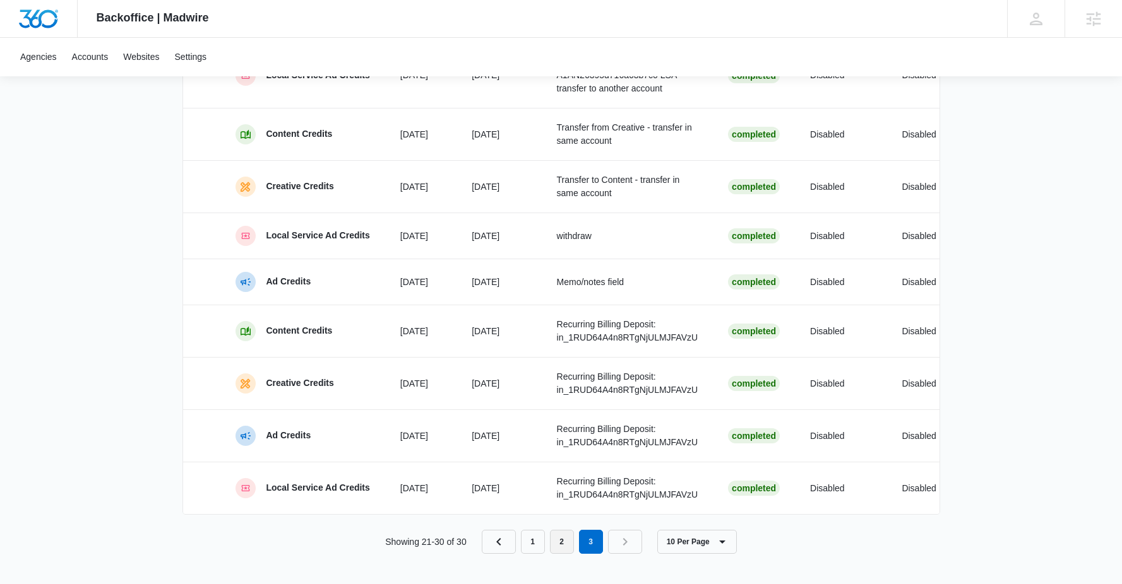
click at [556, 538] on link "2" at bounding box center [562, 542] width 24 height 24
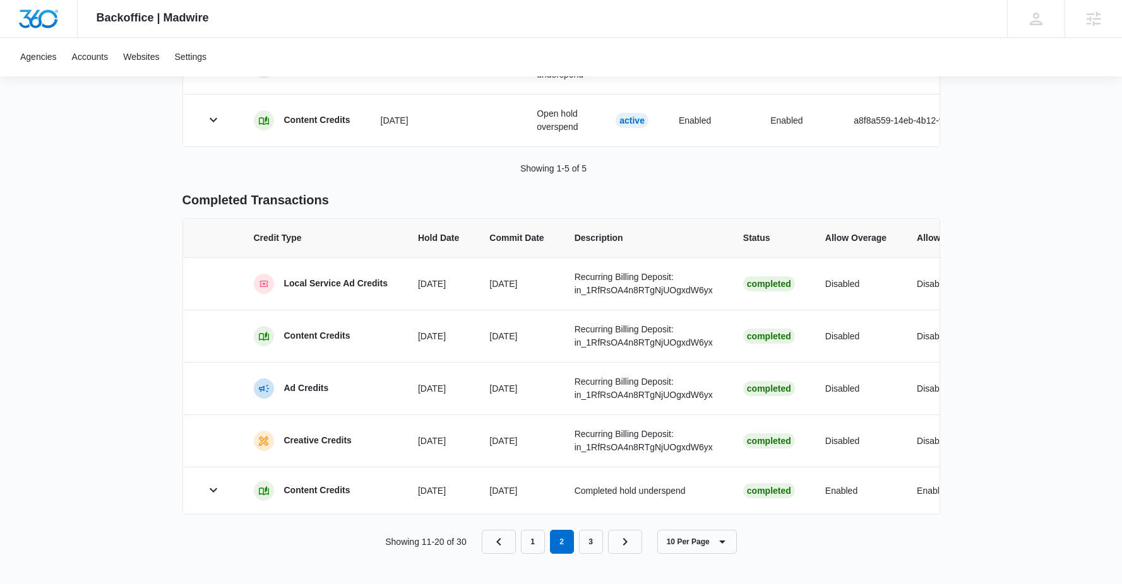
scroll to position [448, 0]
drag, startPoint x: 537, startPoint y: 542, endPoint x: 484, endPoint y: 393, distance: 157.5
click at [537, 542] on link "1" at bounding box center [533, 542] width 24 height 24
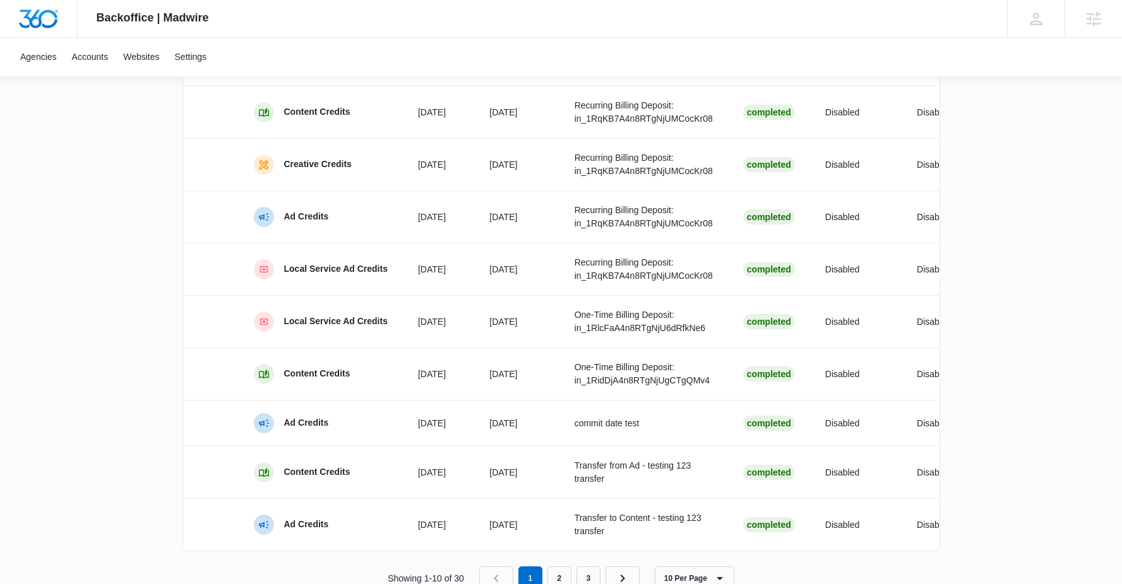
scroll to position [722, 0]
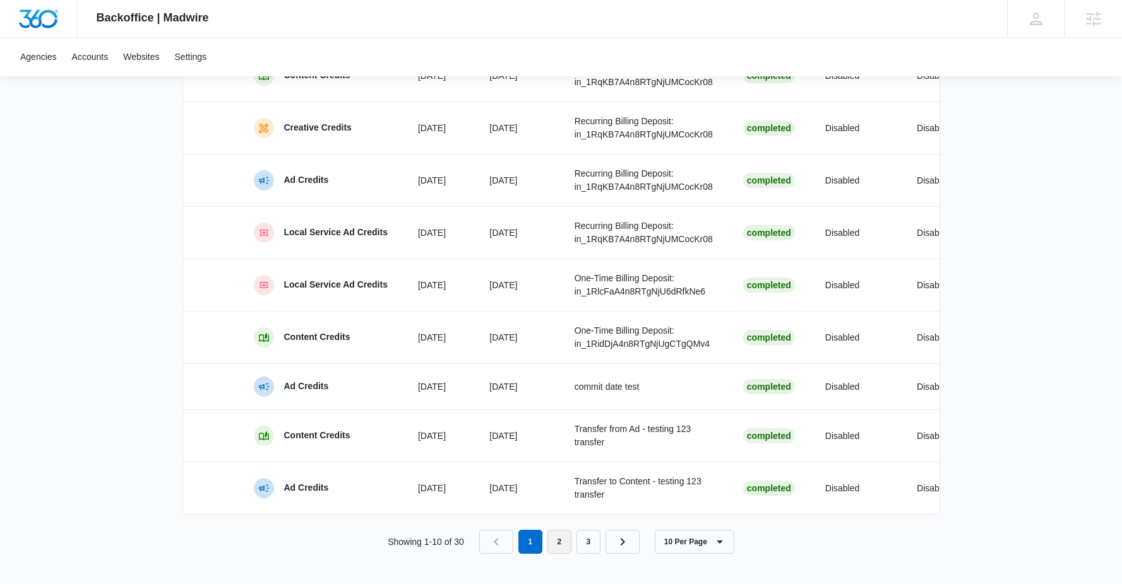
click at [571, 548] on link "2" at bounding box center [559, 542] width 24 height 24
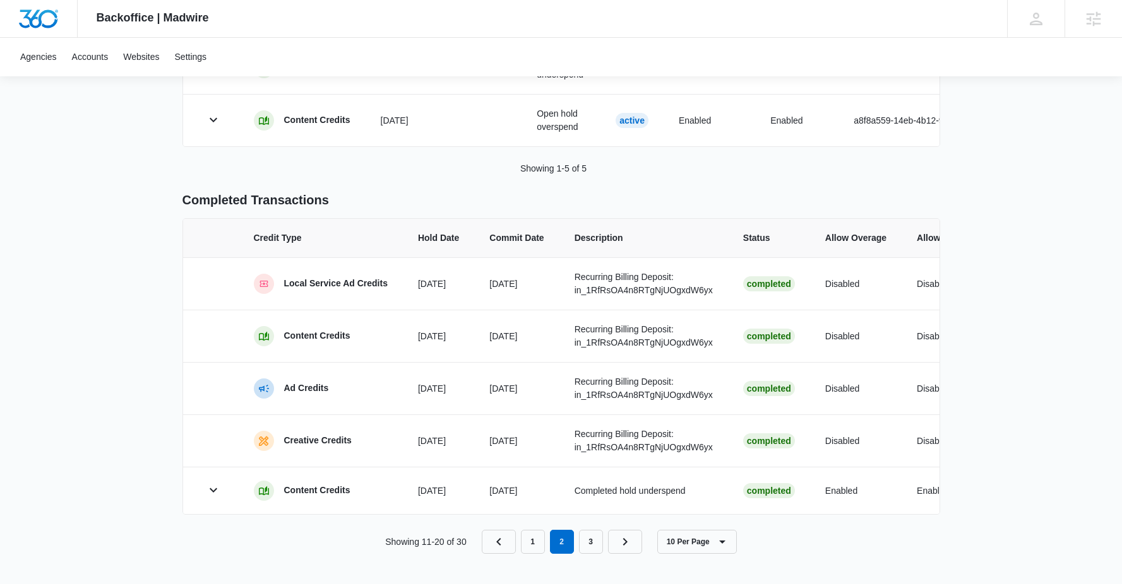
scroll to position [448, 0]
click at [598, 545] on link "3" at bounding box center [591, 542] width 24 height 24
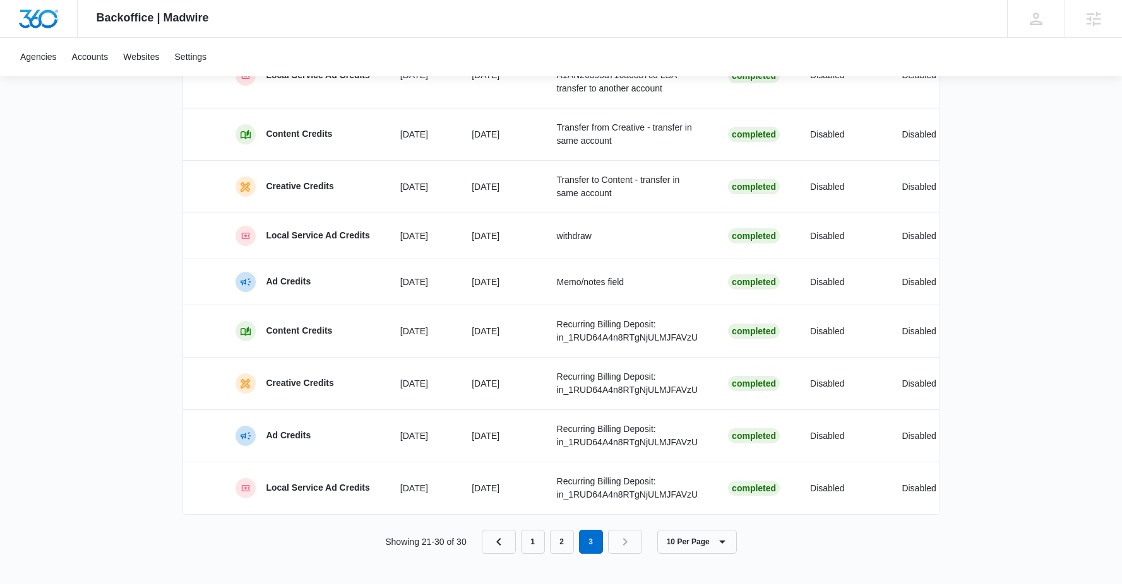
scroll to position [709, 0]
click at [562, 542] on link "2" at bounding box center [562, 542] width 24 height 24
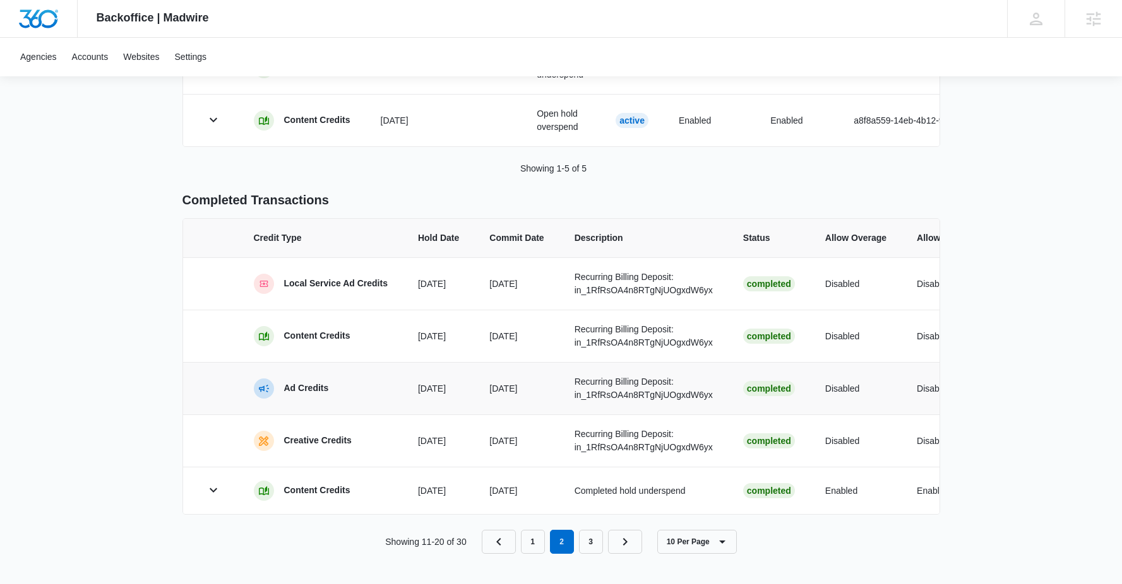
scroll to position [432, 0]
click at [493, 554] on link "Previous Page" at bounding box center [499, 542] width 34 height 24
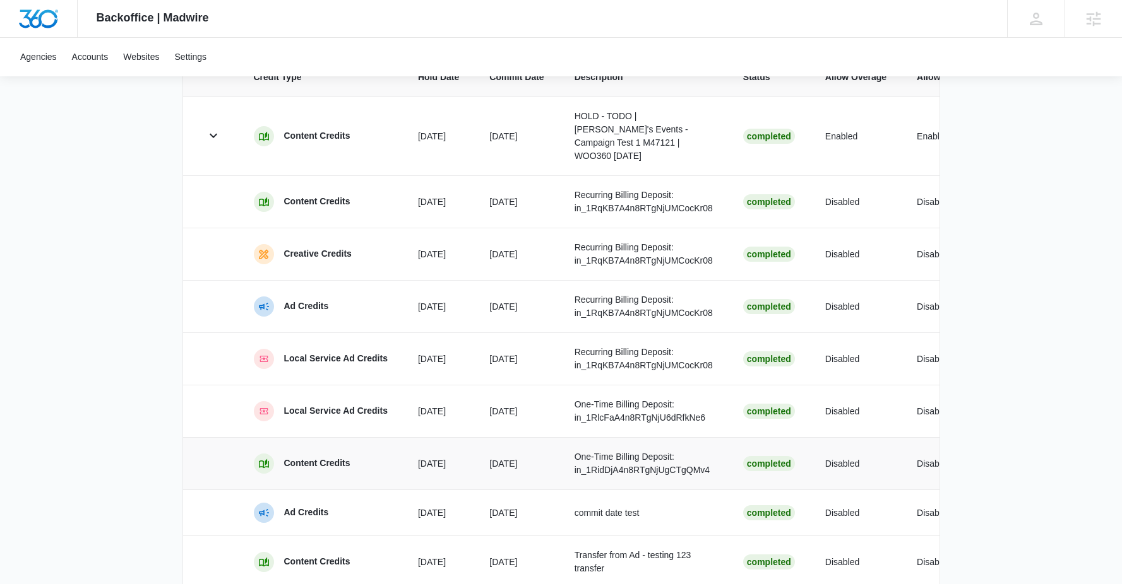
scroll to position [704, 0]
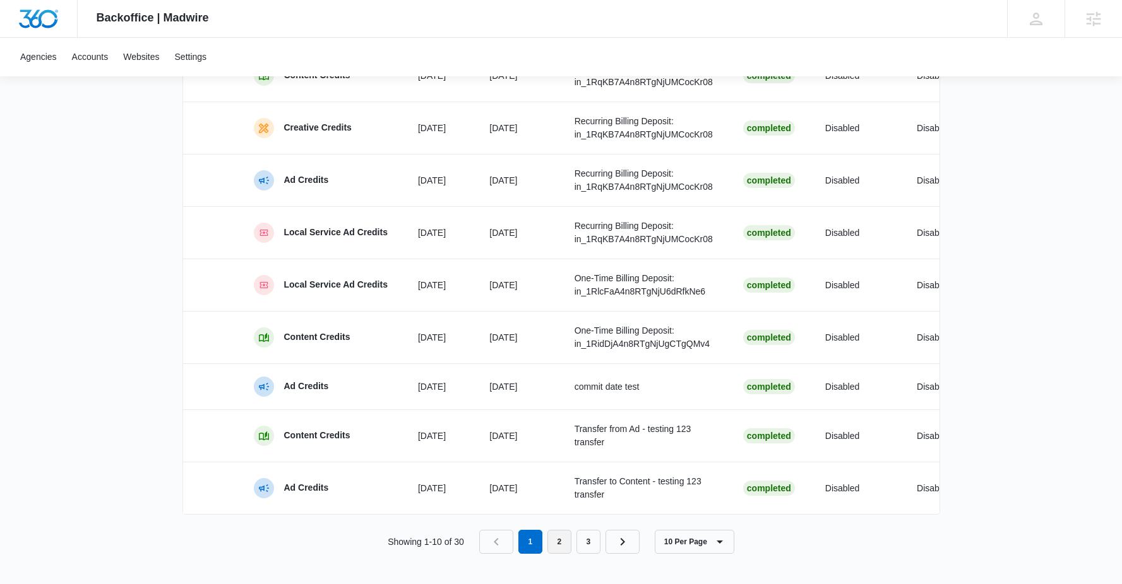
click at [562, 554] on link "2" at bounding box center [559, 542] width 24 height 24
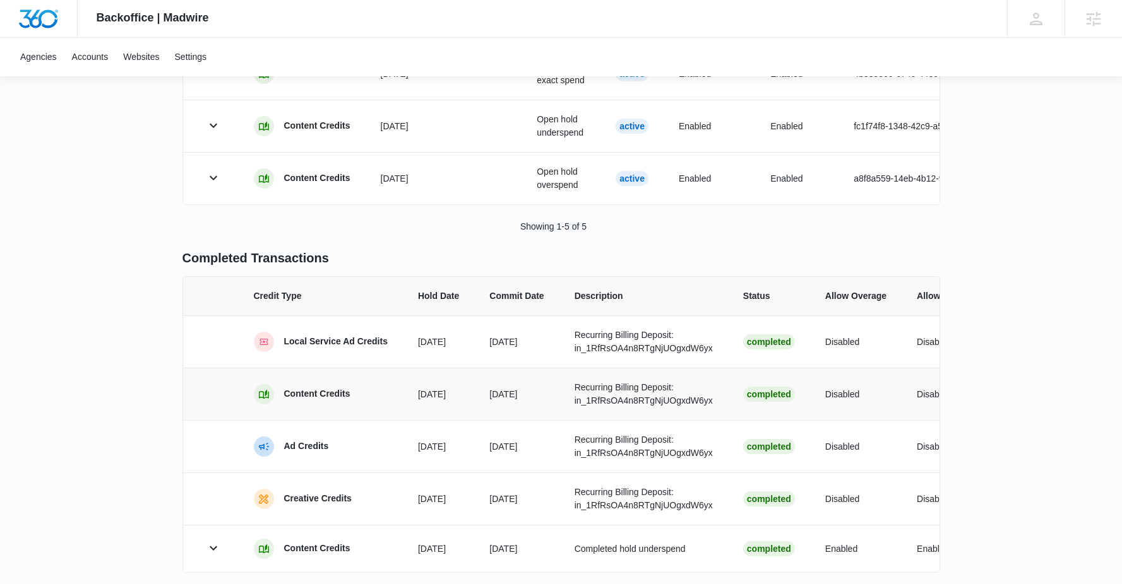
scroll to position [448, 0]
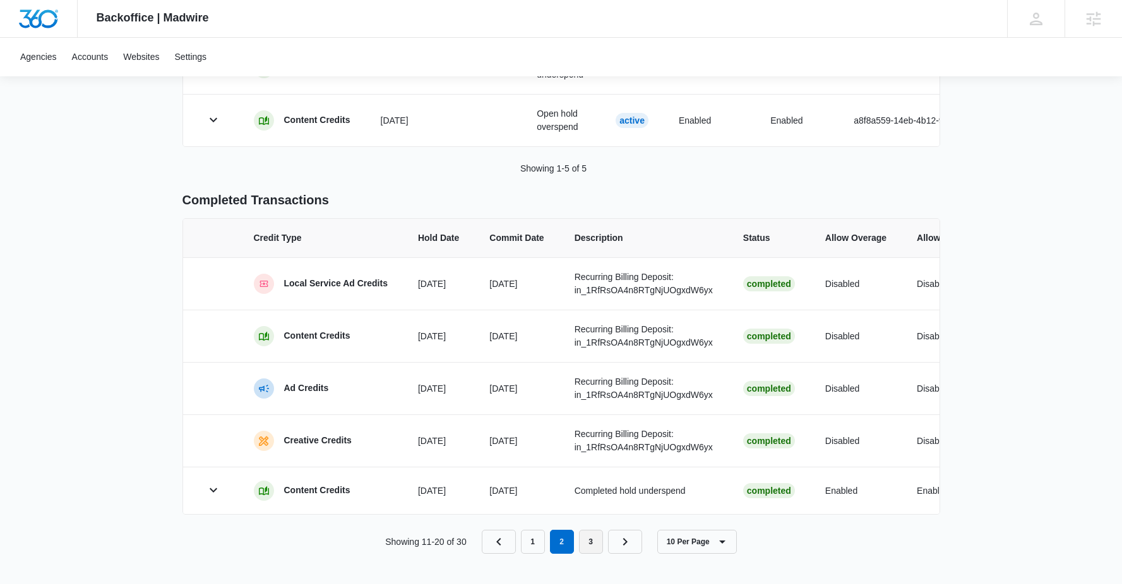
click at [587, 540] on link "3" at bounding box center [591, 542] width 24 height 24
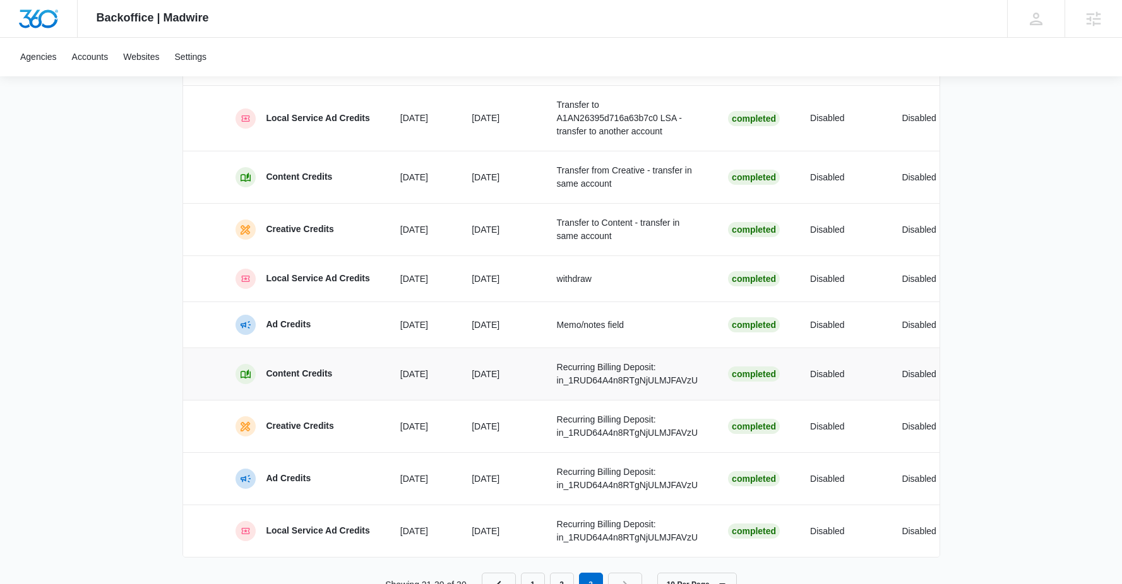
scroll to position [709, 0]
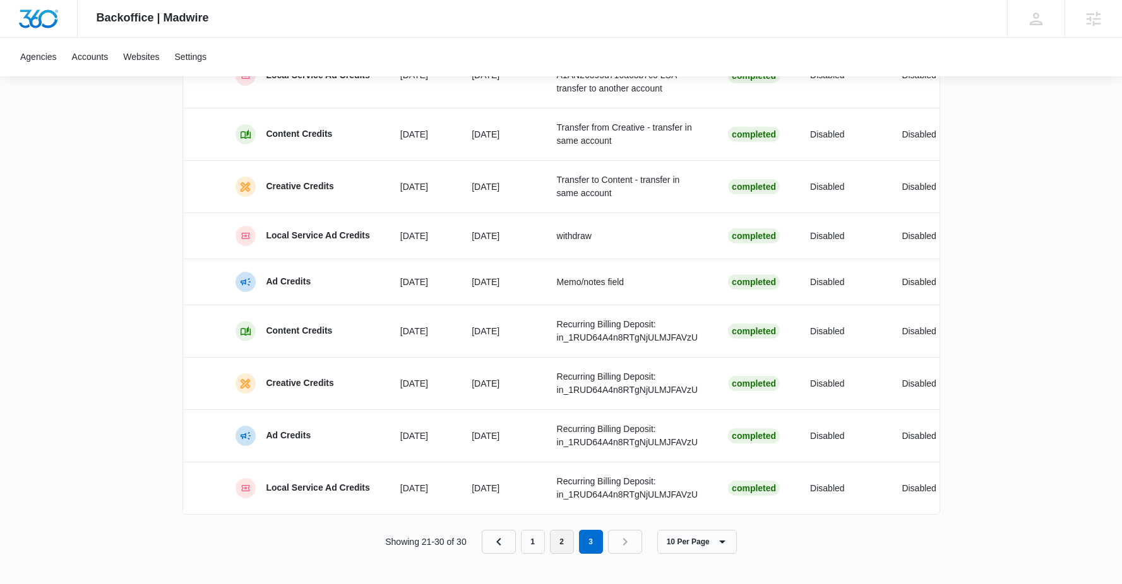
click at [559, 540] on link "2" at bounding box center [562, 542] width 24 height 24
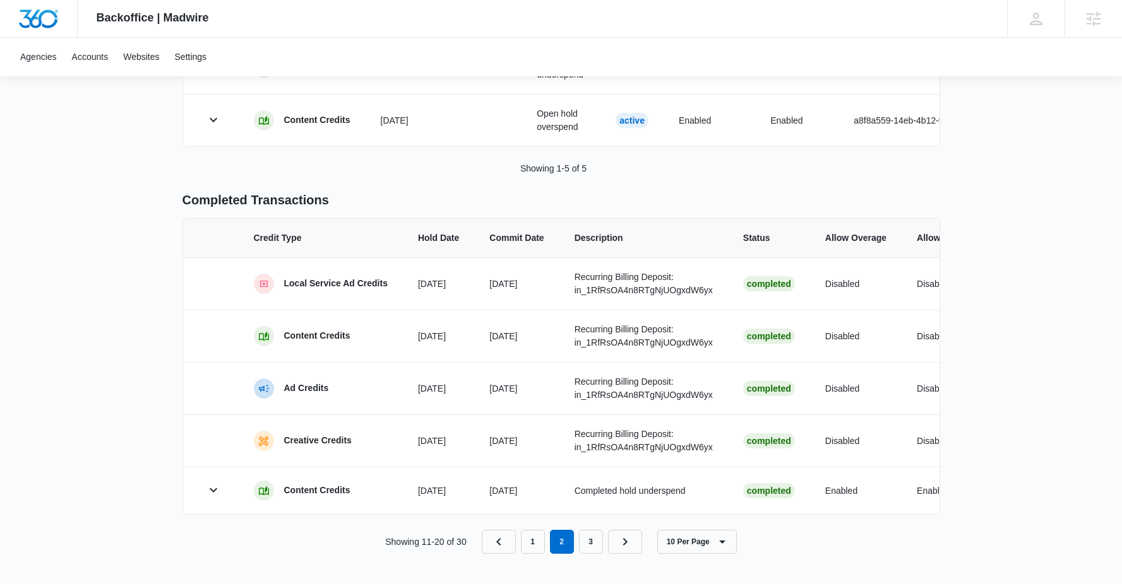
scroll to position [448, 0]
click at [526, 543] on link "1" at bounding box center [533, 542] width 24 height 24
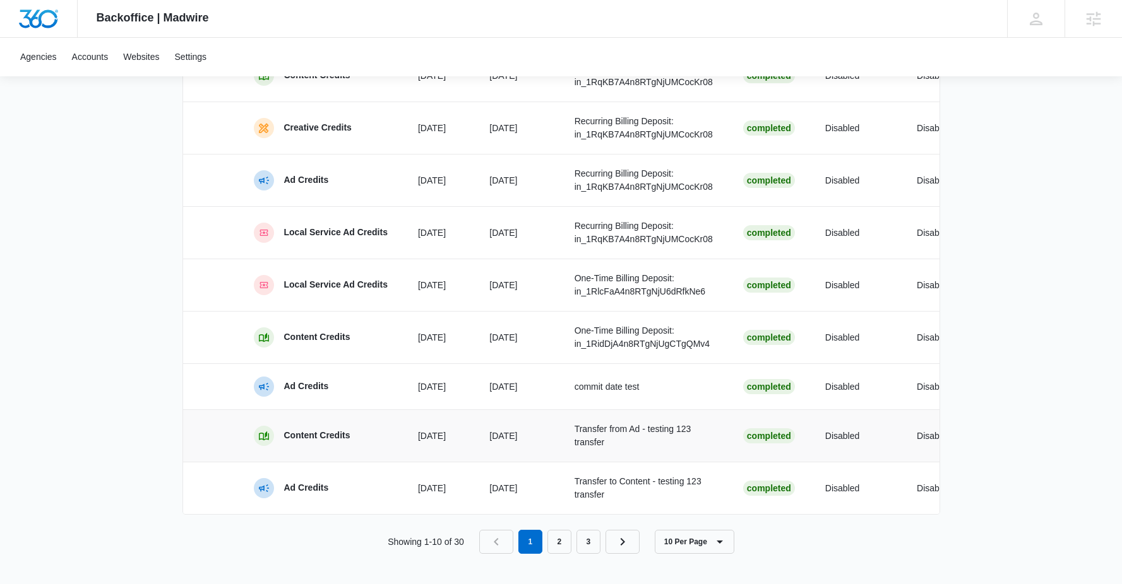
scroll to position [722, 0]
click at [558, 531] on link "2" at bounding box center [559, 542] width 24 height 24
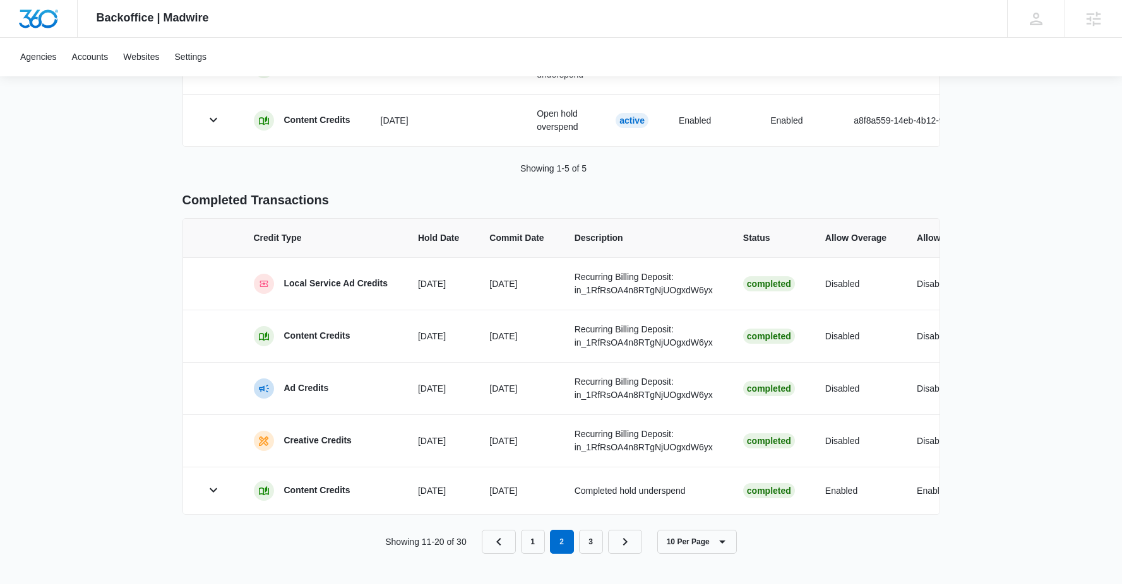
scroll to position [0, 0]
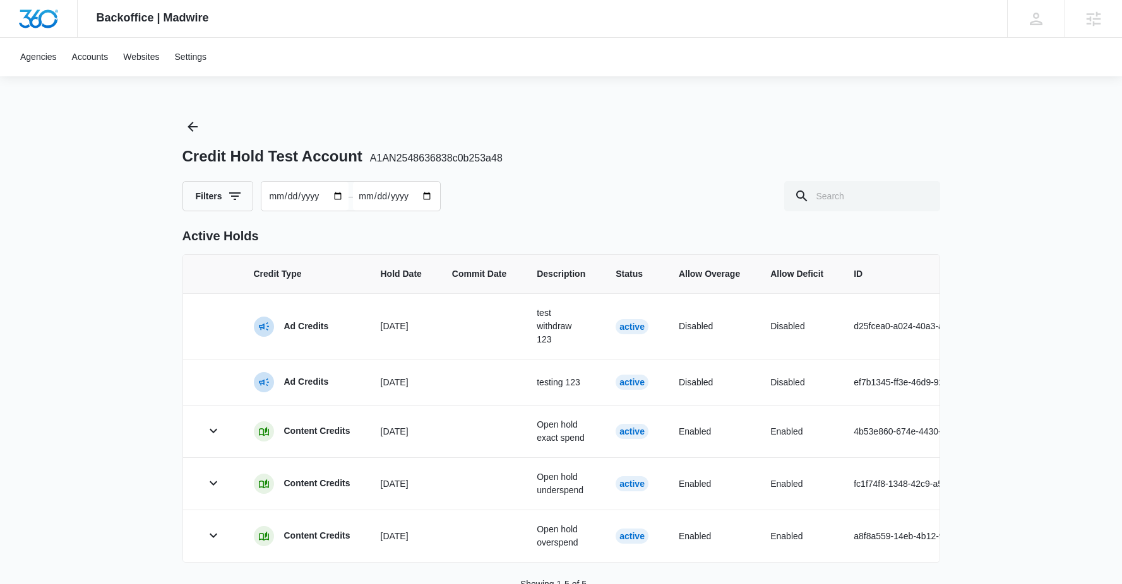
click at [341, 196] on input "2025-01-13" at bounding box center [304, 196] width 87 height 29
type input "2025-01-01"
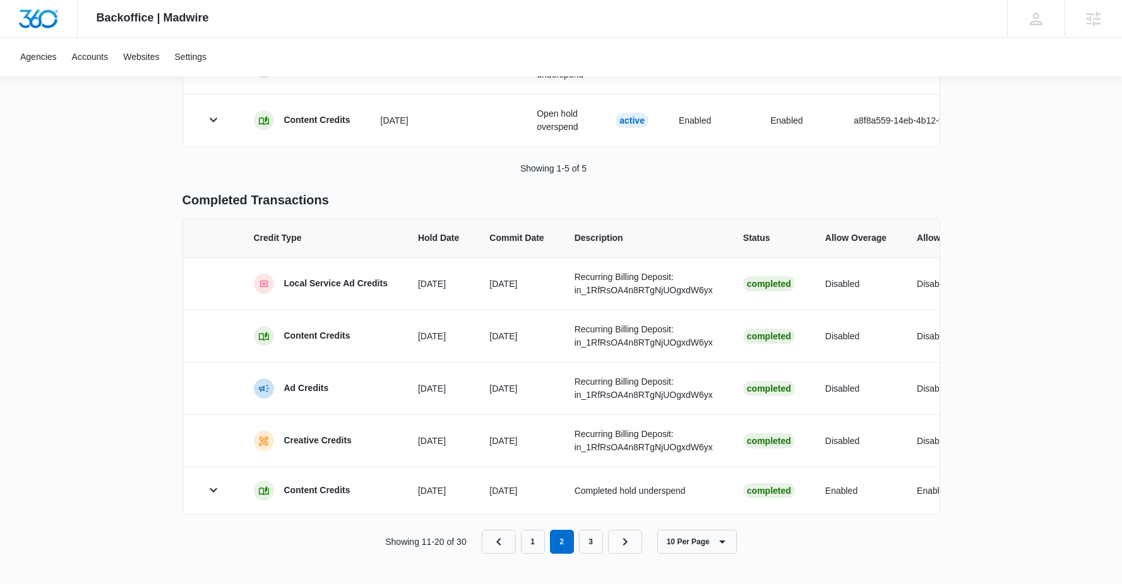
scroll to position [448, 0]
click at [595, 537] on link "3" at bounding box center [591, 542] width 24 height 24
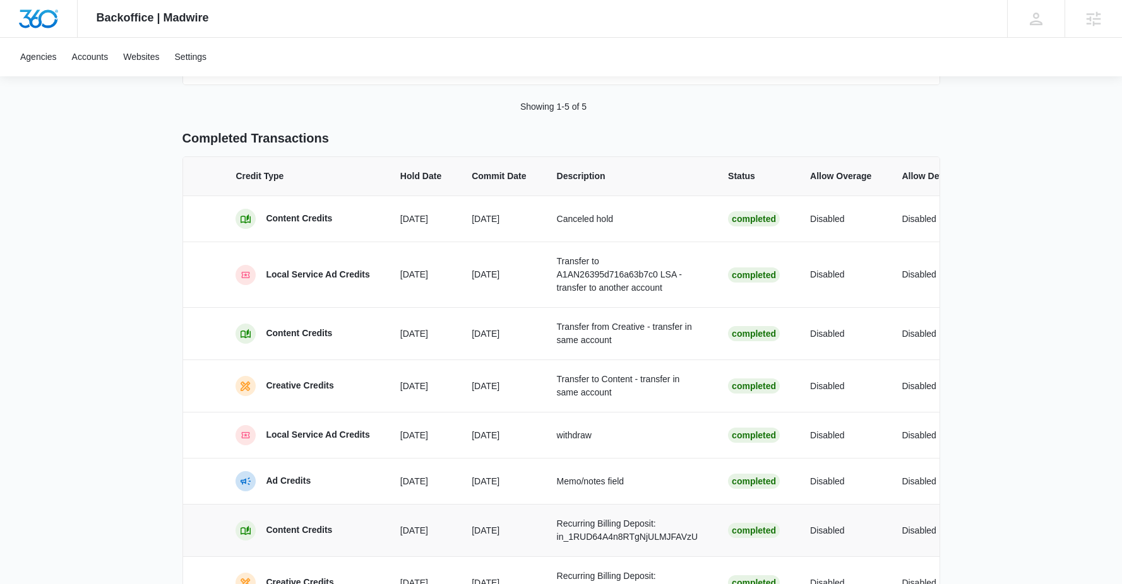
scroll to position [709, 0]
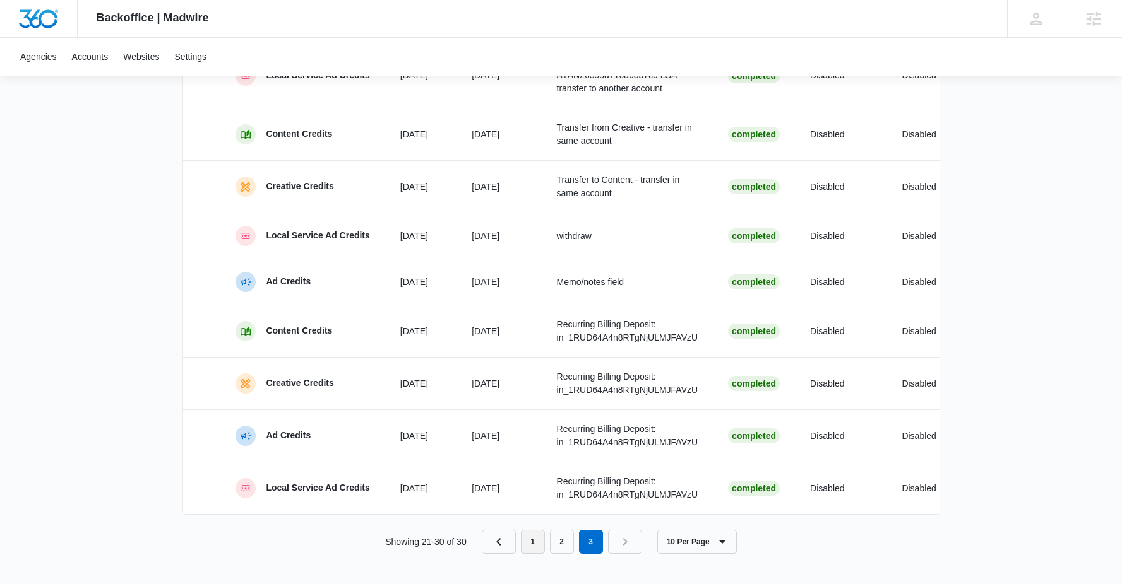
click at [538, 542] on link "1" at bounding box center [533, 542] width 24 height 24
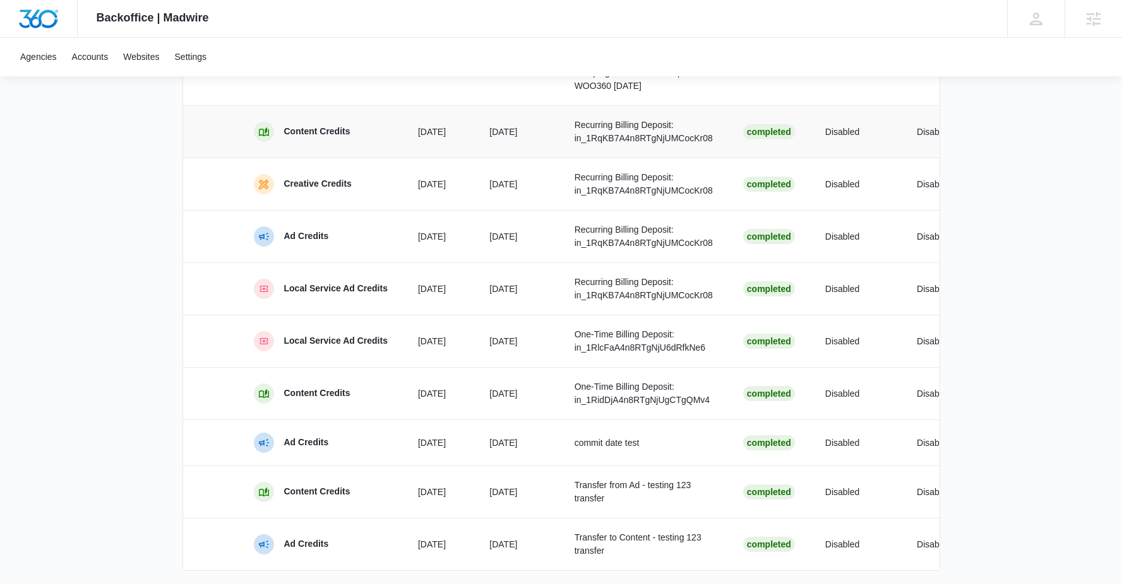
scroll to position [722, 0]
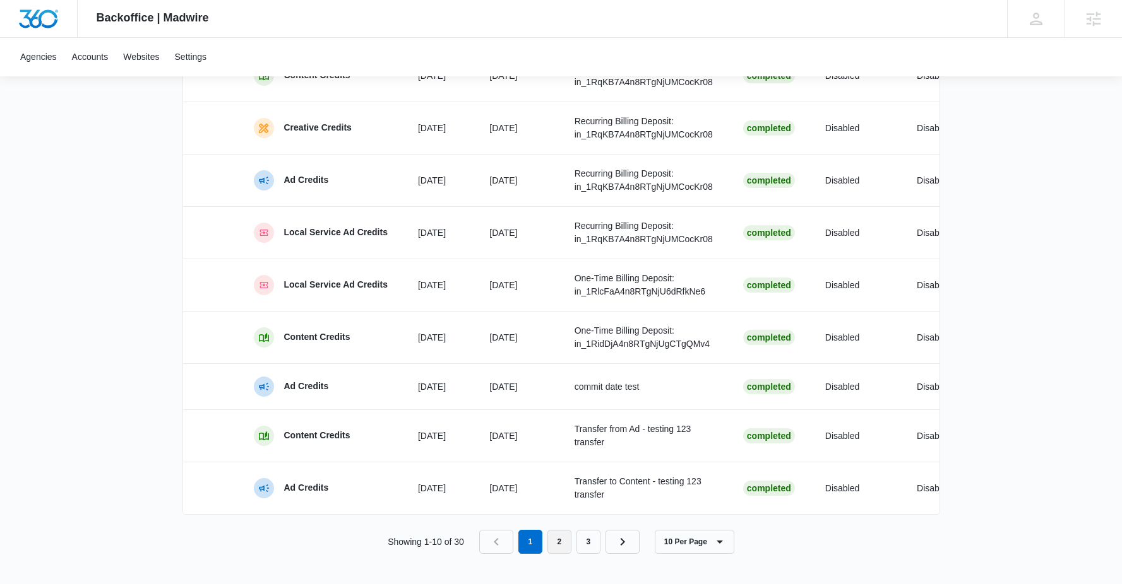
click at [562, 537] on link "2" at bounding box center [559, 542] width 24 height 24
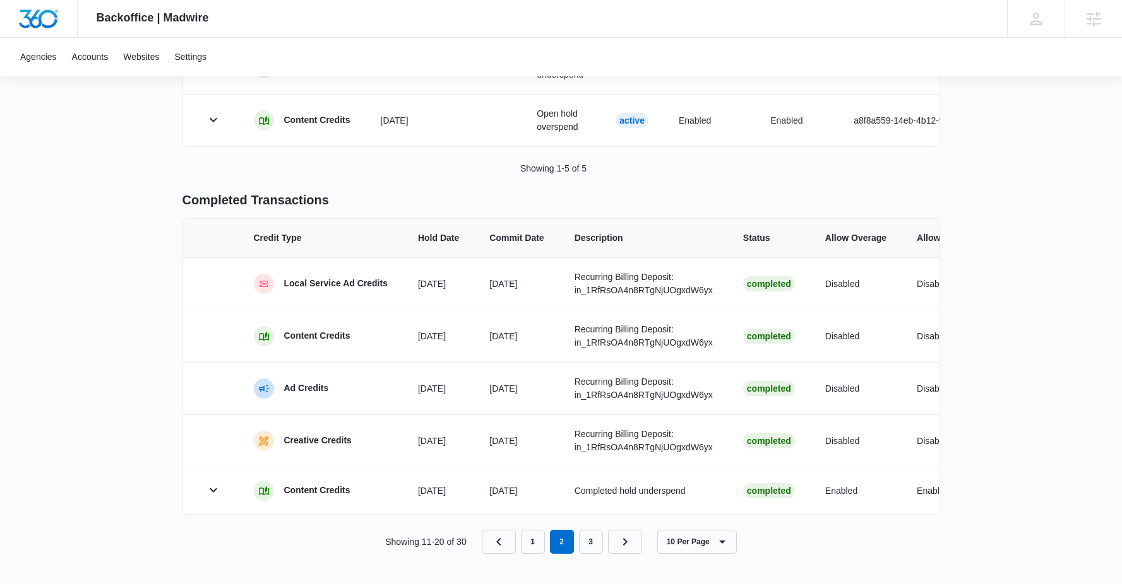
scroll to position [413, 0]
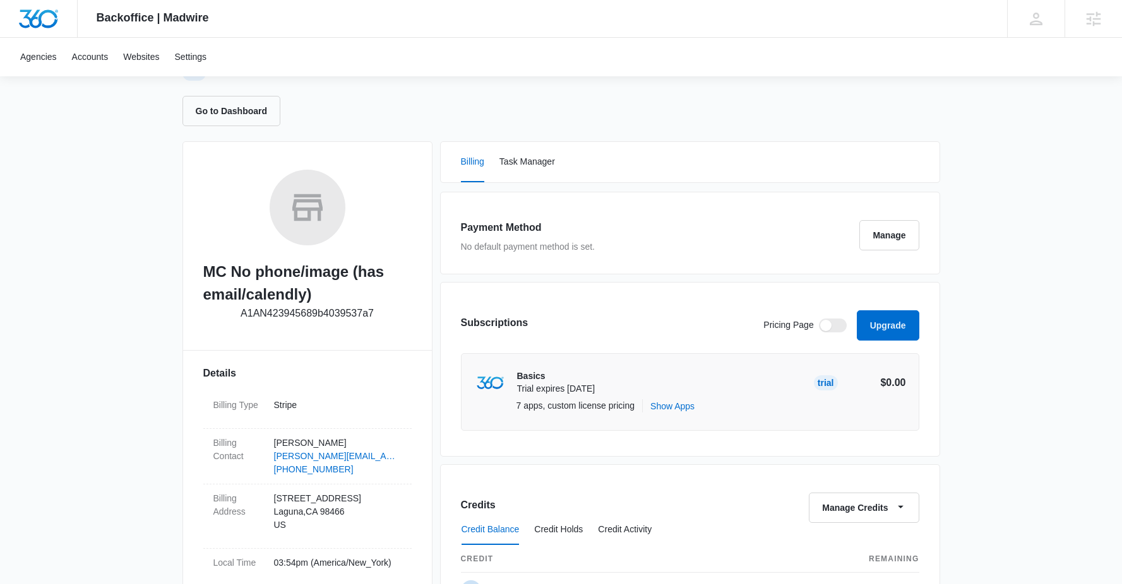
scroll to position [92, 0]
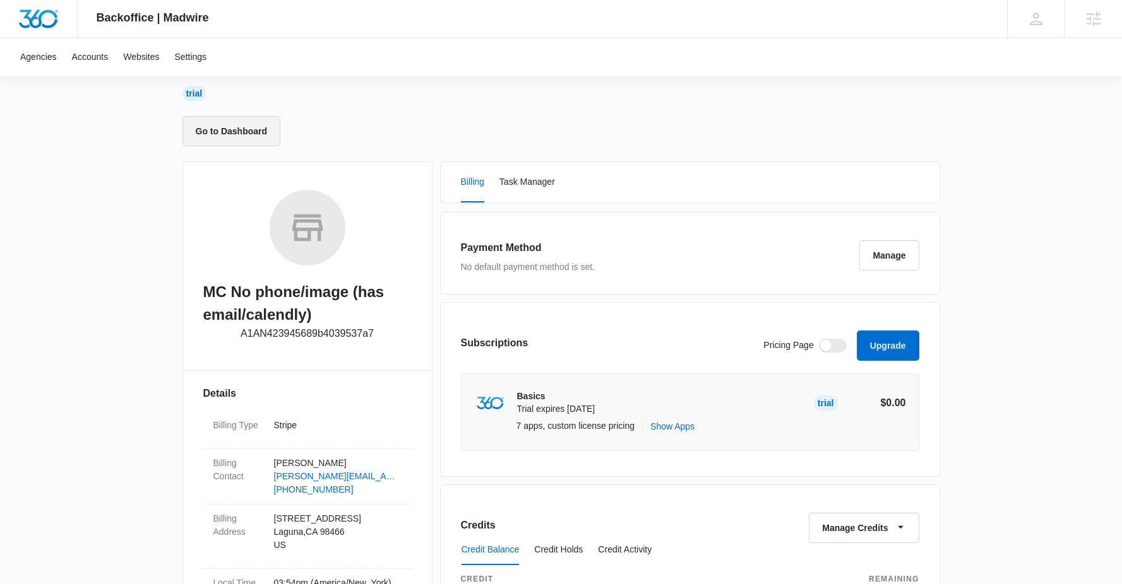
click at [247, 140] on button "Go to Dashboard" at bounding box center [231, 131] width 98 height 30
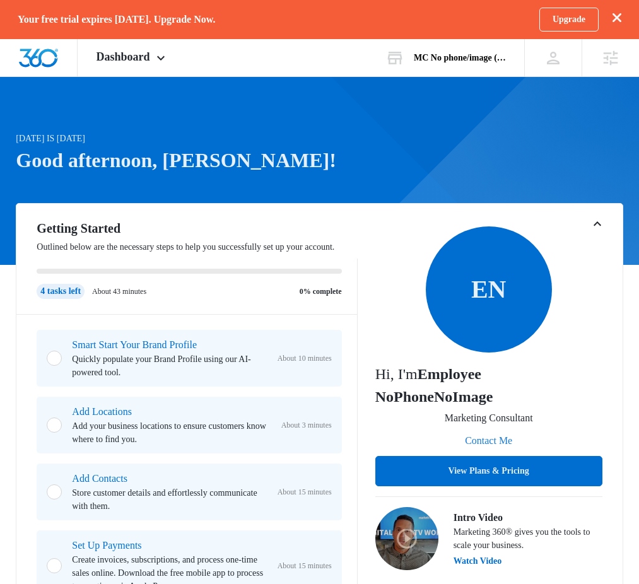
click at [471, 446] on button "Contact Me" at bounding box center [489, 441] width 73 height 30
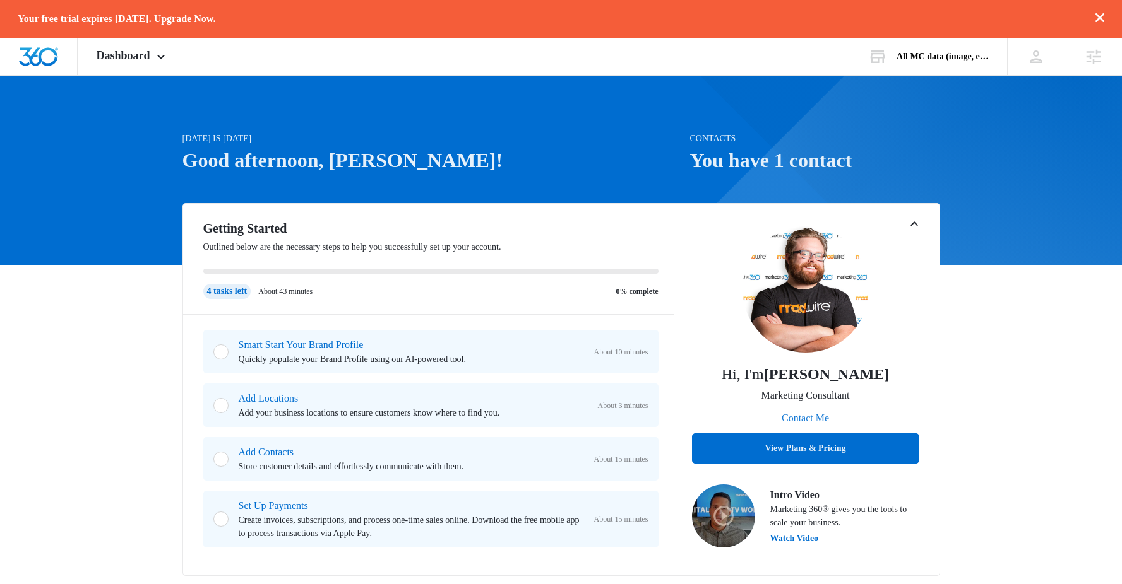
click at [833, 418] on button "Contact Me" at bounding box center [805, 418] width 73 height 30
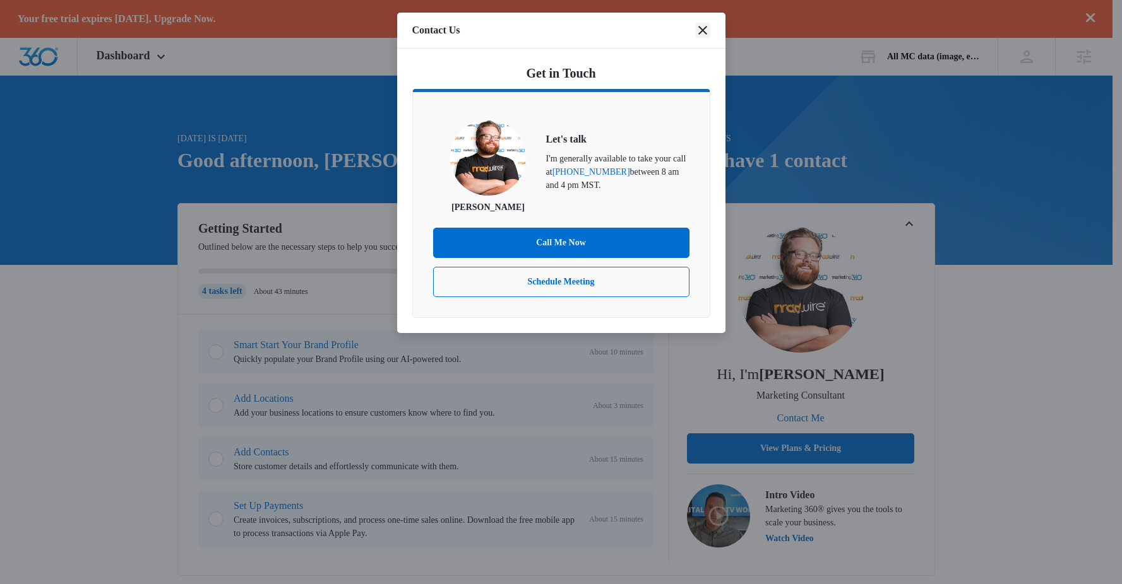
click at [701, 33] on icon "close" at bounding box center [702, 30] width 15 height 15
